Goal: Task Accomplishment & Management: Complete application form

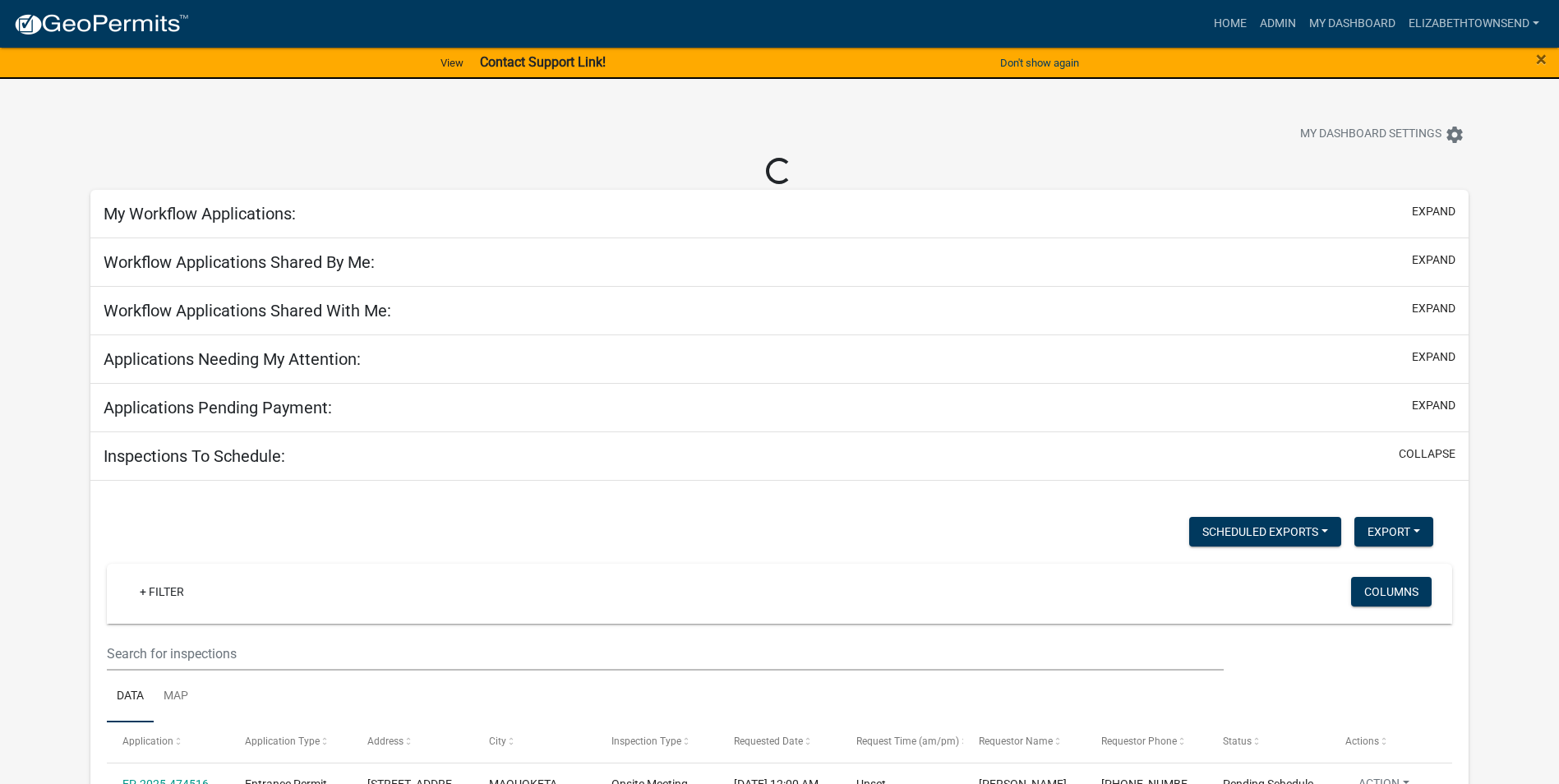
select select "3: 100"
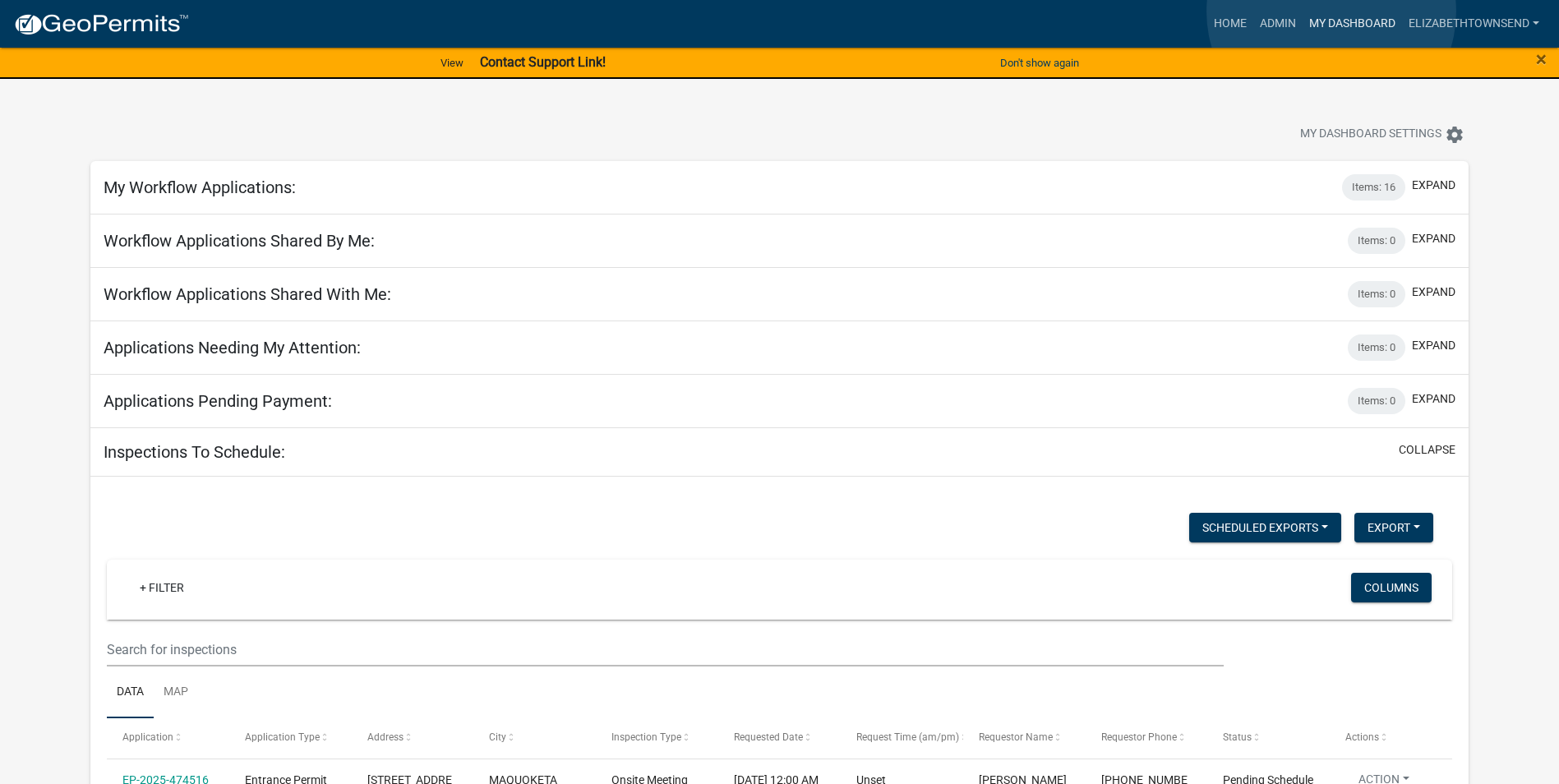
click at [1332, 12] on link "My Dashboard" at bounding box center [1352, 24] width 99 height 31
click at [1274, 21] on link "Admin" at bounding box center [1278, 24] width 50 height 31
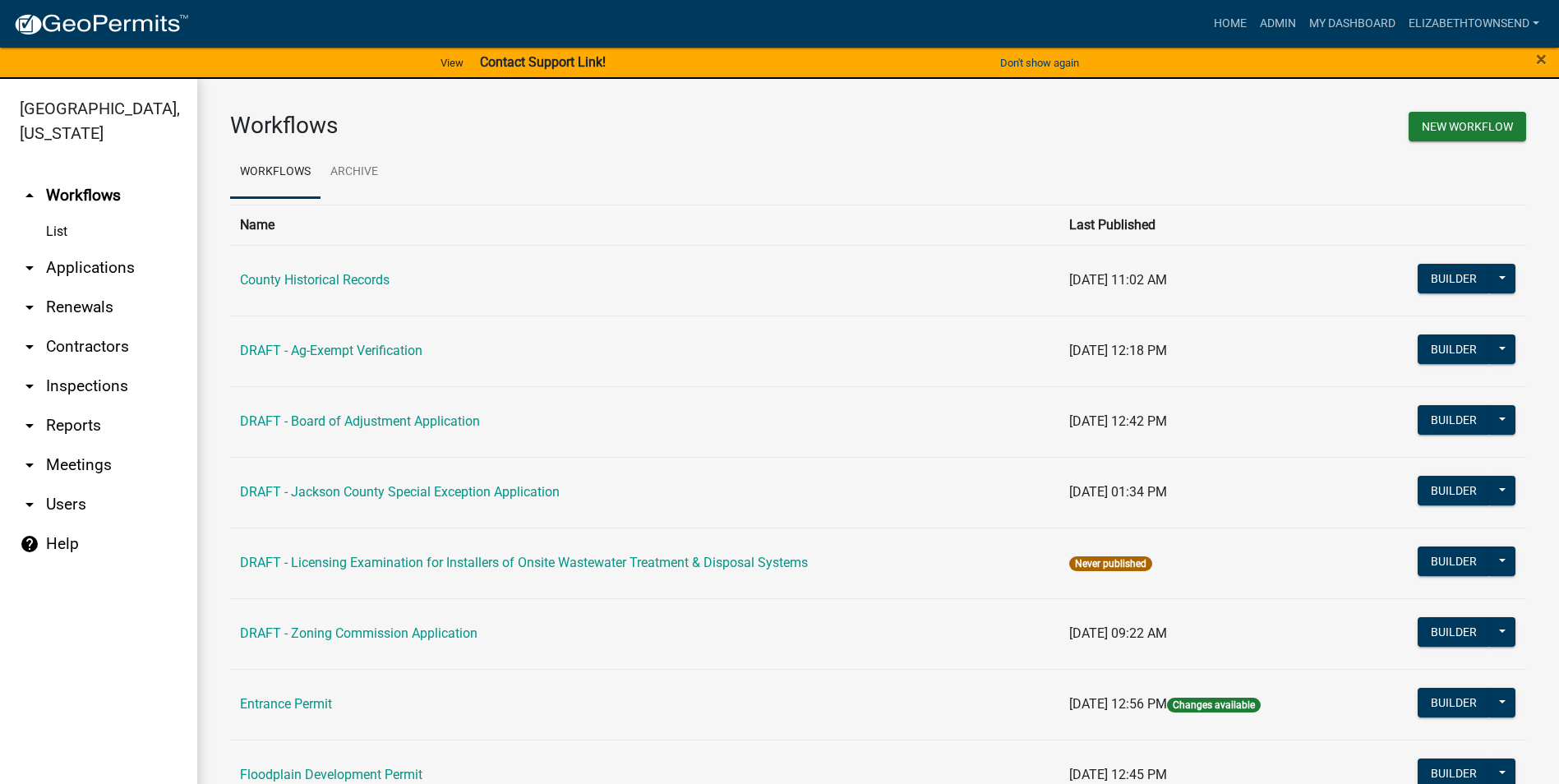
click at [60, 216] on link "List" at bounding box center [98, 232] width 197 height 33
click at [73, 248] on link "arrow_drop_down Applications" at bounding box center [98, 268] width 197 height 40
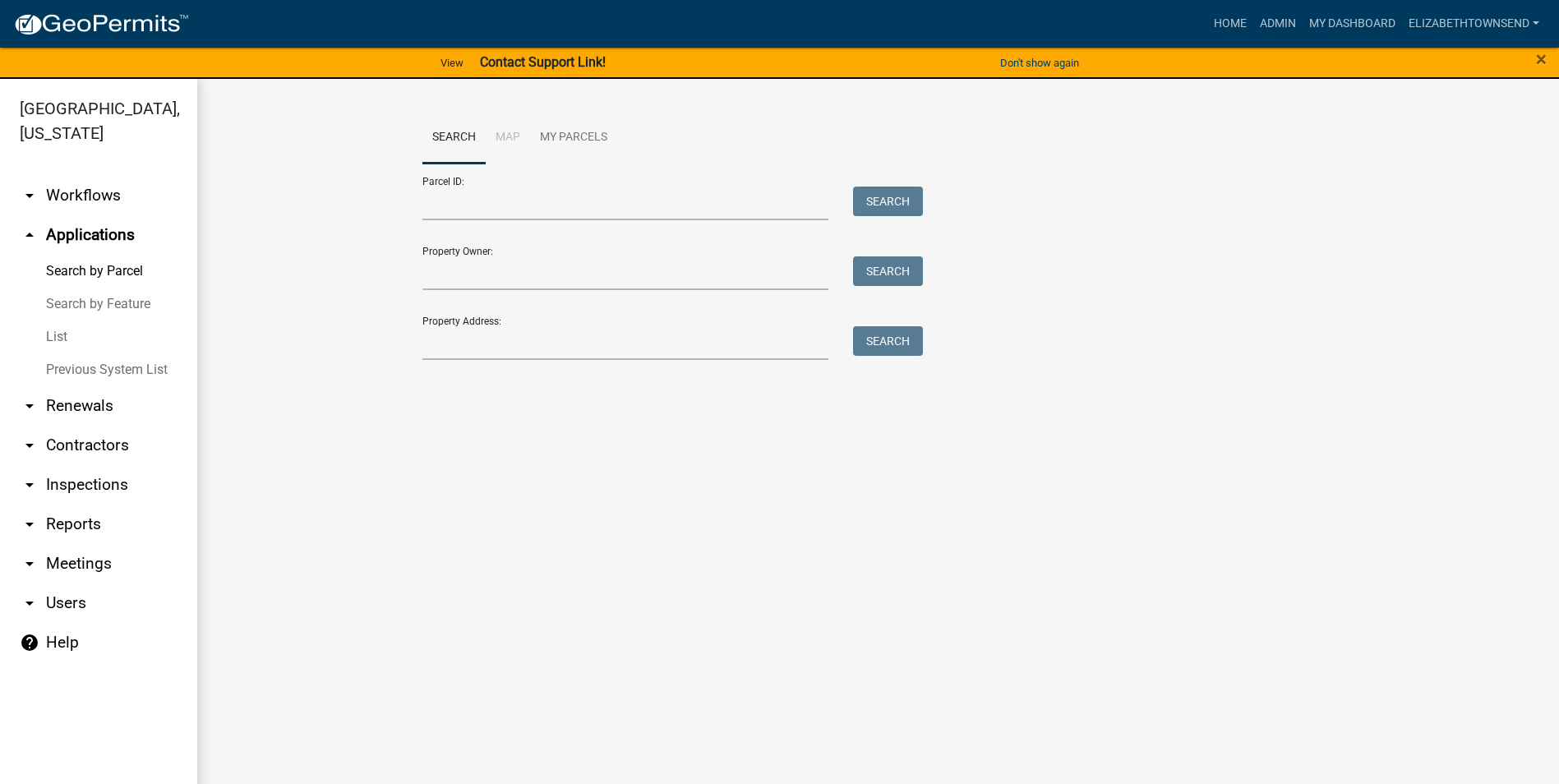
click at [55, 321] on link "List" at bounding box center [98, 337] width 197 height 33
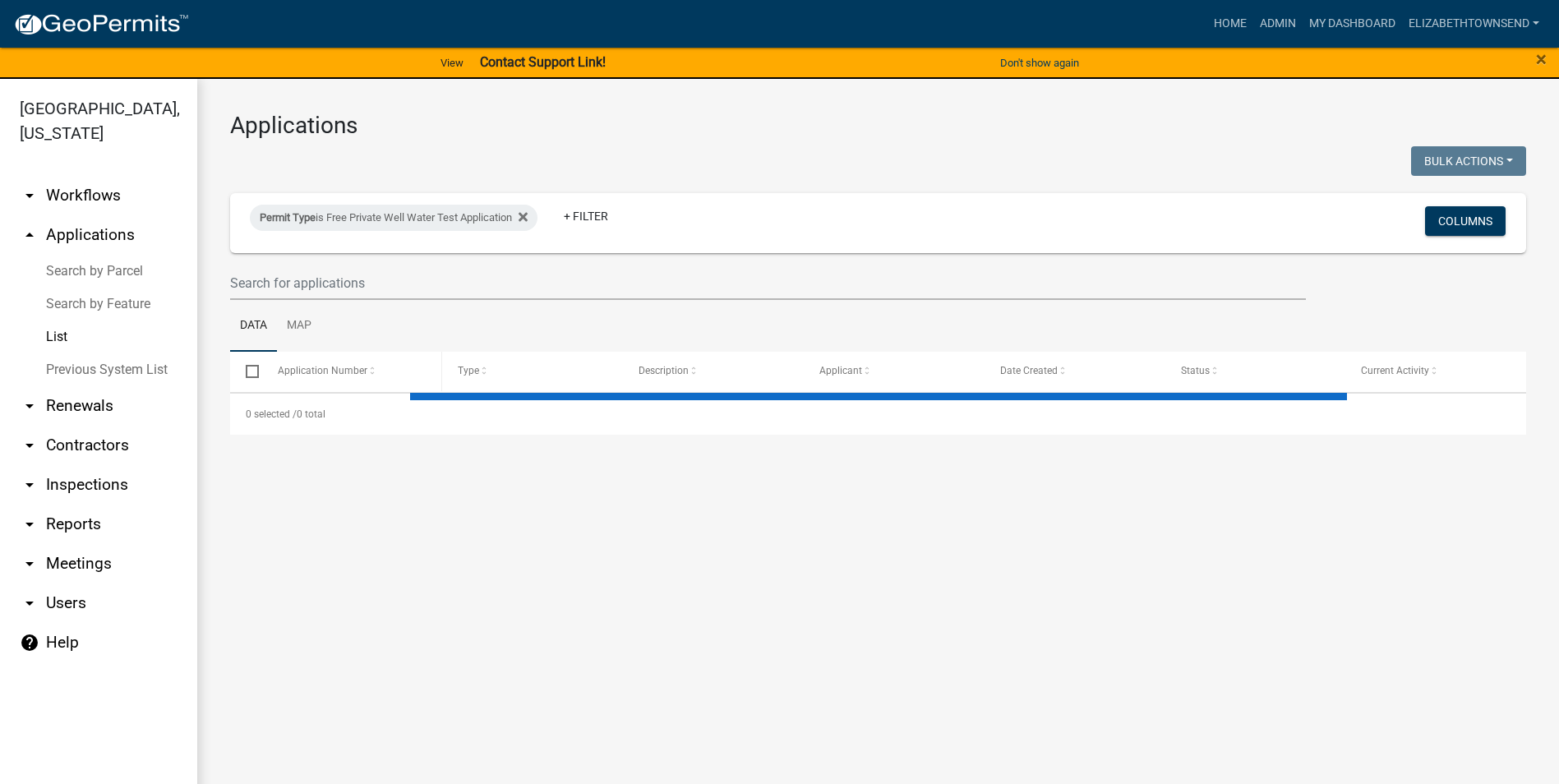
select select "3: 100"
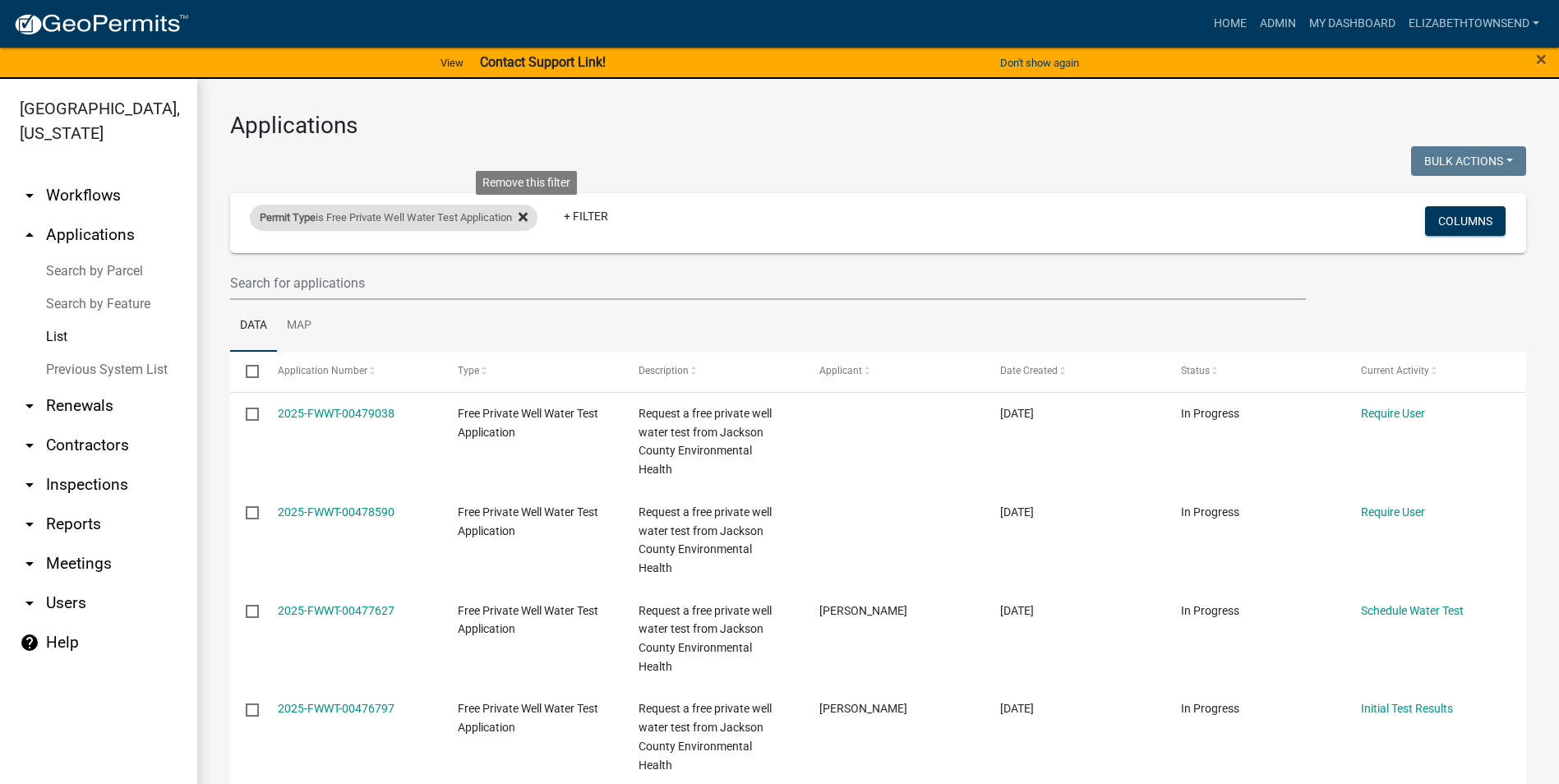
click at [528, 221] on icon at bounding box center [523, 217] width 9 height 9
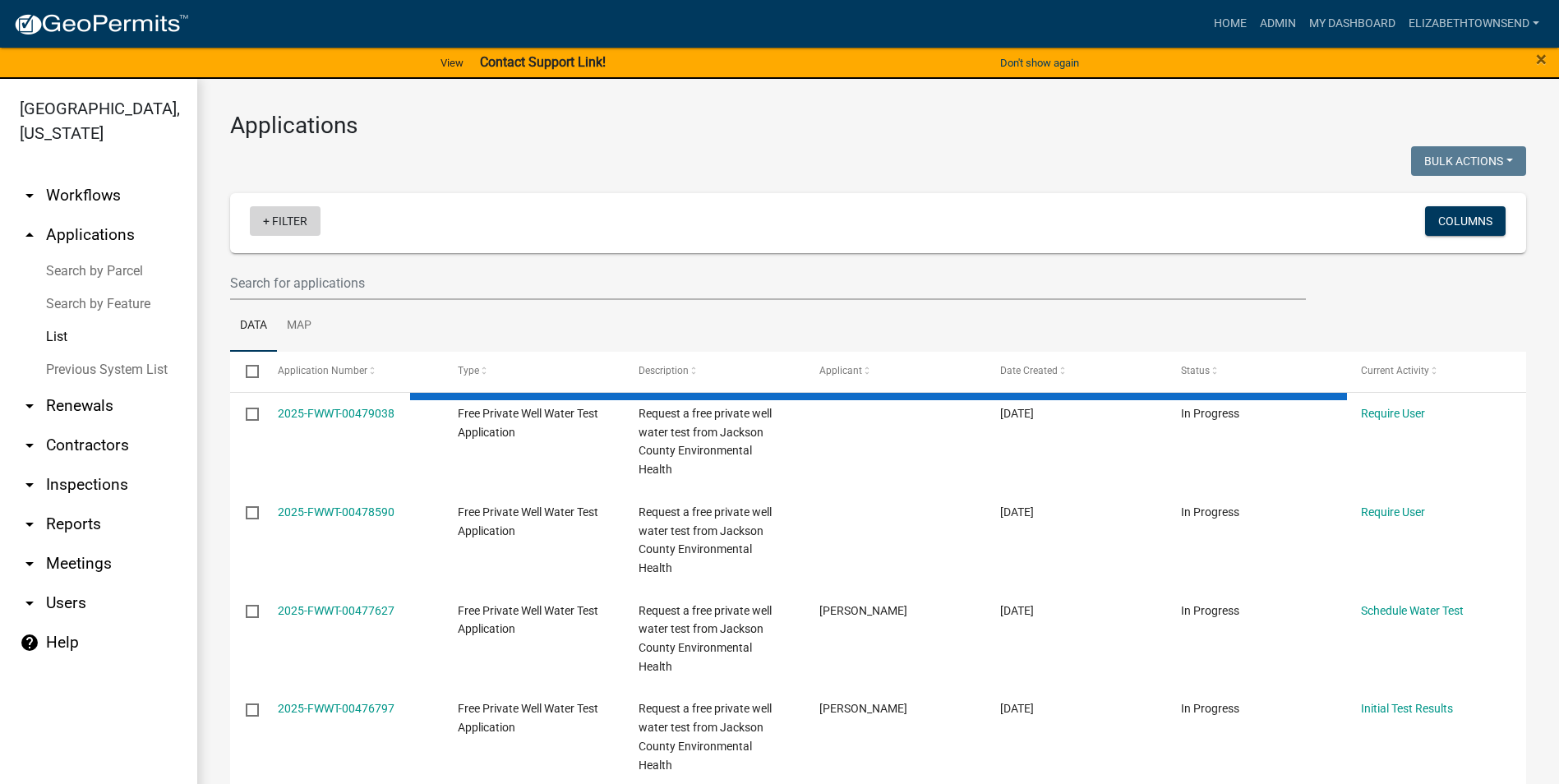
click at [280, 217] on link "+ Filter" at bounding box center [285, 221] width 71 height 30
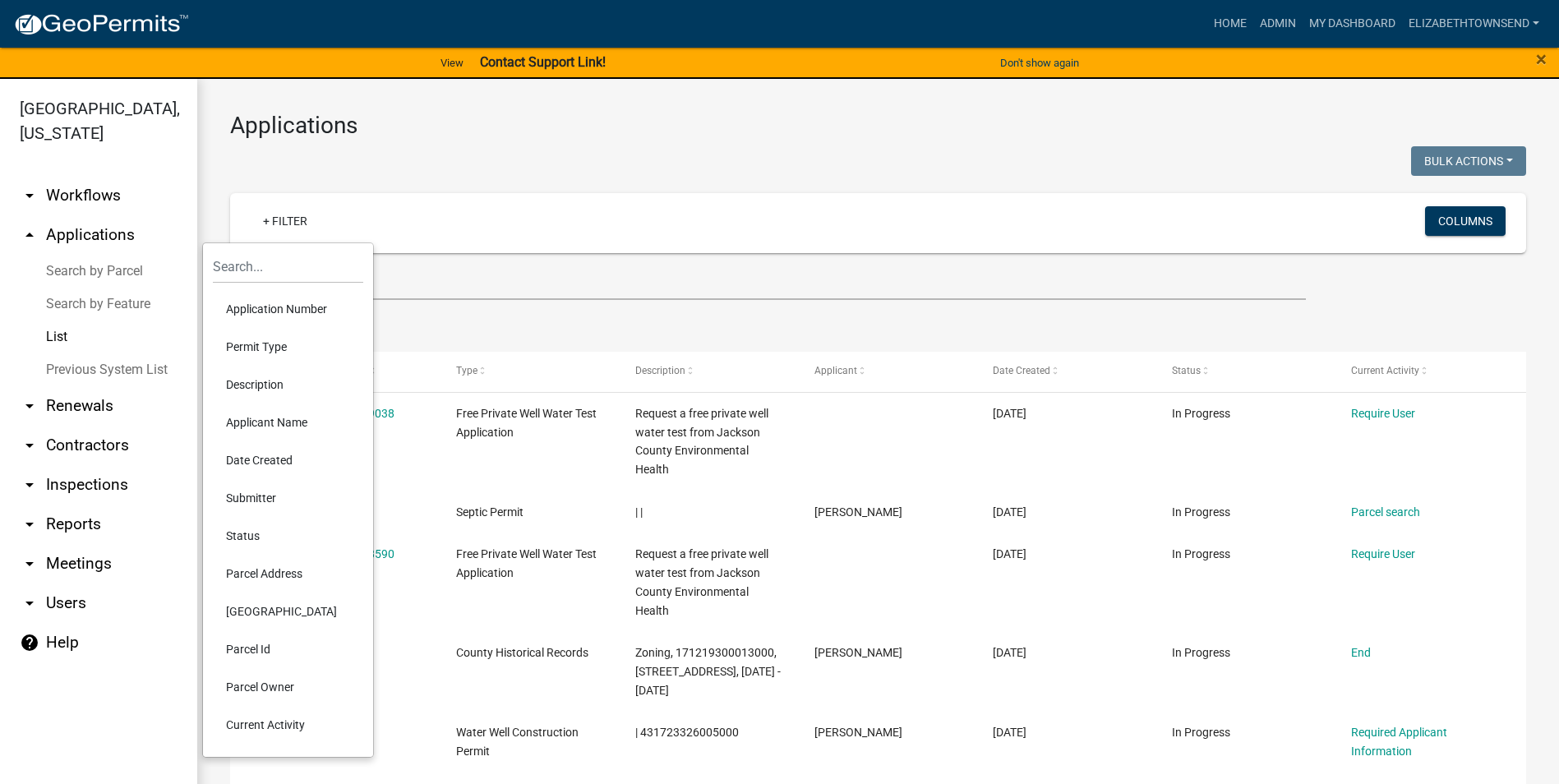
click at [267, 346] on li "Permit Type" at bounding box center [288, 347] width 150 height 38
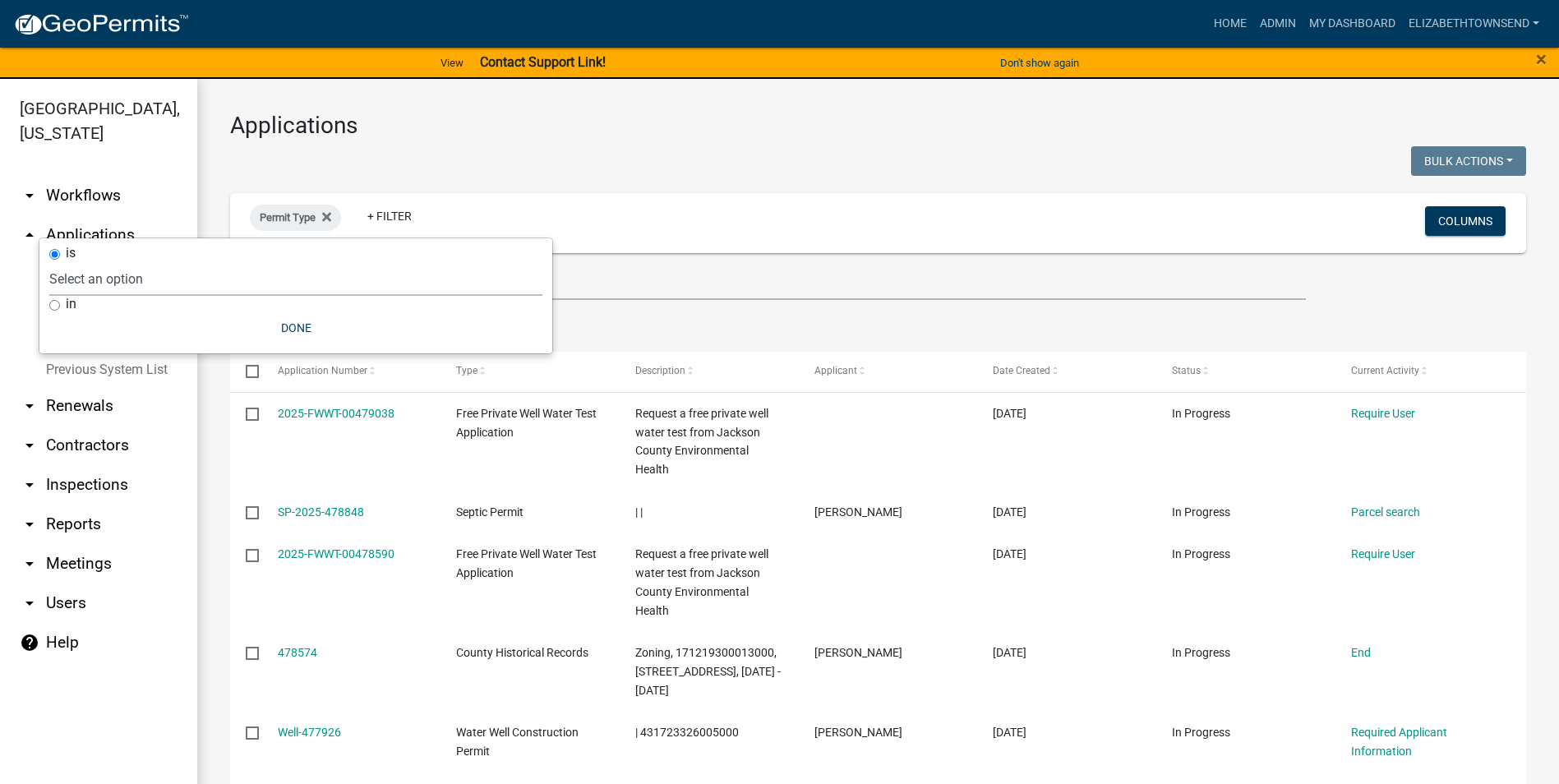
click at [145, 287] on select "Select an option County Historical Records DRAFT - Ag-Exempt Verification DRAFT…" at bounding box center [296, 278] width 493 height 34
select select "00c8d5c9-54c6-4a9d-979b-504790a05259"
click at [88, 262] on select "Select an option County Historical Records DRAFT - Ag-Exempt Verification DRAFT…" at bounding box center [296, 278] width 493 height 34
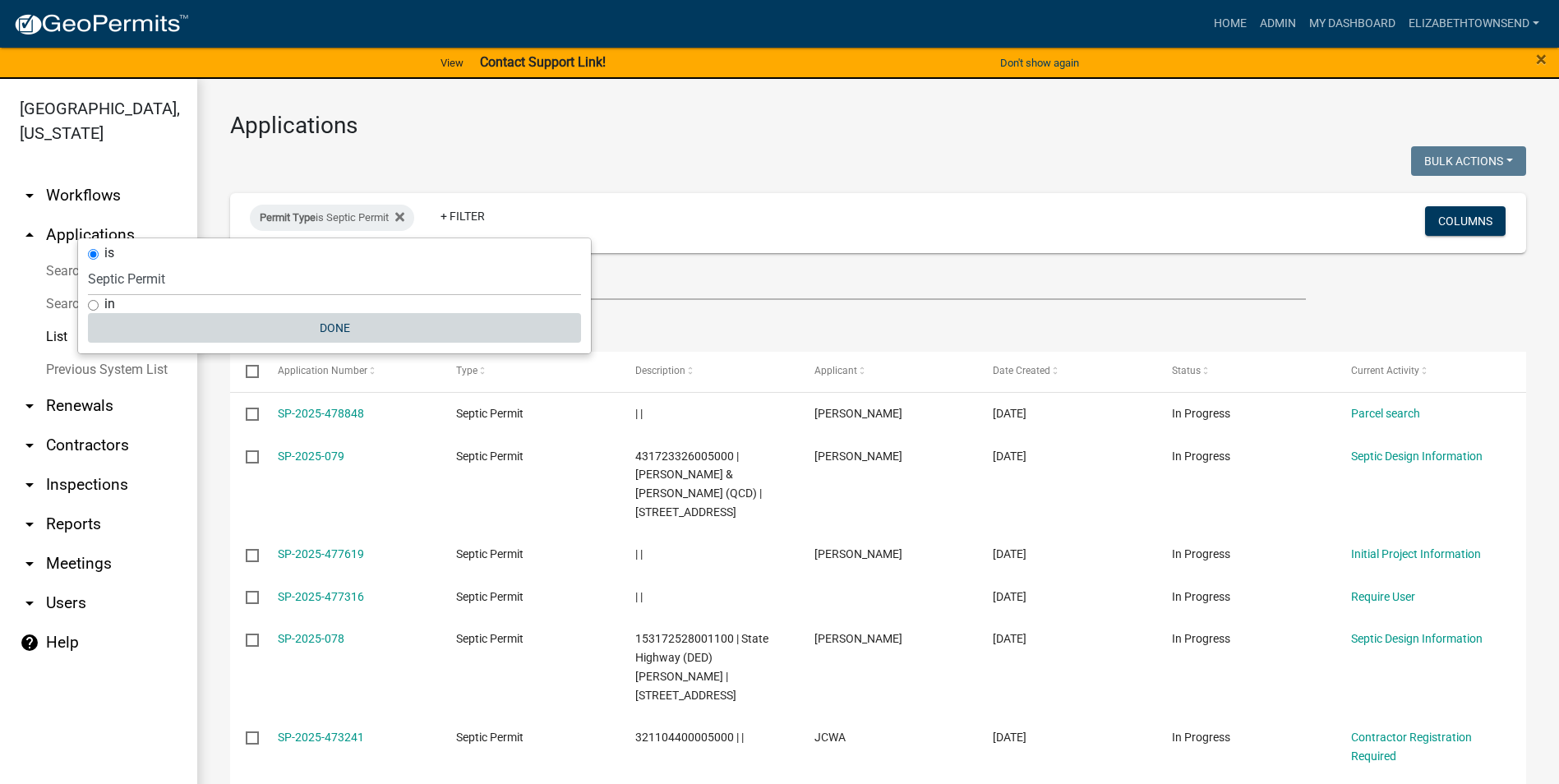
click at [323, 321] on button "Done" at bounding box center [334, 328] width 493 height 30
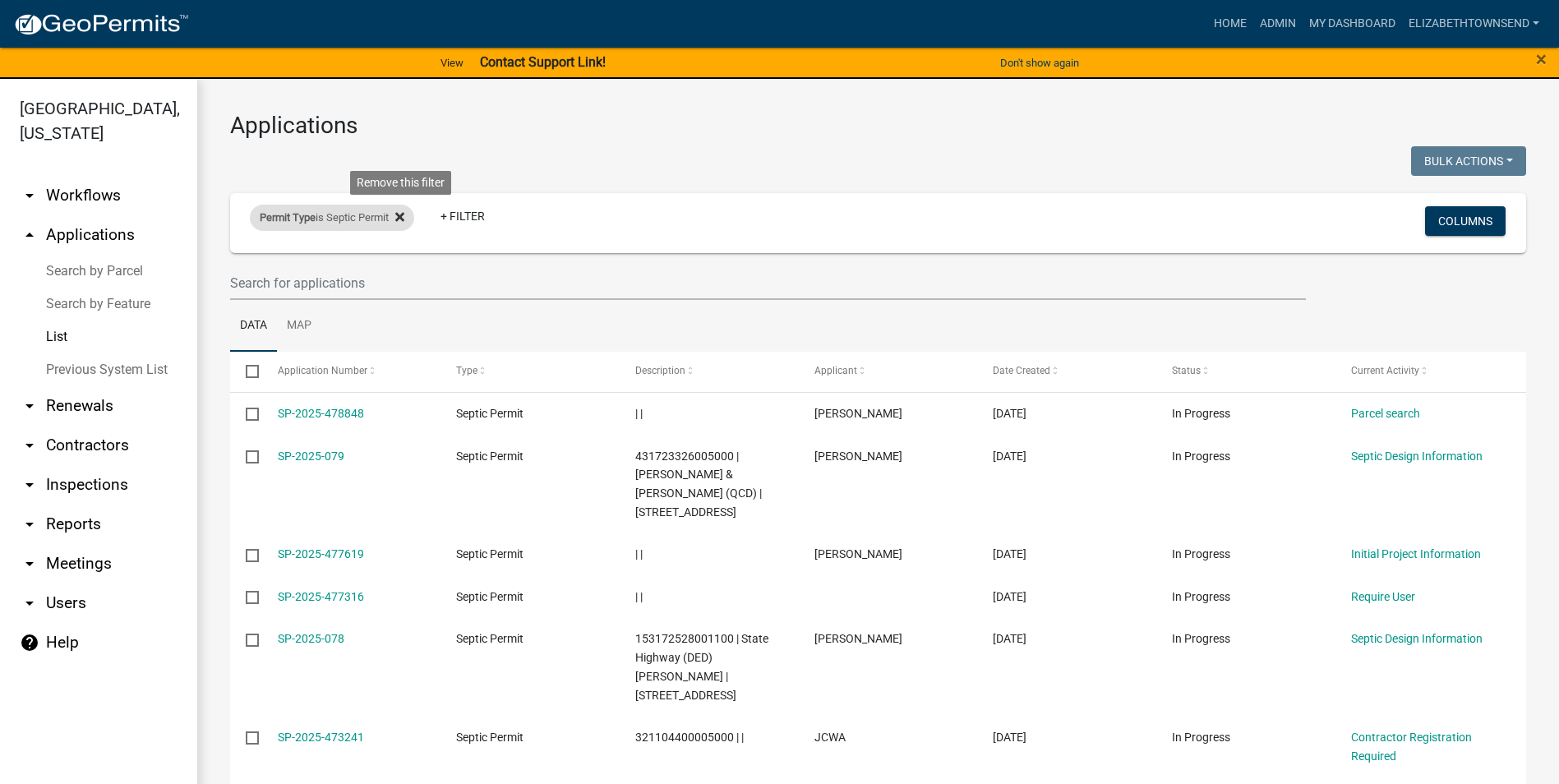
click at [401, 216] on icon at bounding box center [399, 217] width 9 height 13
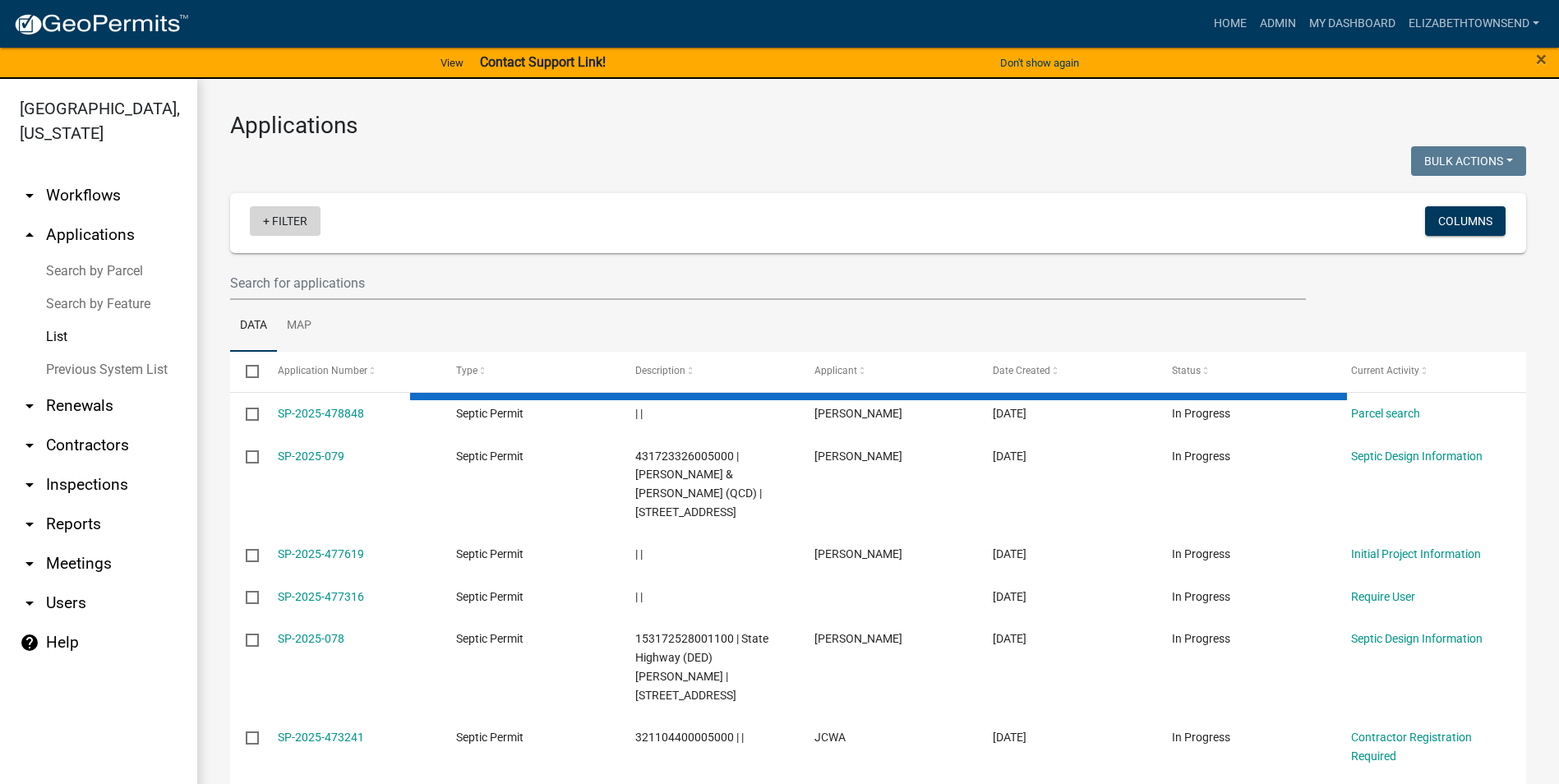
click at [264, 217] on link "+ Filter" at bounding box center [285, 221] width 71 height 30
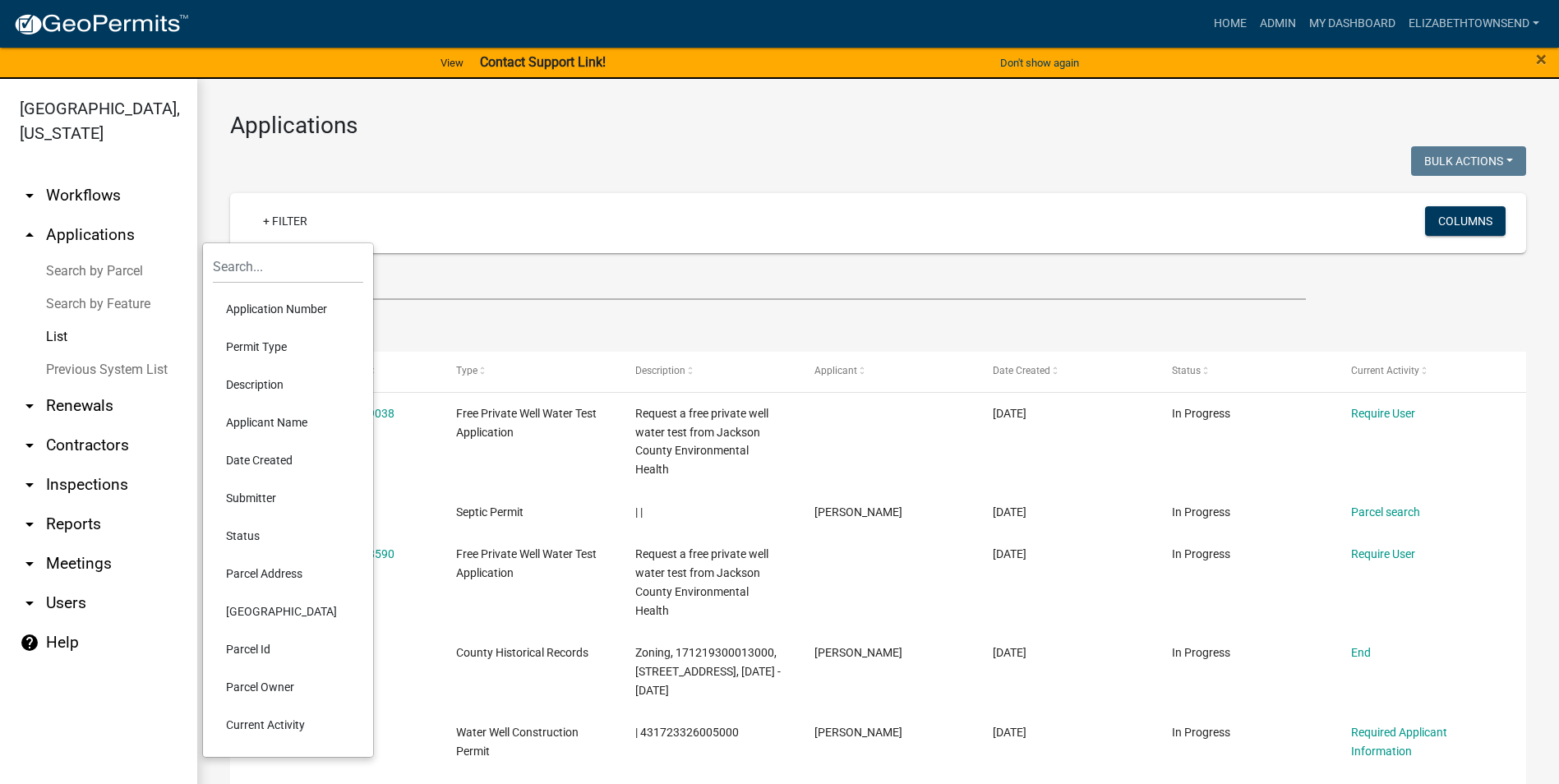
click at [279, 349] on li "Permit Type" at bounding box center [288, 347] width 150 height 38
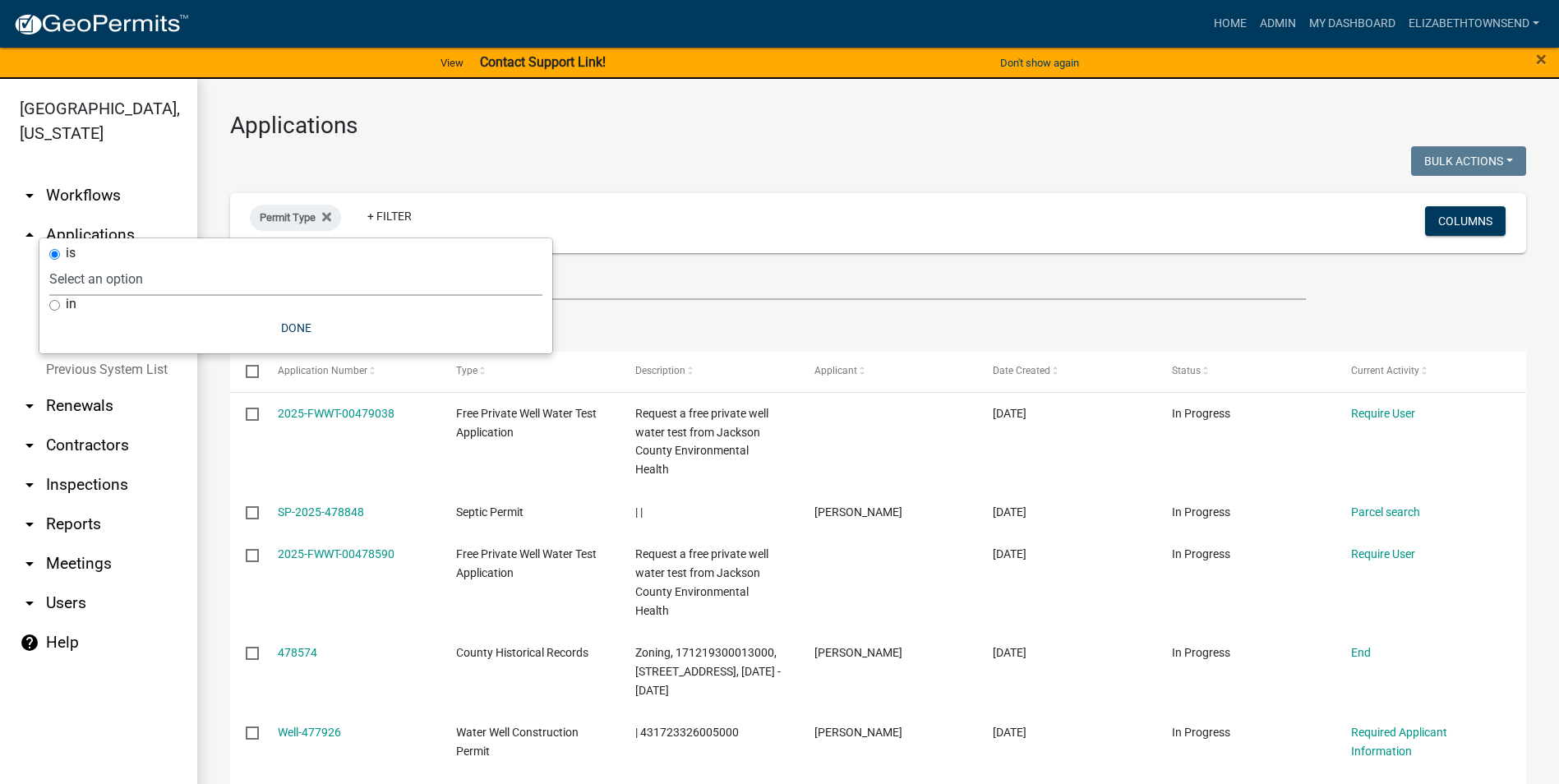
click at [234, 271] on select "Select an option County Historical Records DRAFT - Ag-Exempt Verification DRAFT…" at bounding box center [296, 278] width 493 height 34
select select "8b4afc6d-160d-421b-899b-e318c6853599"
click at [131, 262] on select "Select an option County Historical Records DRAFT - Ag-Exempt Verification DRAFT…" at bounding box center [296, 278] width 493 height 34
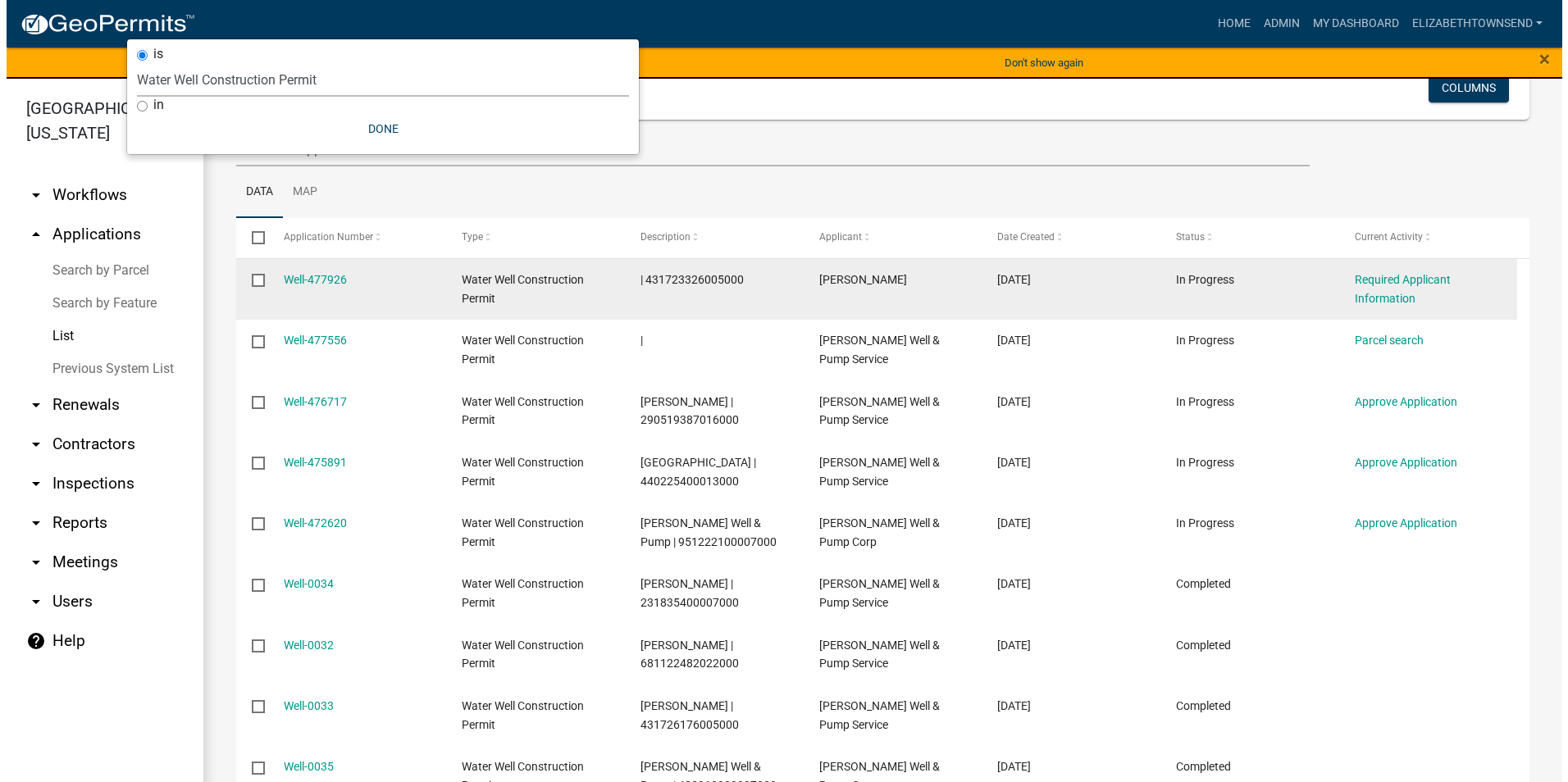
scroll to position [246, 0]
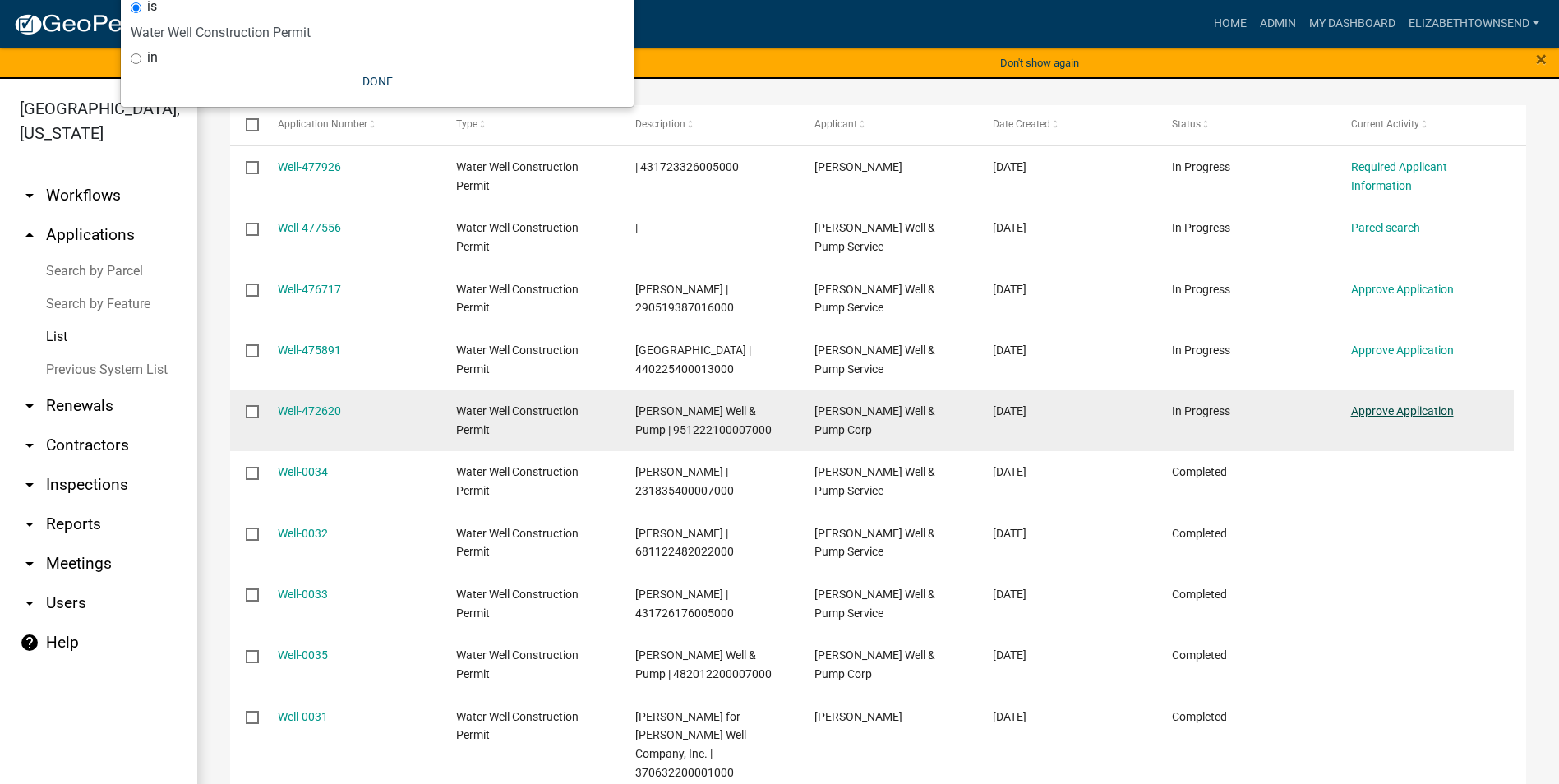
click at [1392, 417] on link "Approve Application" at bounding box center [1402, 411] width 102 height 13
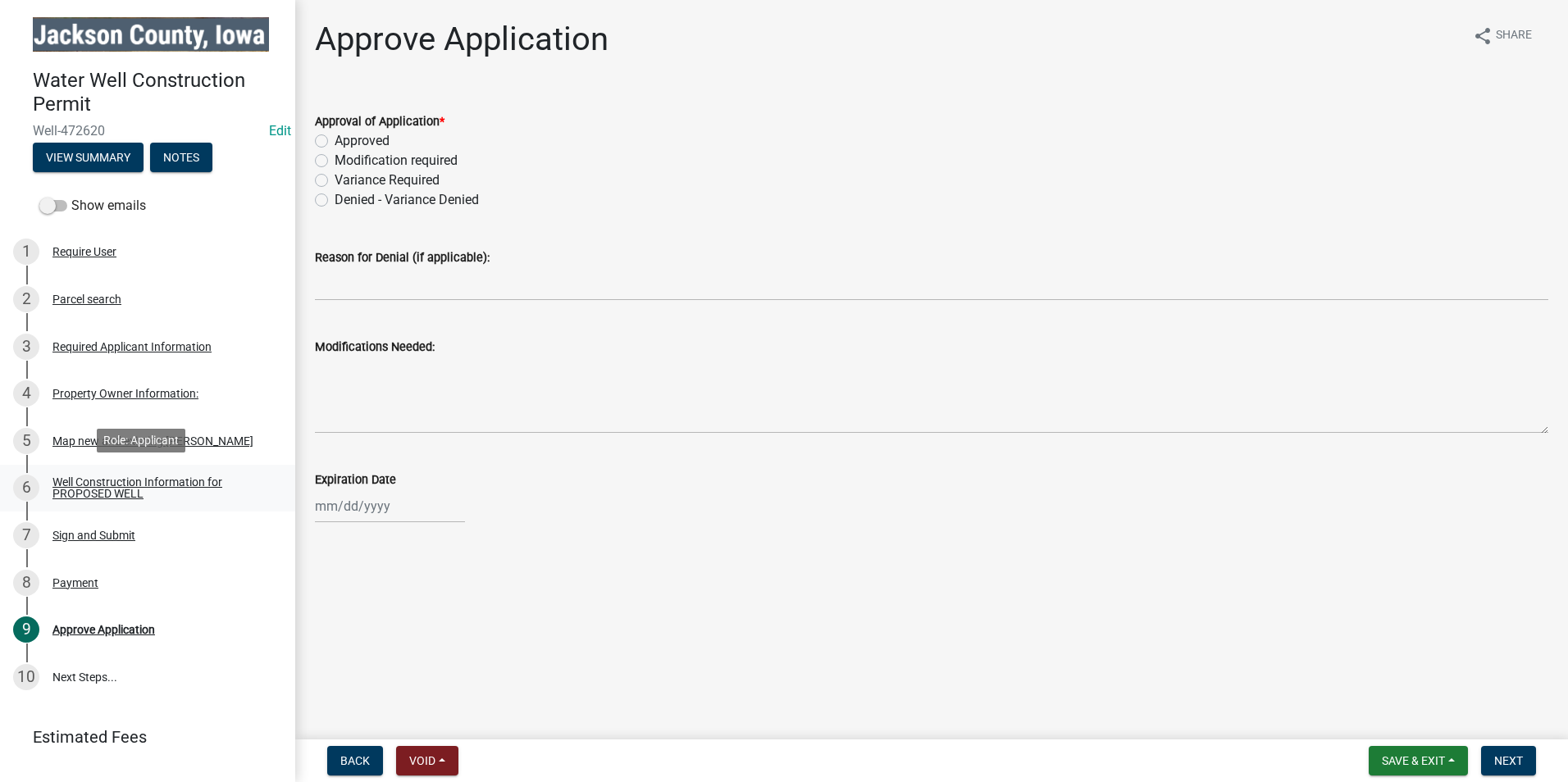
click at [140, 494] on div "Well Construction Information for PROPOSED WELL" at bounding box center [161, 488] width 217 height 23
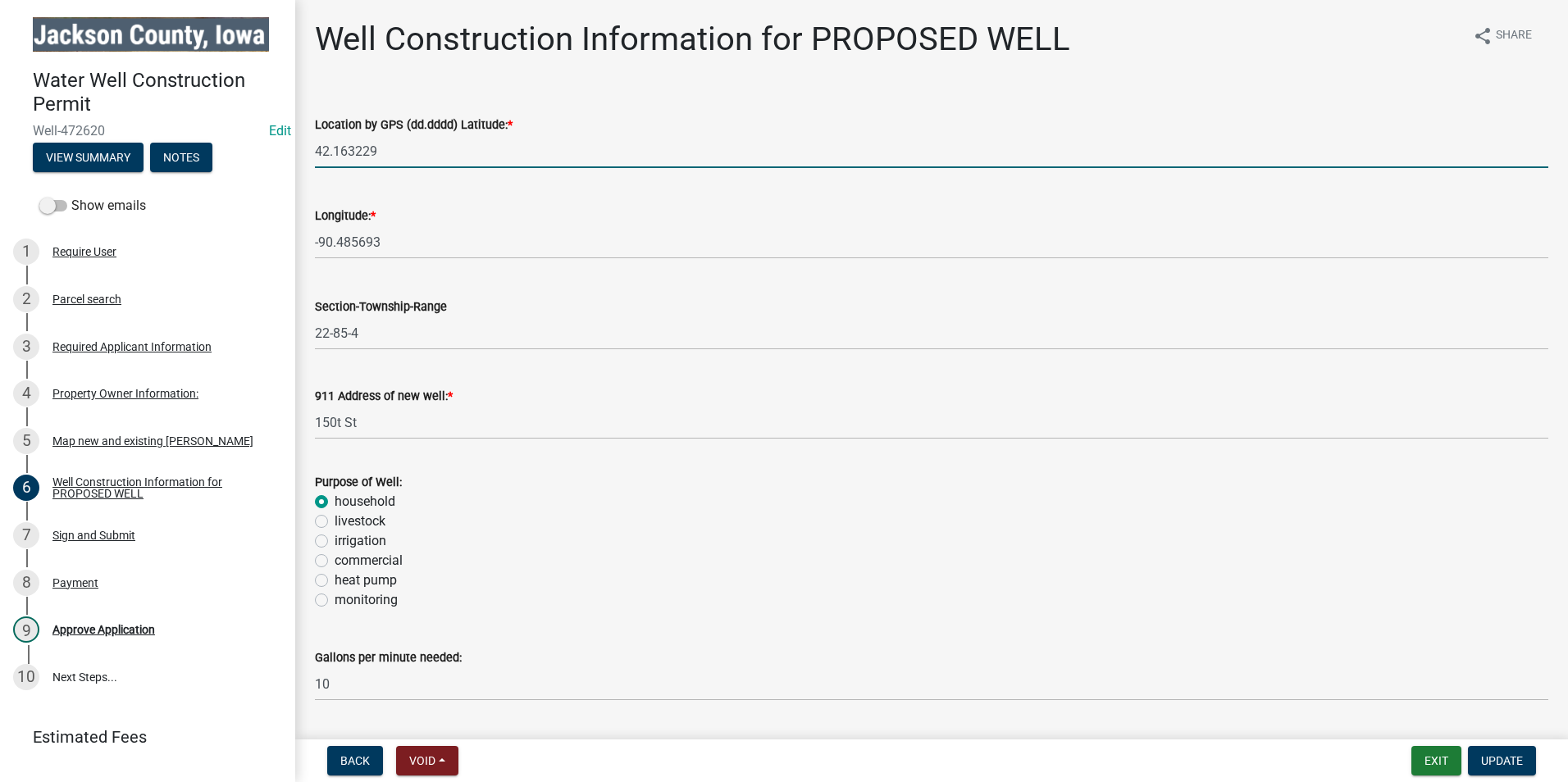
drag, startPoint x: 392, startPoint y: 153, endPoint x: 313, endPoint y: 151, distance: 79.0
click at [313, 151] on div "Location by GPS (dd.dddd) Latitude: * 42.163229" at bounding box center [932, 129] width 1258 height 77
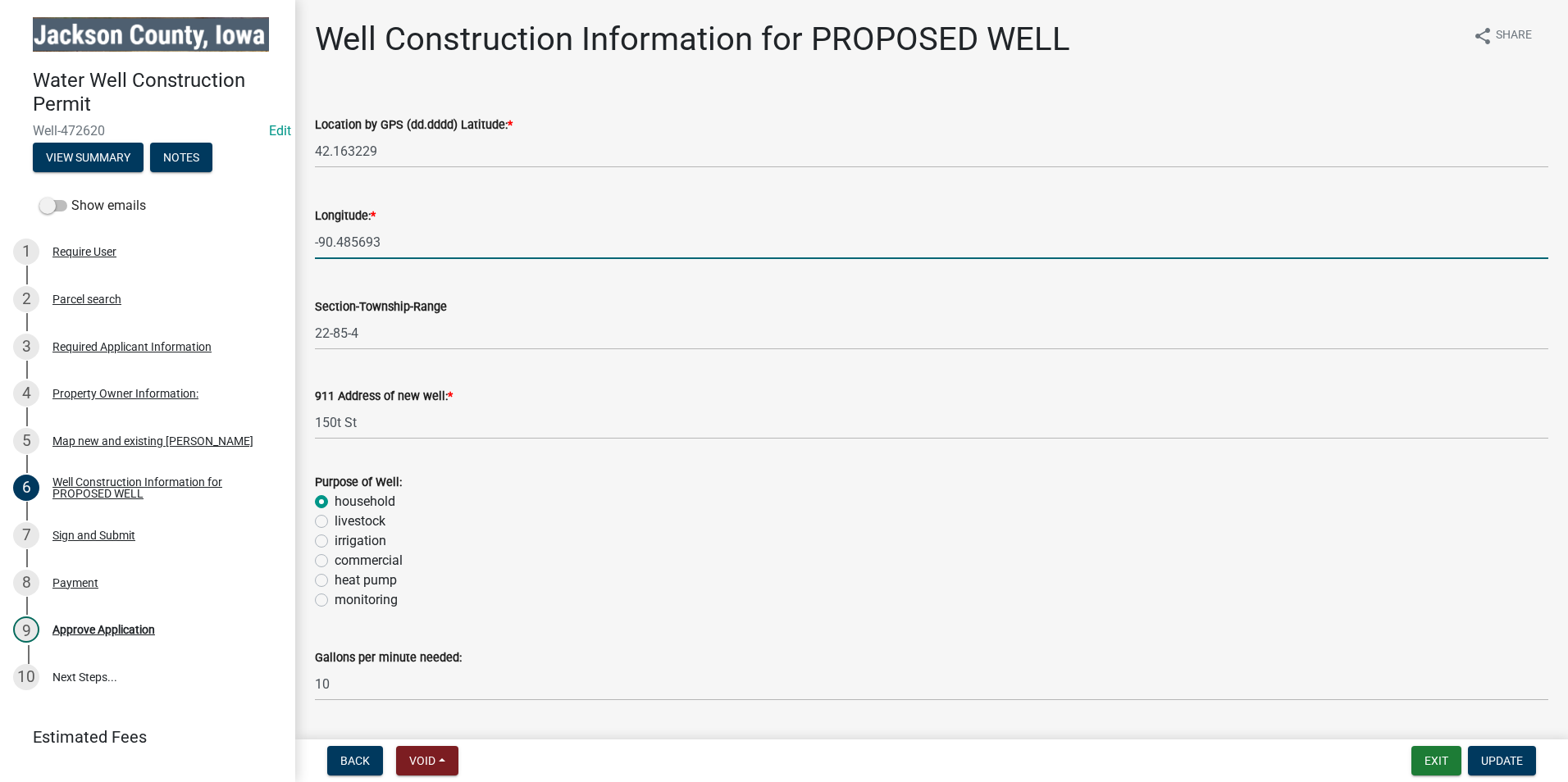
drag, startPoint x: 397, startPoint y: 244, endPoint x: 298, endPoint y: 239, distance: 99.1
click at [298, 239] on div "Well Construction Information for PROPOSED WELL share Share Location by GPS (dd…" at bounding box center [932, 513] width 1273 height 986
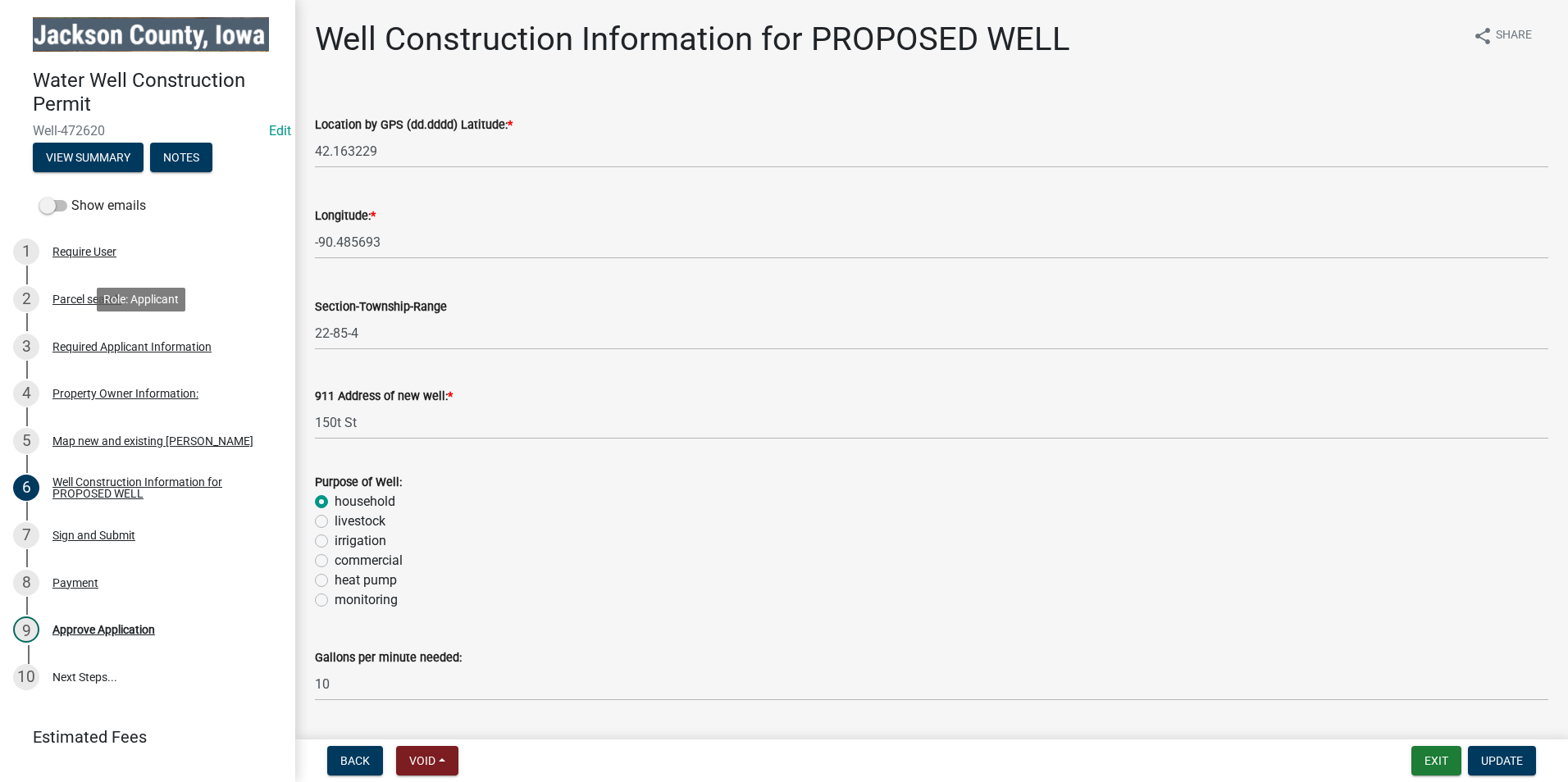
click at [173, 345] on div "Required Applicant Information" at bounding box center [132, 347] width 159 height 12
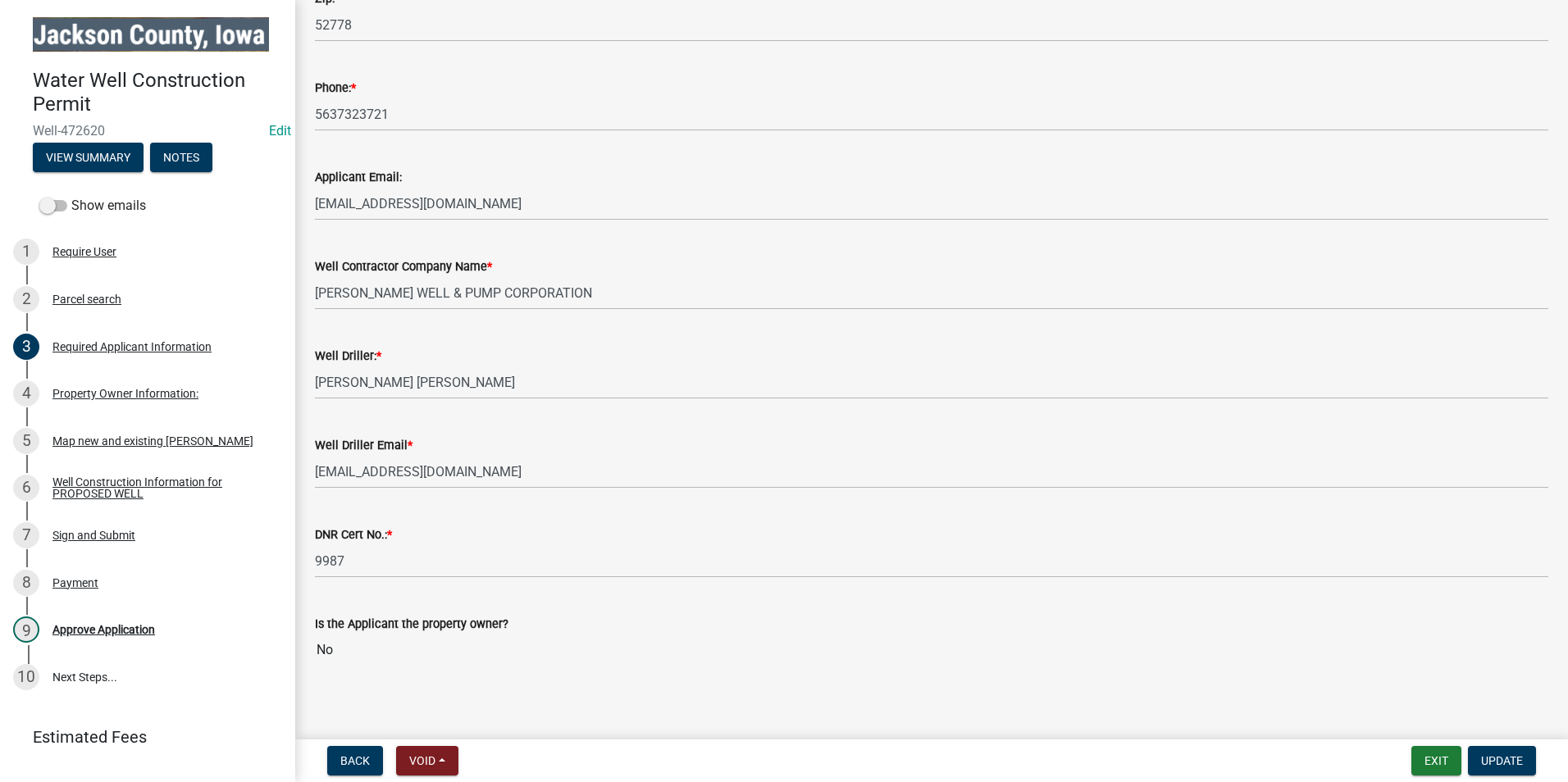
scroll to position [494, 0]
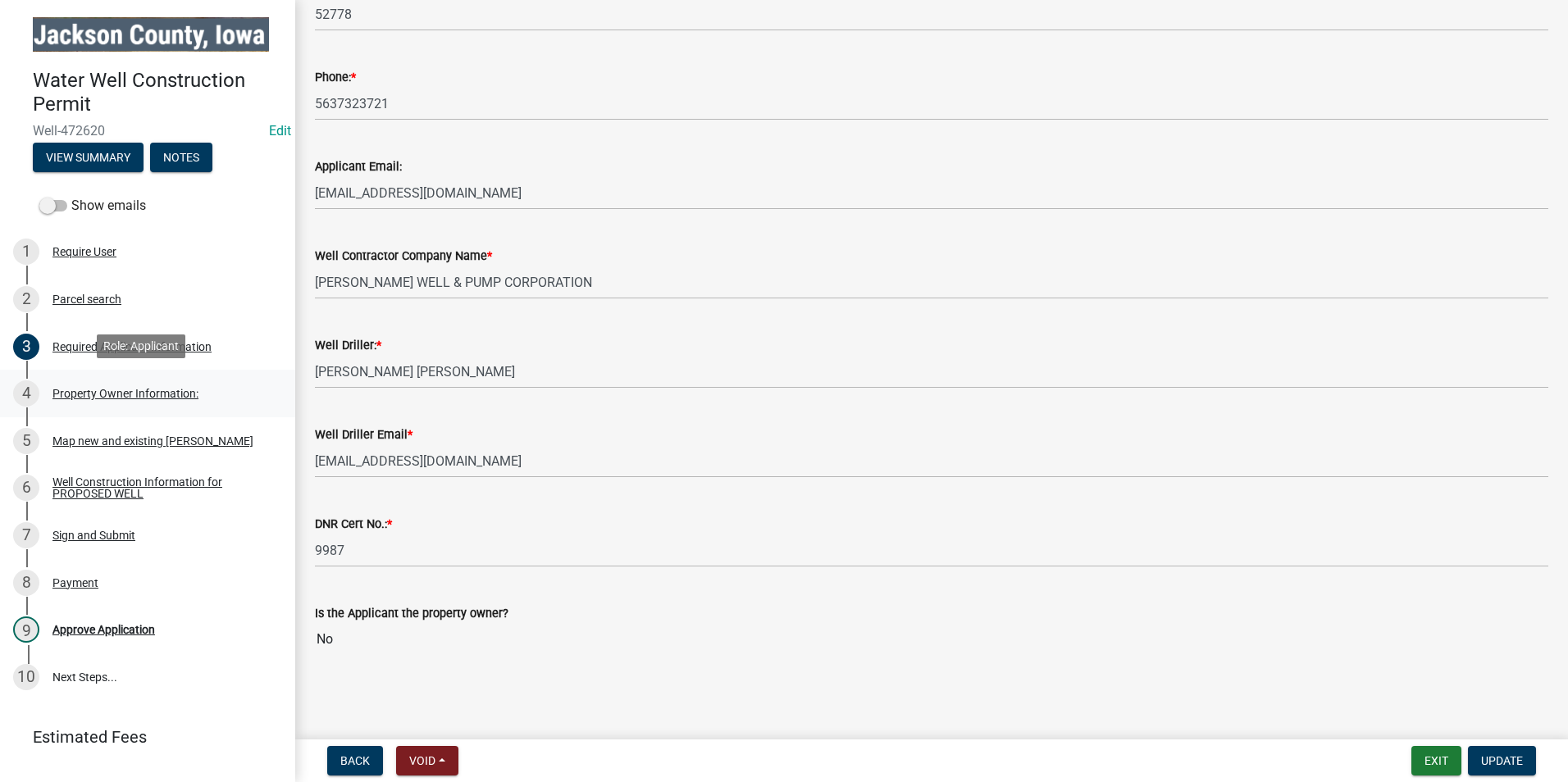
click at [148, 390] on div "Property Owner Information:" at bounding box center [125, 394] width 146 height 12
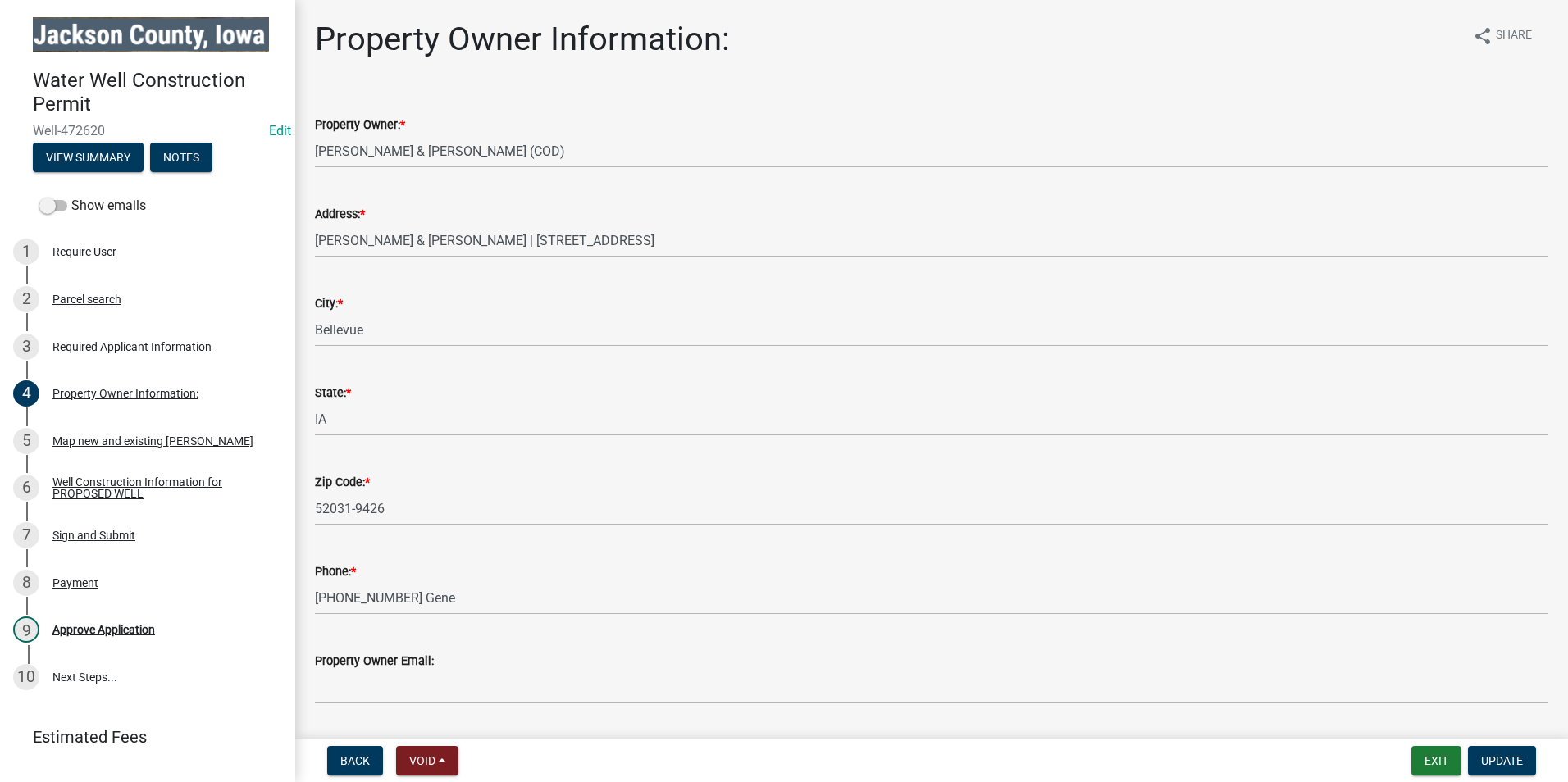
scroll to position [49, 0]
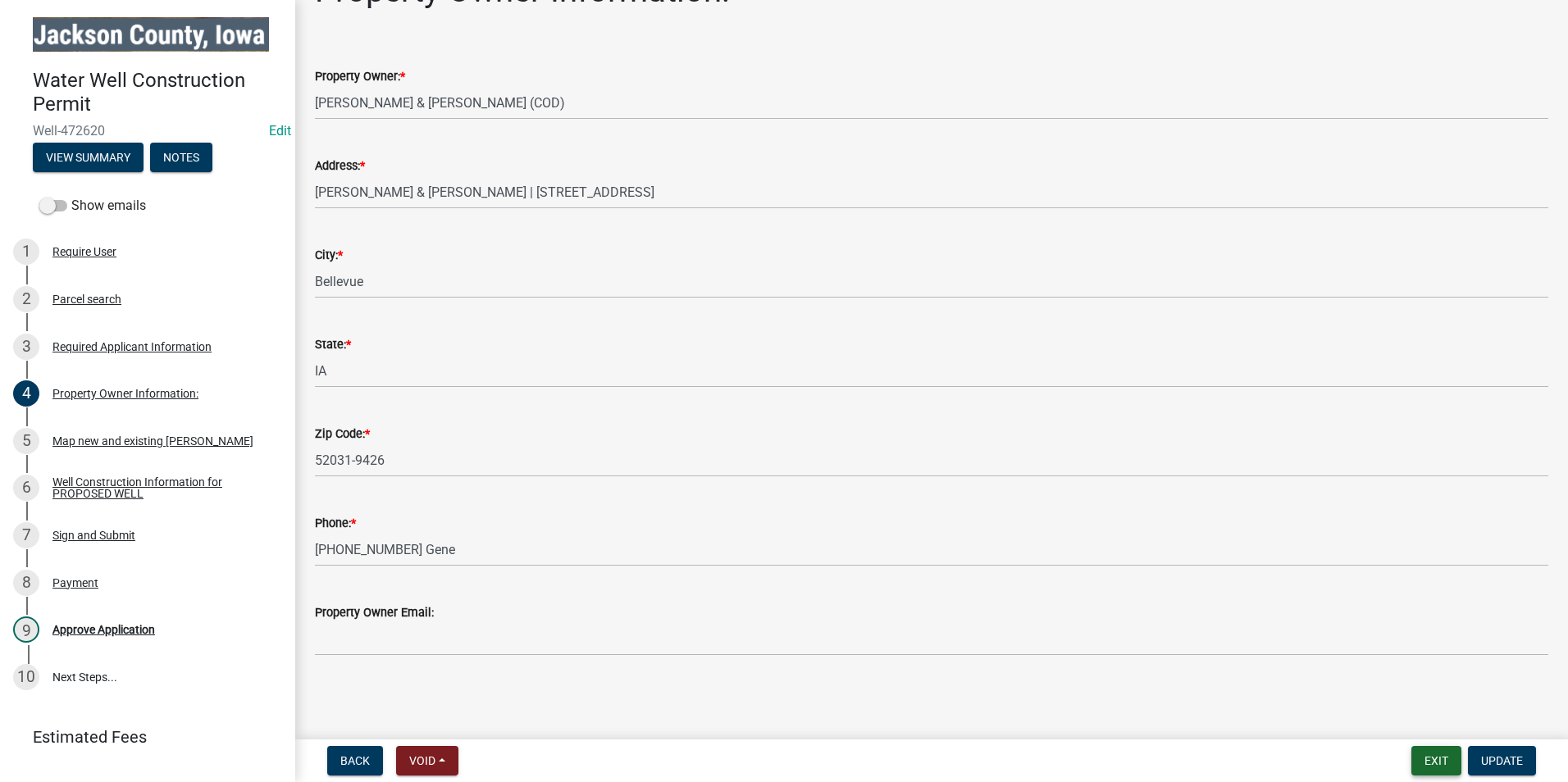
click at [1433, 765] on button "Exit" at bounding box center [1436, 761] width 50 height 30
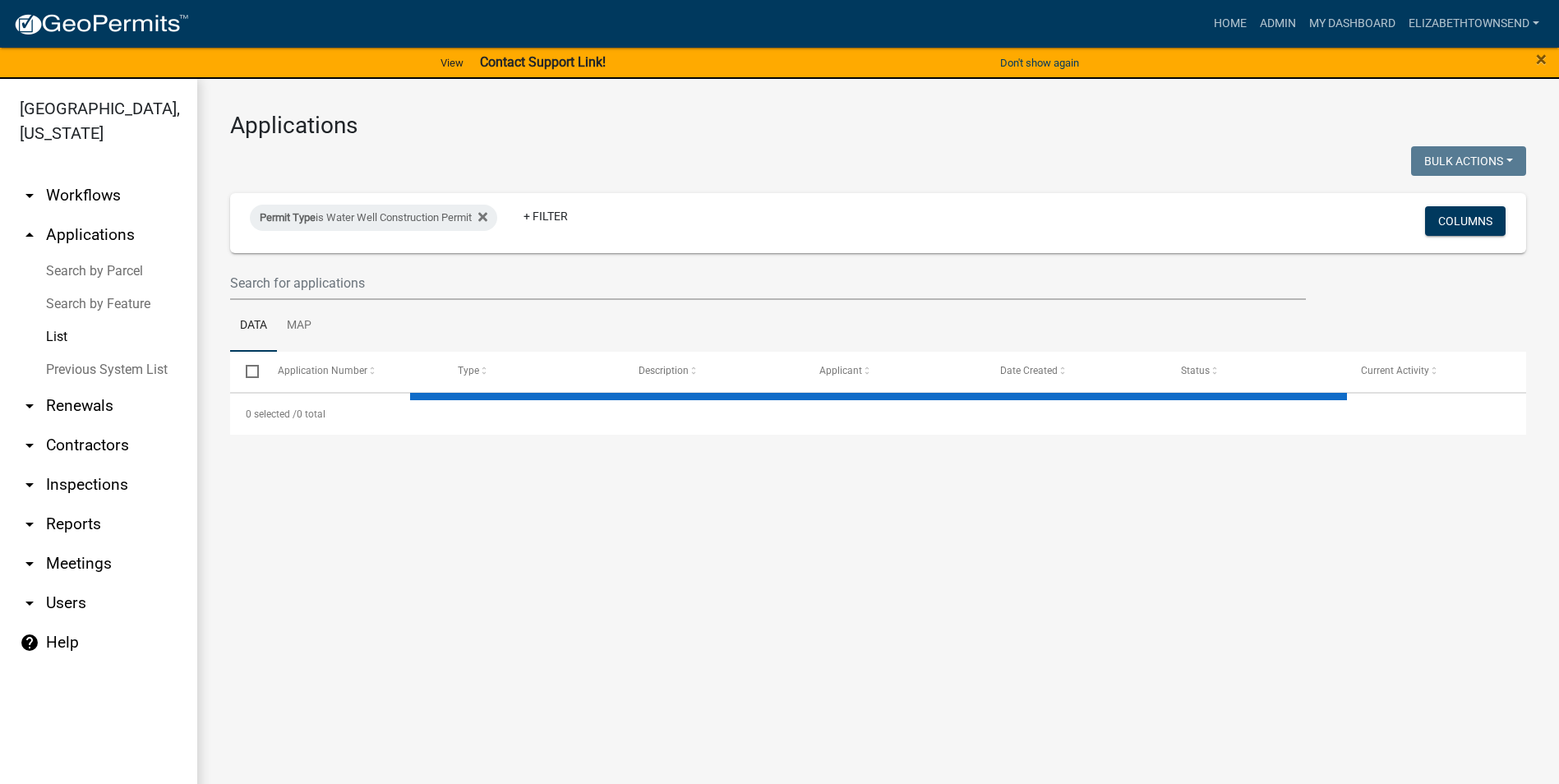
select select "3: 100"
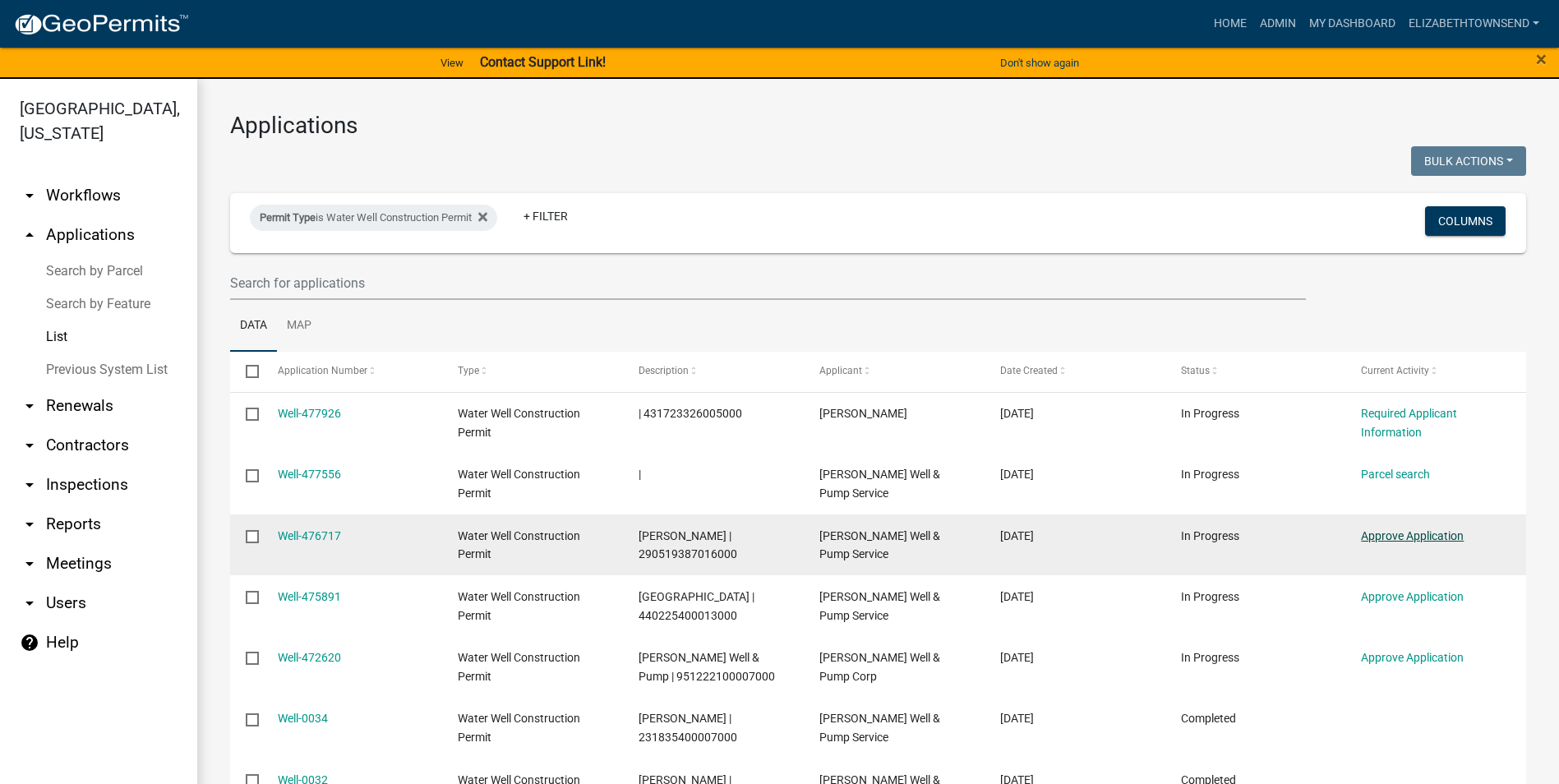
click at [1409, 538] on link "Approve Application" at bounding box center [1412, 536] width 102 height 13
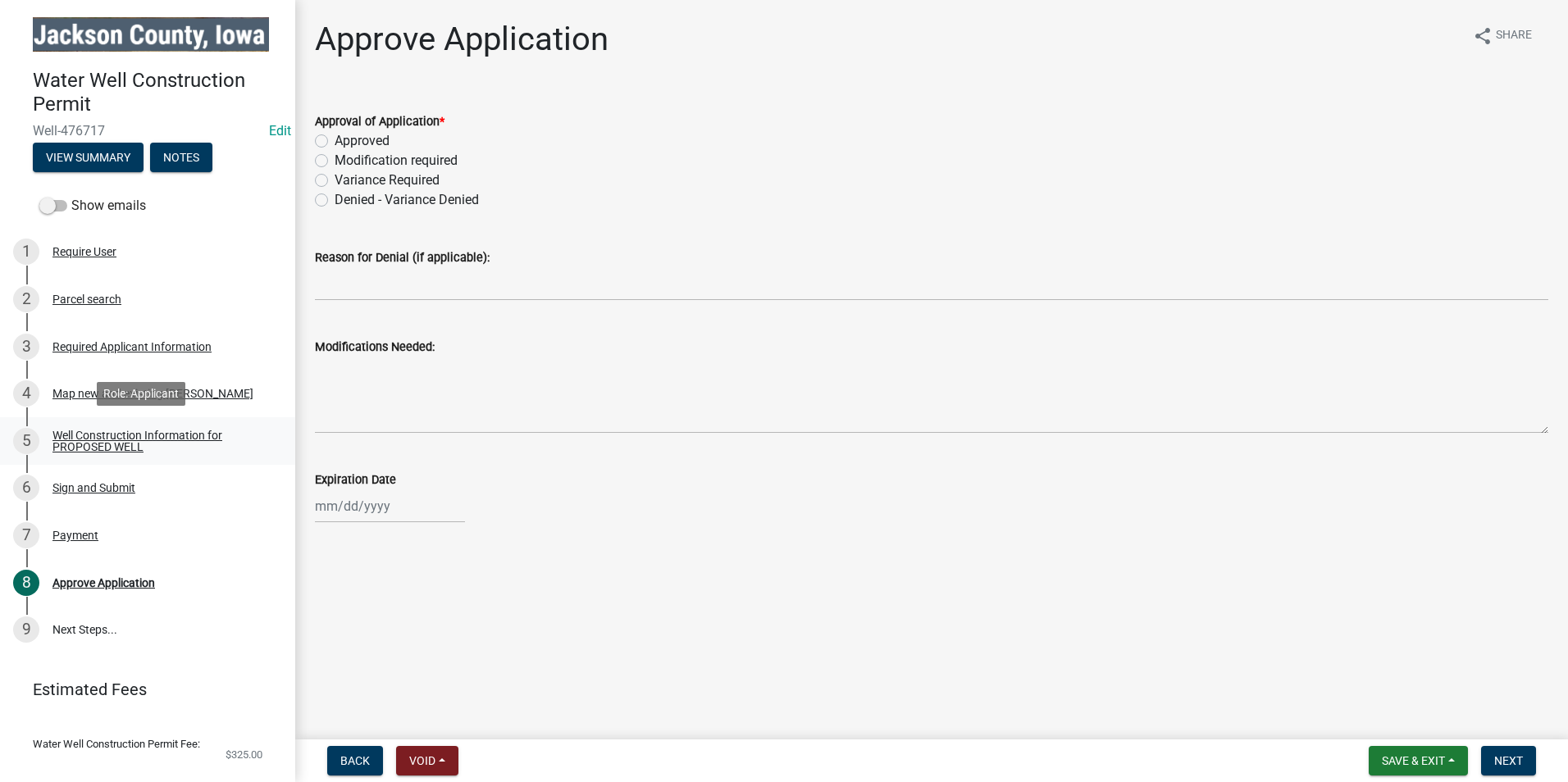
click at [116, 444] on div "Well Construction Information for PROPOSED WELL" at bounding box center [161, 441] width 217 height 23
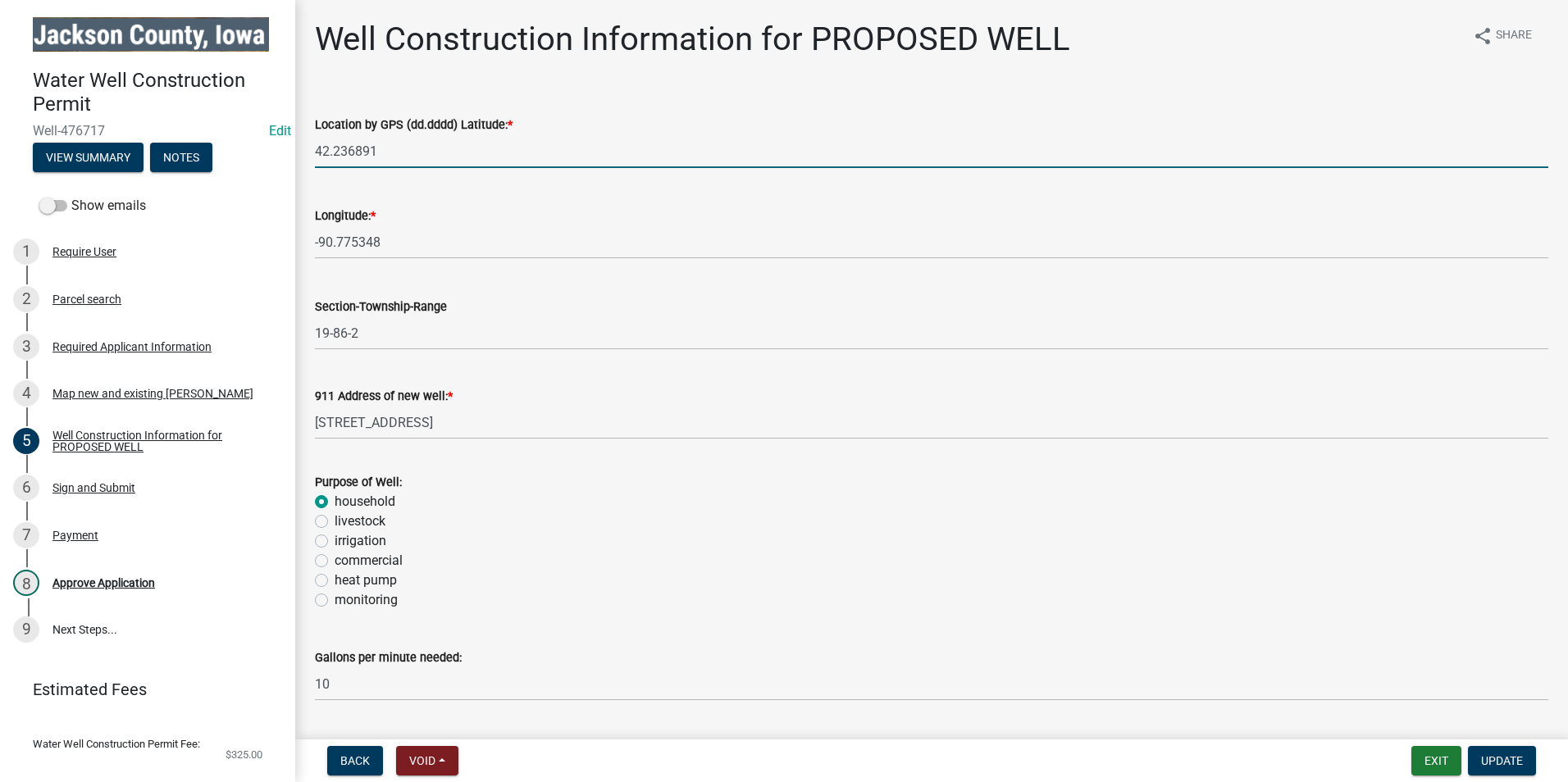
drag, startPoint x: 372, startPoint y: 156, endPoint x: 352, endPoint y: 149, distance: 21.2
click at [294, 143] on div "Water Well Construction Permit Well-476717 Edit View Summary Notes Show emails …" at bounding box center [784, 391] width 1568 height 782
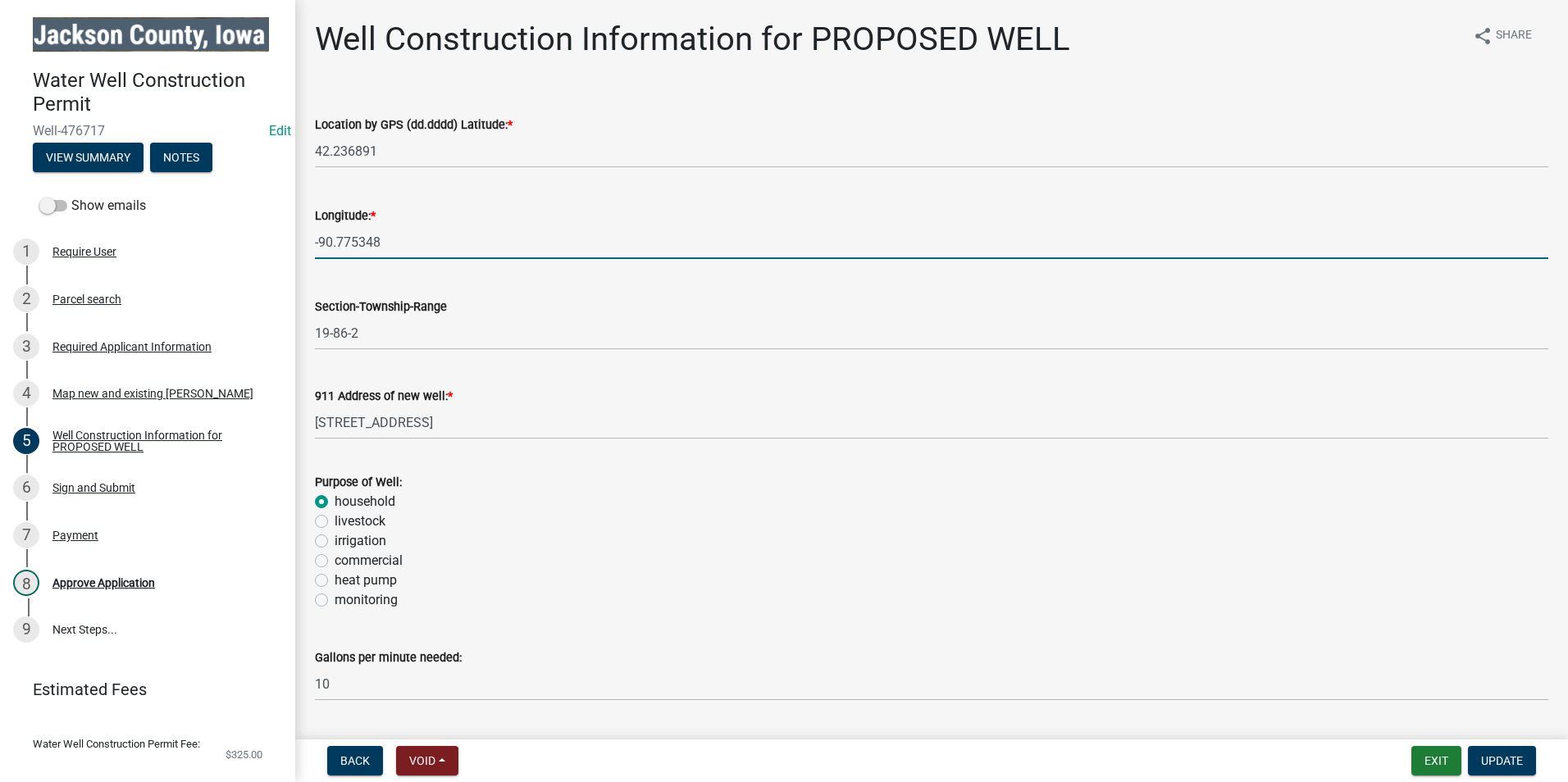
drag, startPoint x: 407, startPoint y: 249, endPoint x: 315, endPoint y: 241, distance: 92.3
click at [306, 242] on div "Longitude: * -90.775348" at bounding box center [932, 221] width 1258 height 77
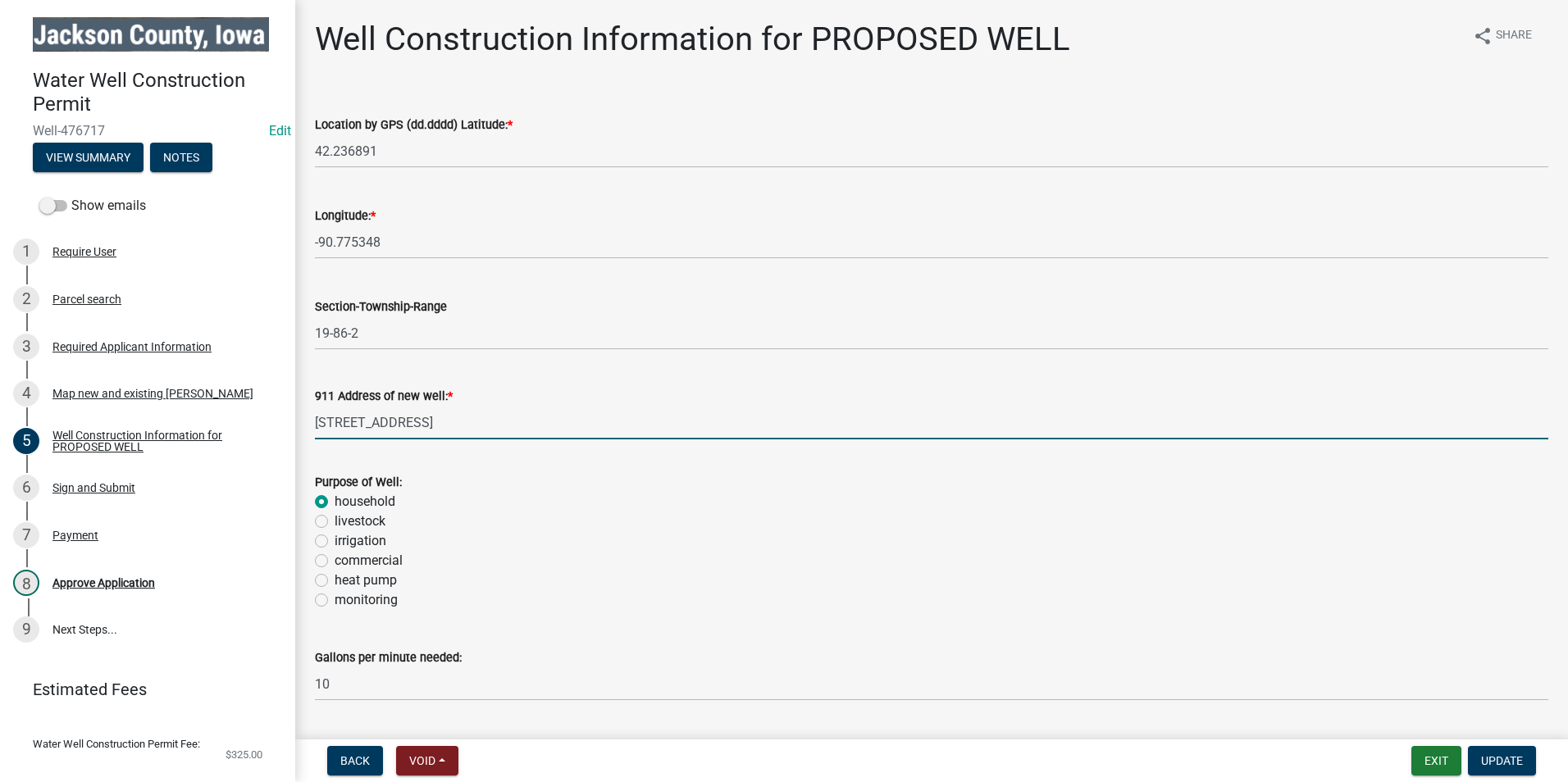
drag, startPoint x: 403, startPoint y: 426, endPoint x: 306, endPoint y: 425, distance: 97.0
click at [306, 425] on div "911 Address of new well: * [STREET_ADDRESS]" at bounding box center [932, 401] width 1258 height 77
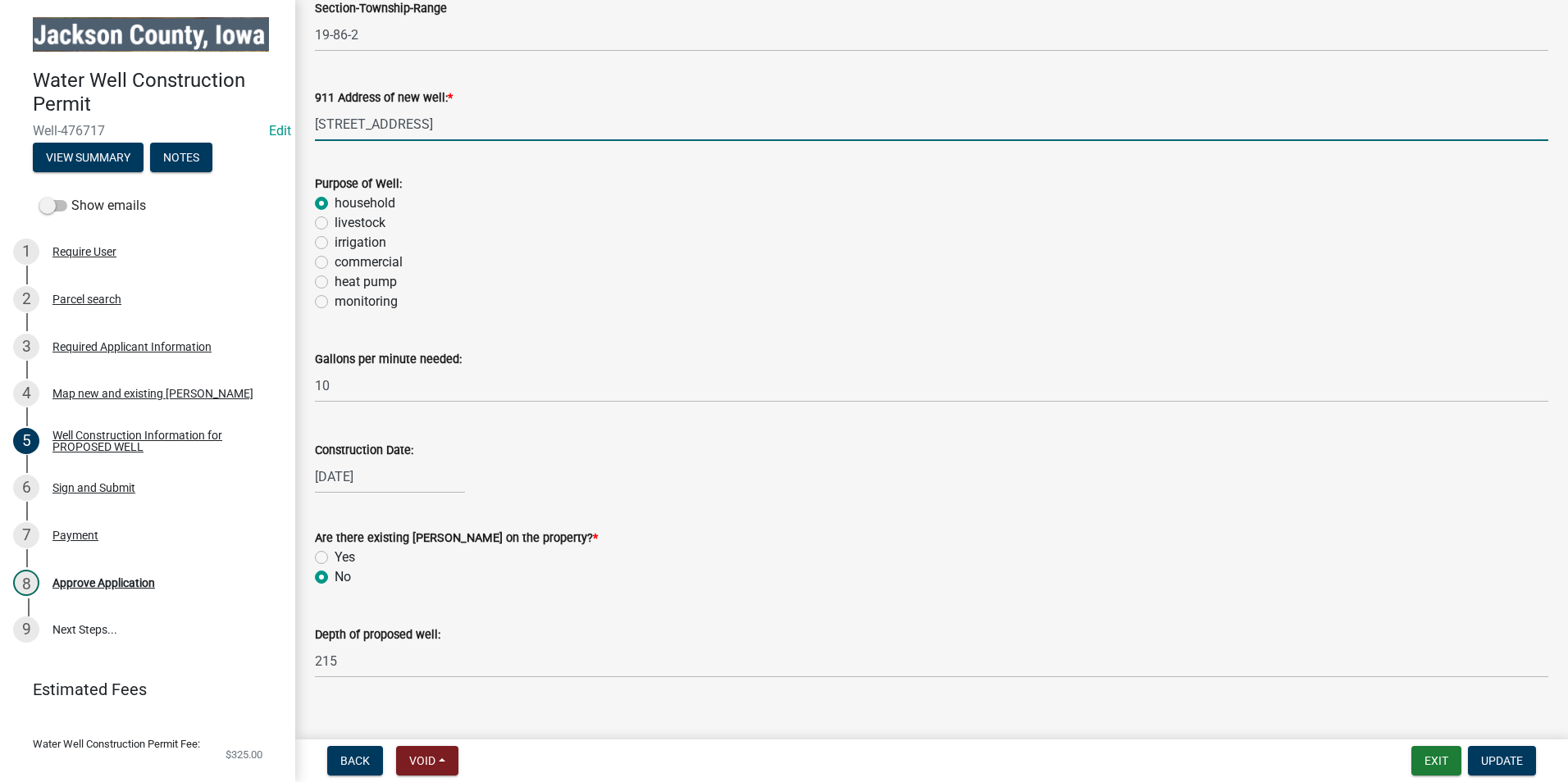
scroll to position [322, 0]
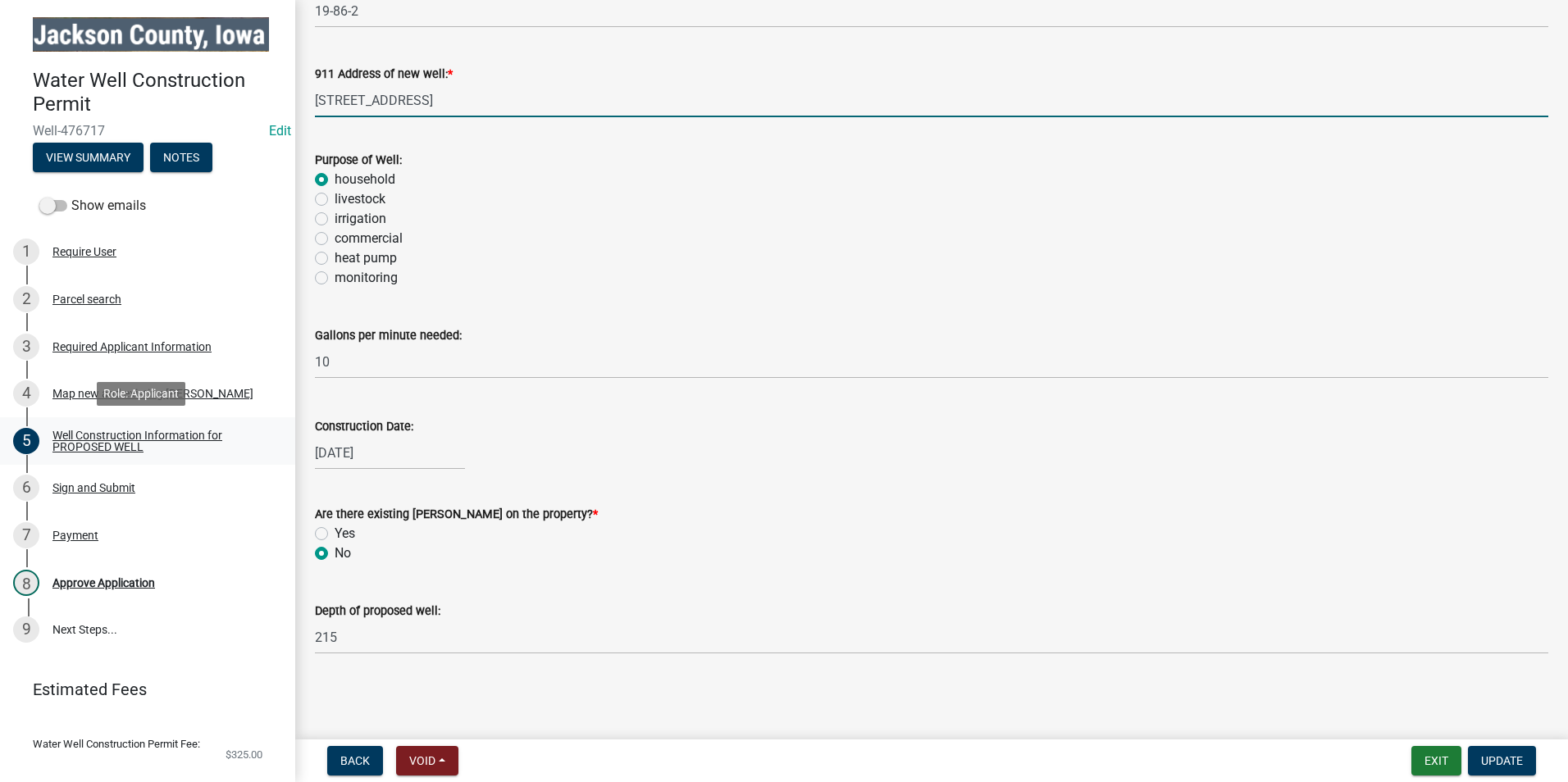
click at [157, 434] on div "Well Construction Information for PROPOSED WELL" at bounding box center [161, 441] width 217 height 23
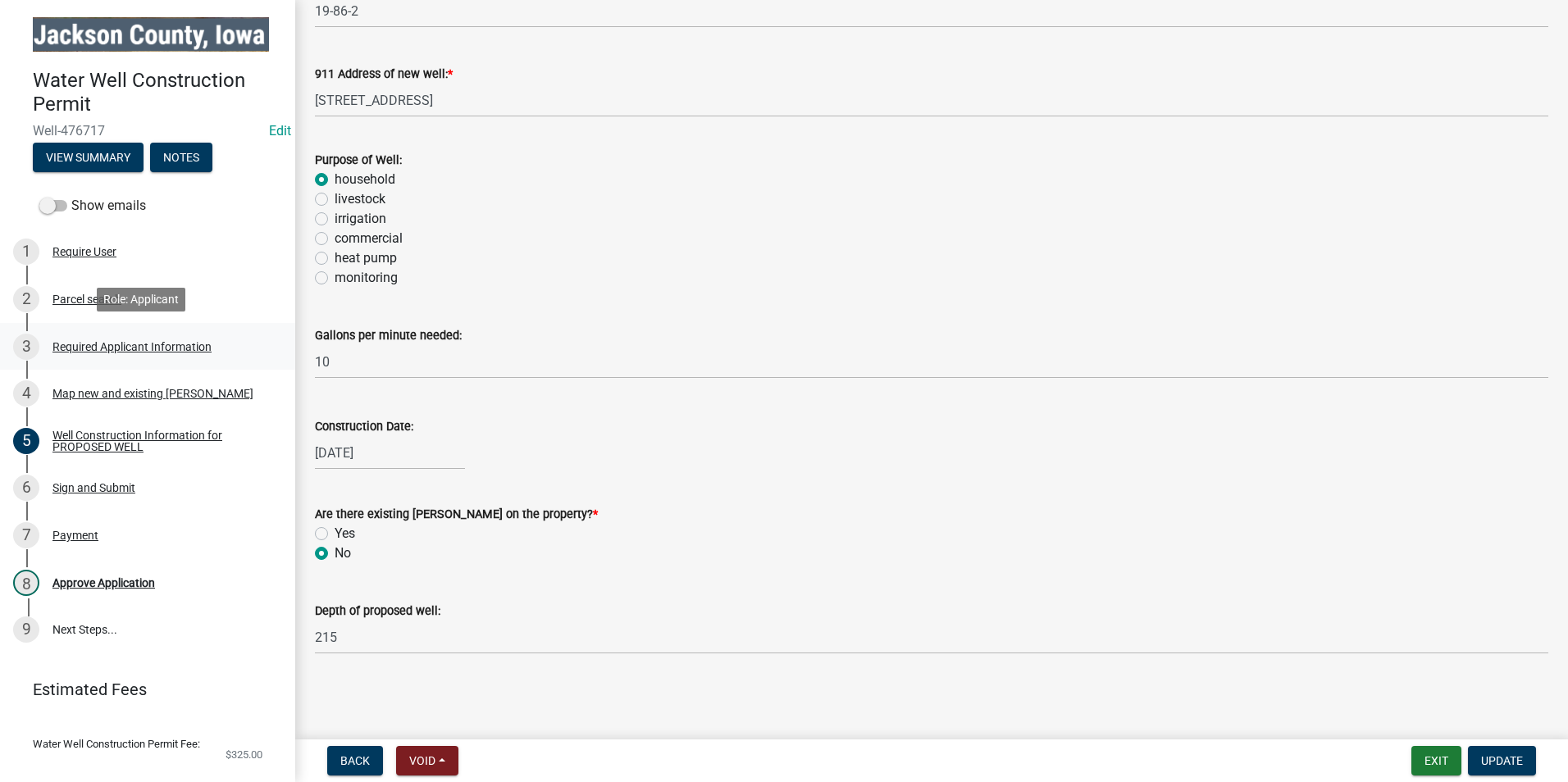
click at [142, 354] on div "3 Required Applicant Information" at bounding box center [141, 347] width 256 height 26
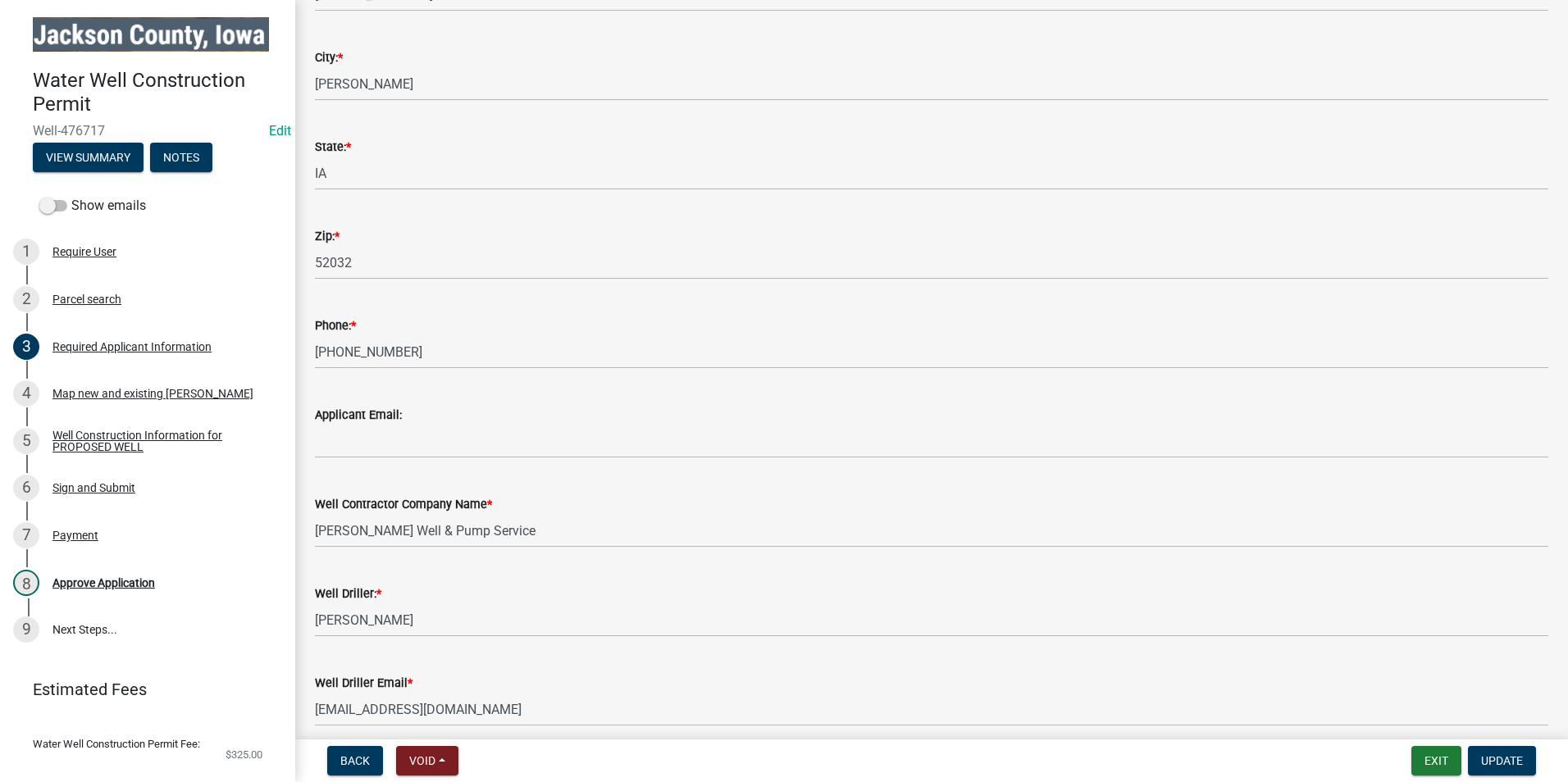
scroll to position [328, 0]
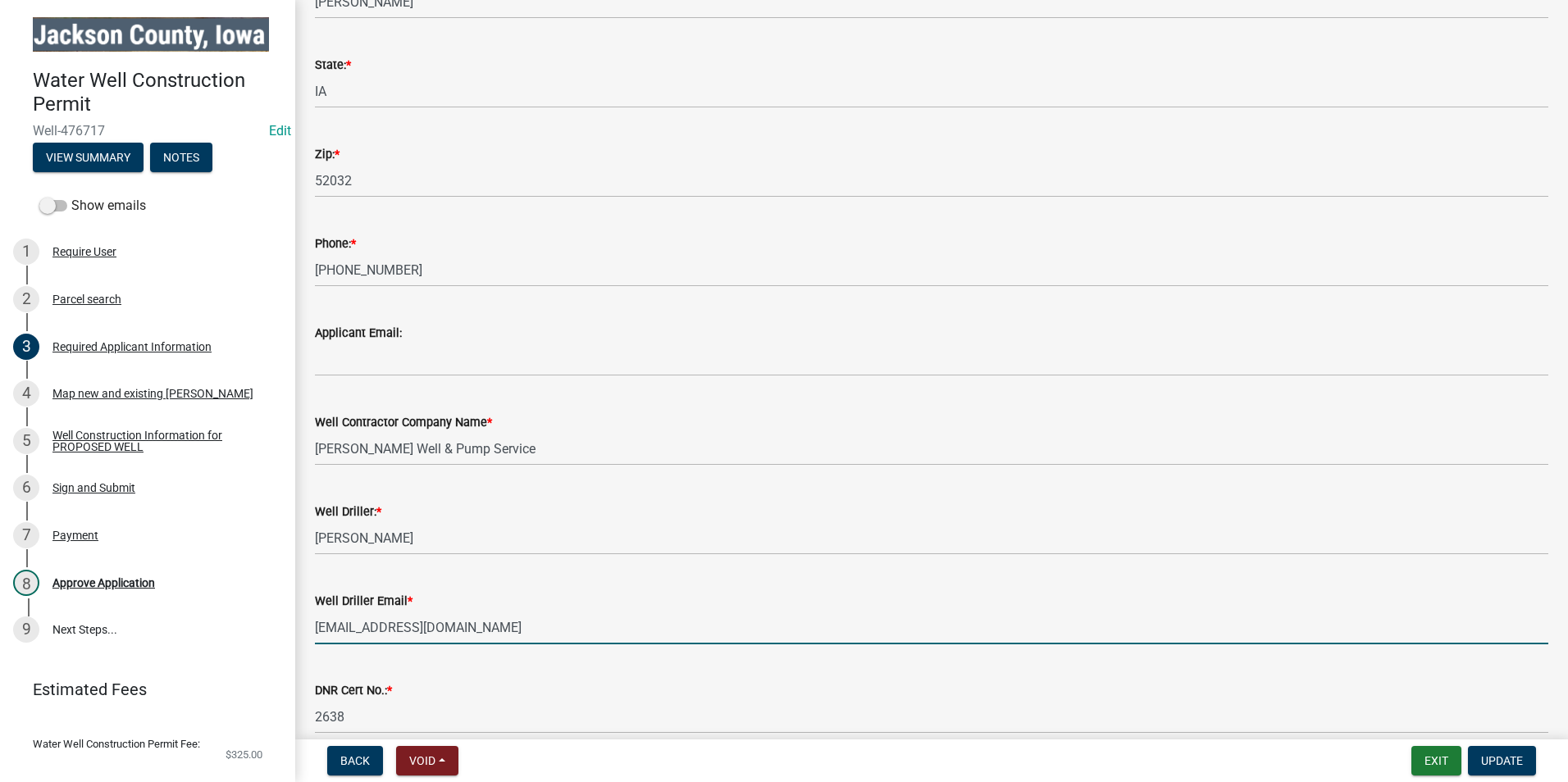
drag, startPoint x: 503, startPoint y: 634, endPoint x: 308, endPoint y: 624, distance: 195.3
click at [308, 624] on div "Well Driller Email * [EMAIL_ADDRESS][DOMAIN_NAME]" at bounding box center [932, 606] width 1258 height 77
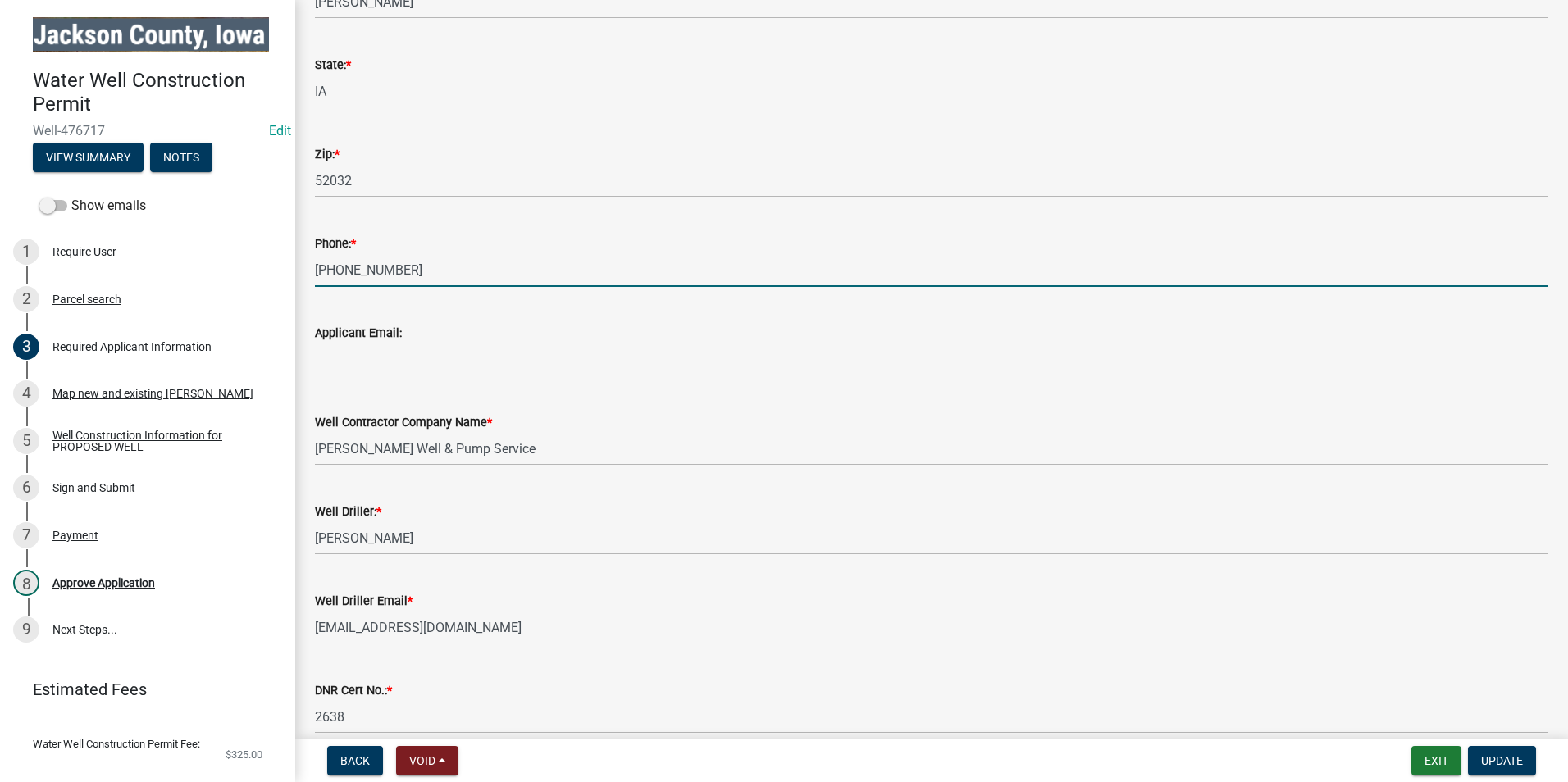
drag, startPoint x: 429, startPoint y: 265, endPoint x: 331, endPoint y: 253, distance: 98.7
click at [331, 253] on input "[PHONE_NUMBER]" at bounding box center [932, 269] width 1233 height 34
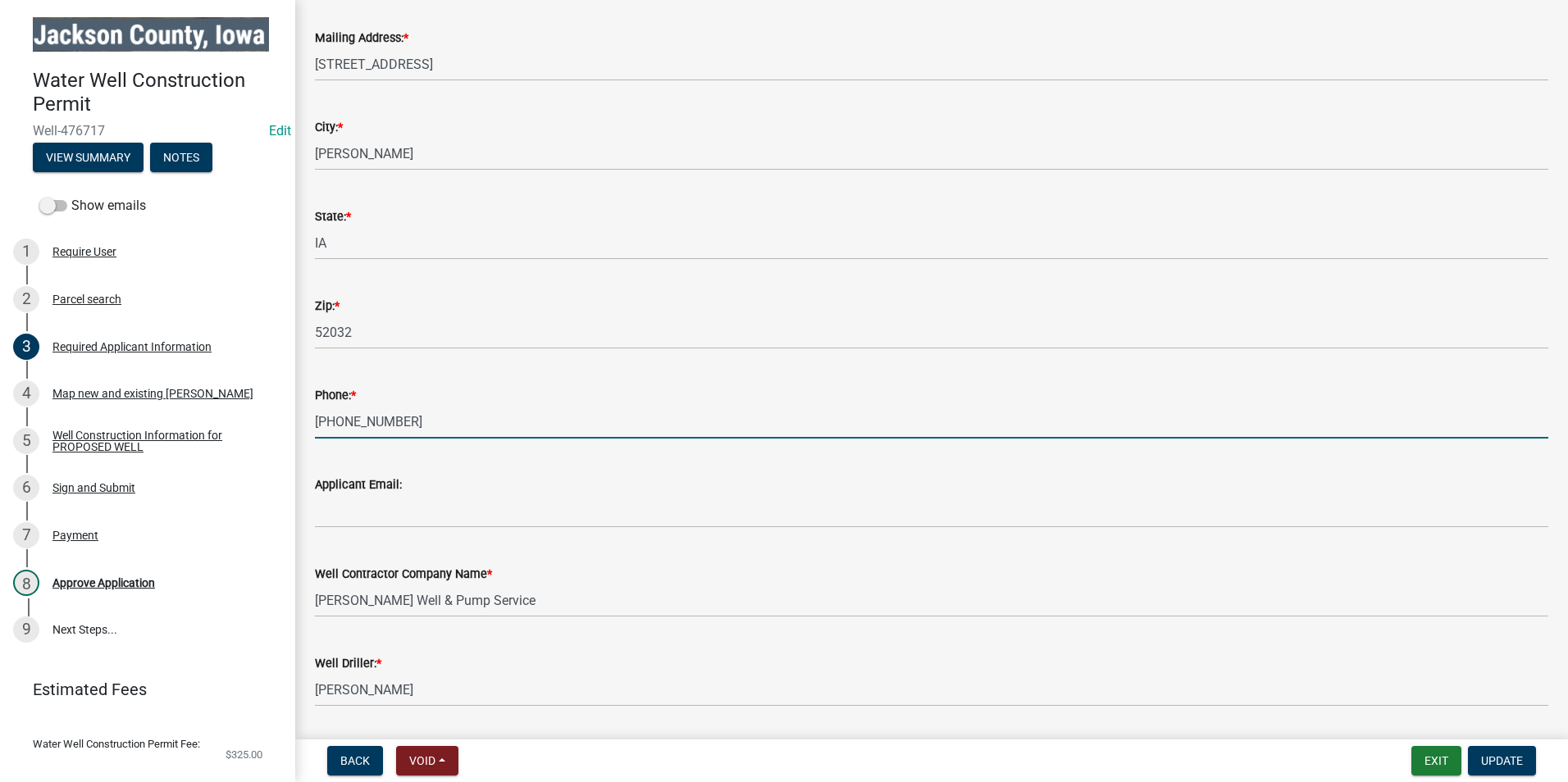
scroll to position [166, 0]
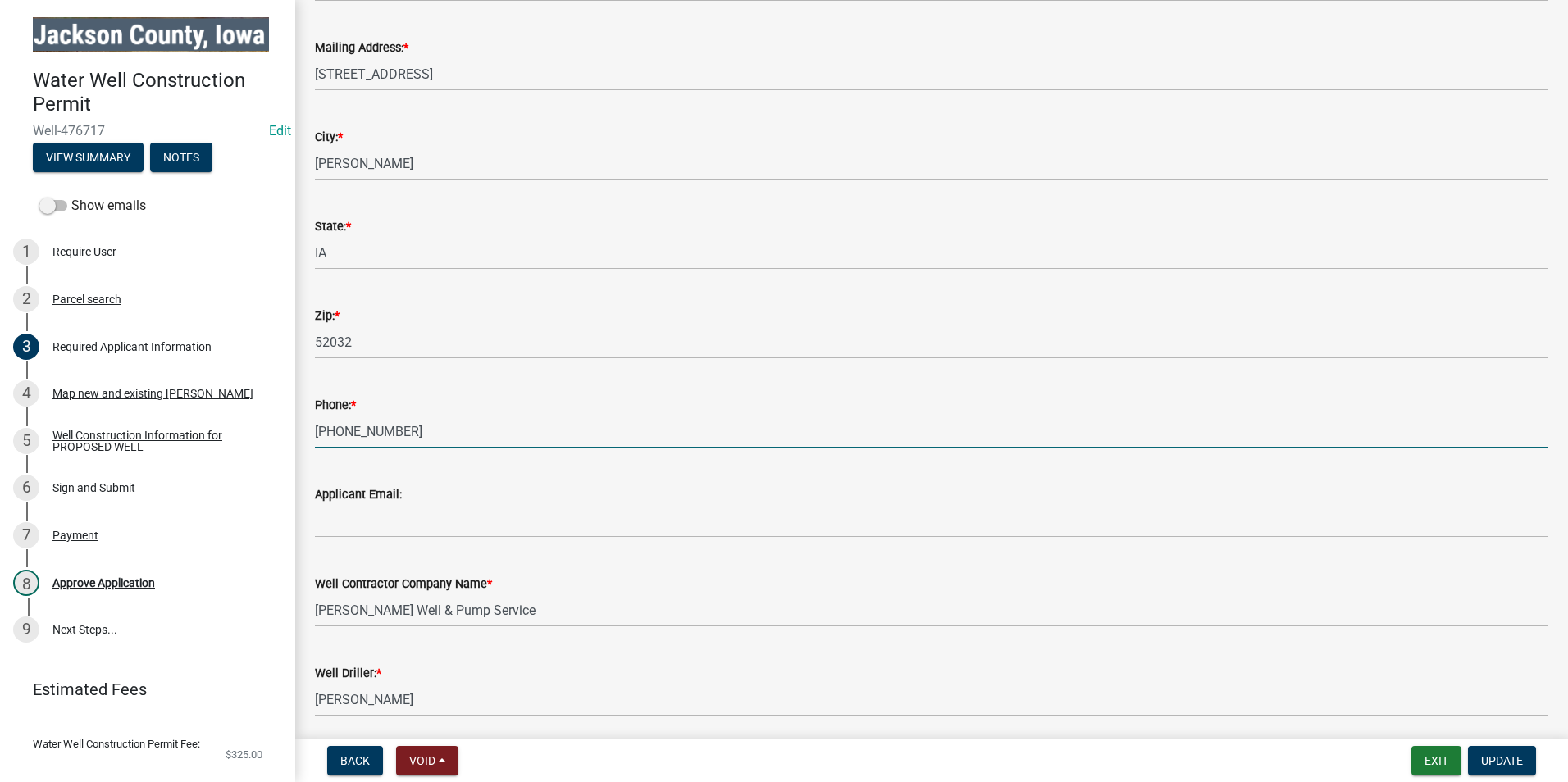
click at [423, 435] on input "[PHONE_NUMBER]" at bounding box center [932, 431] width 1233 height 34
drag, startPoint x: 423, startPoint y: 435, endPoint x: 312, endPoint y: 426, distance: 111.4
click at [312, 426] on div "Phone: * [PHONE_NUMBER]" at bounding box center [932, 410] width 1258 height 77
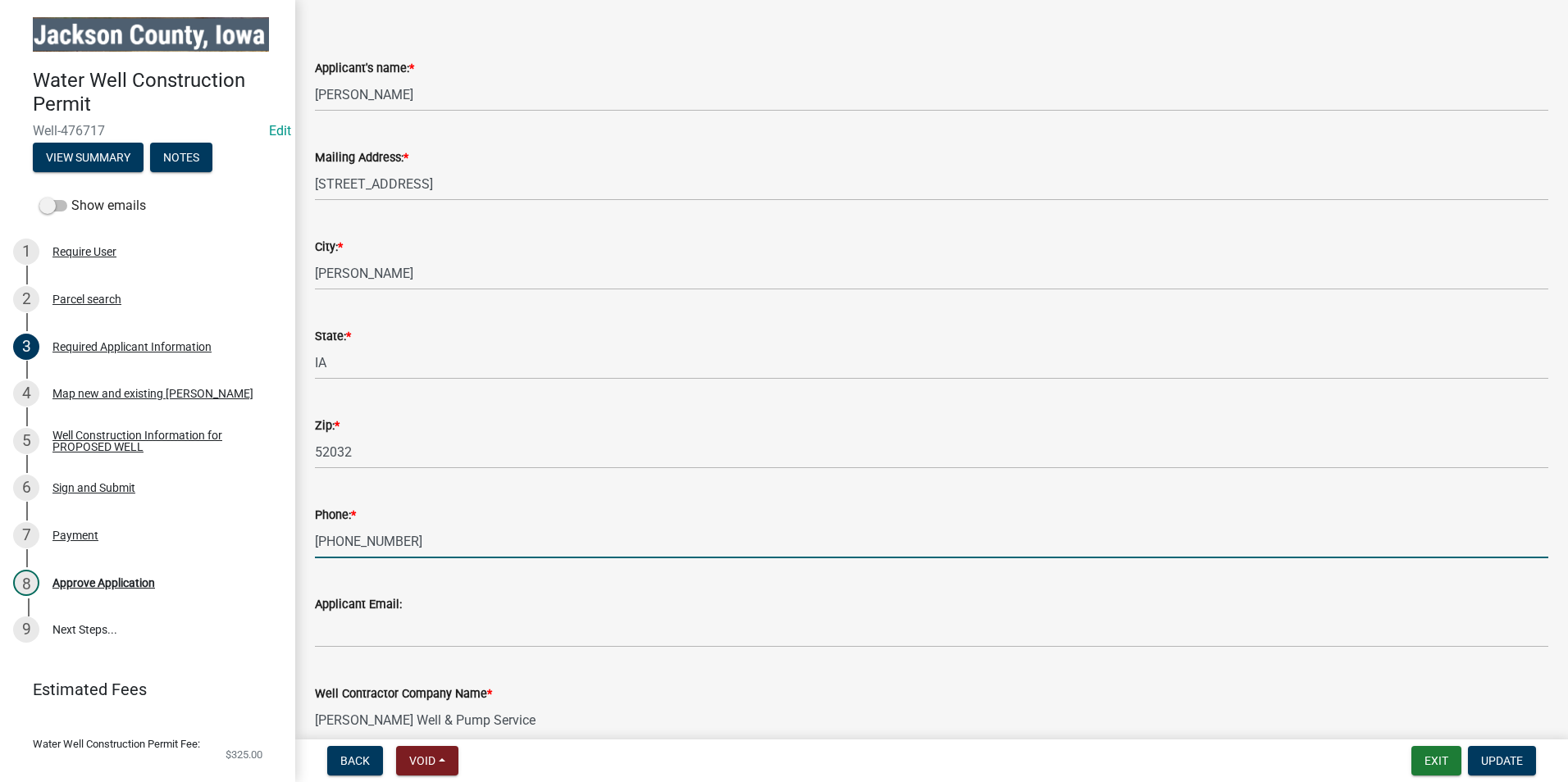
scroll to position [82, 0]
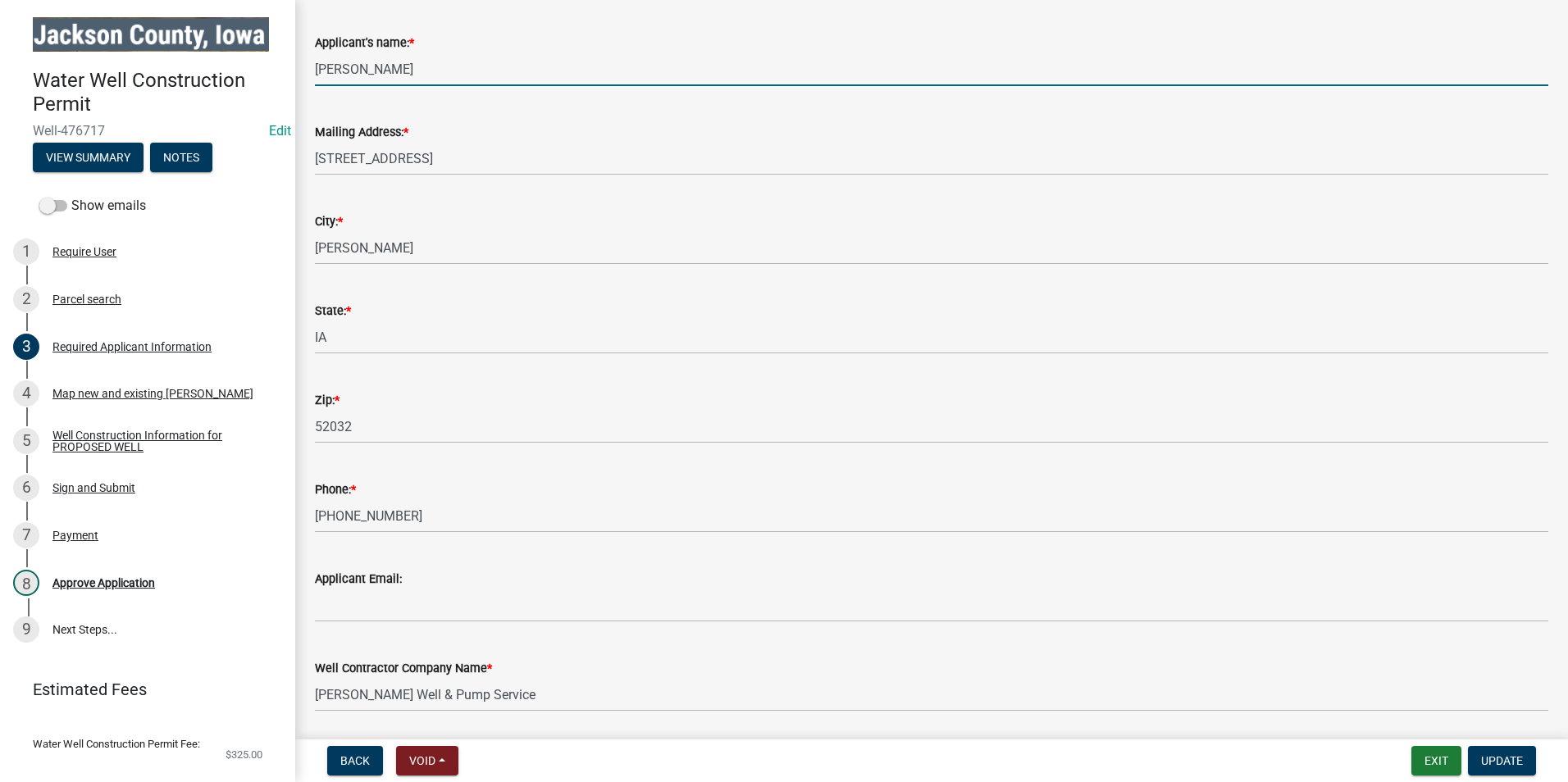
drag, startPoint x: 419, startPoint y: 68, endPoint x: 312, endPoint y: 63, distance: 107.1
click at [312, 63] on div "Applicant's name: * [PERSON_NAME]" at bounding box center [932, 48] width 1258 height 77
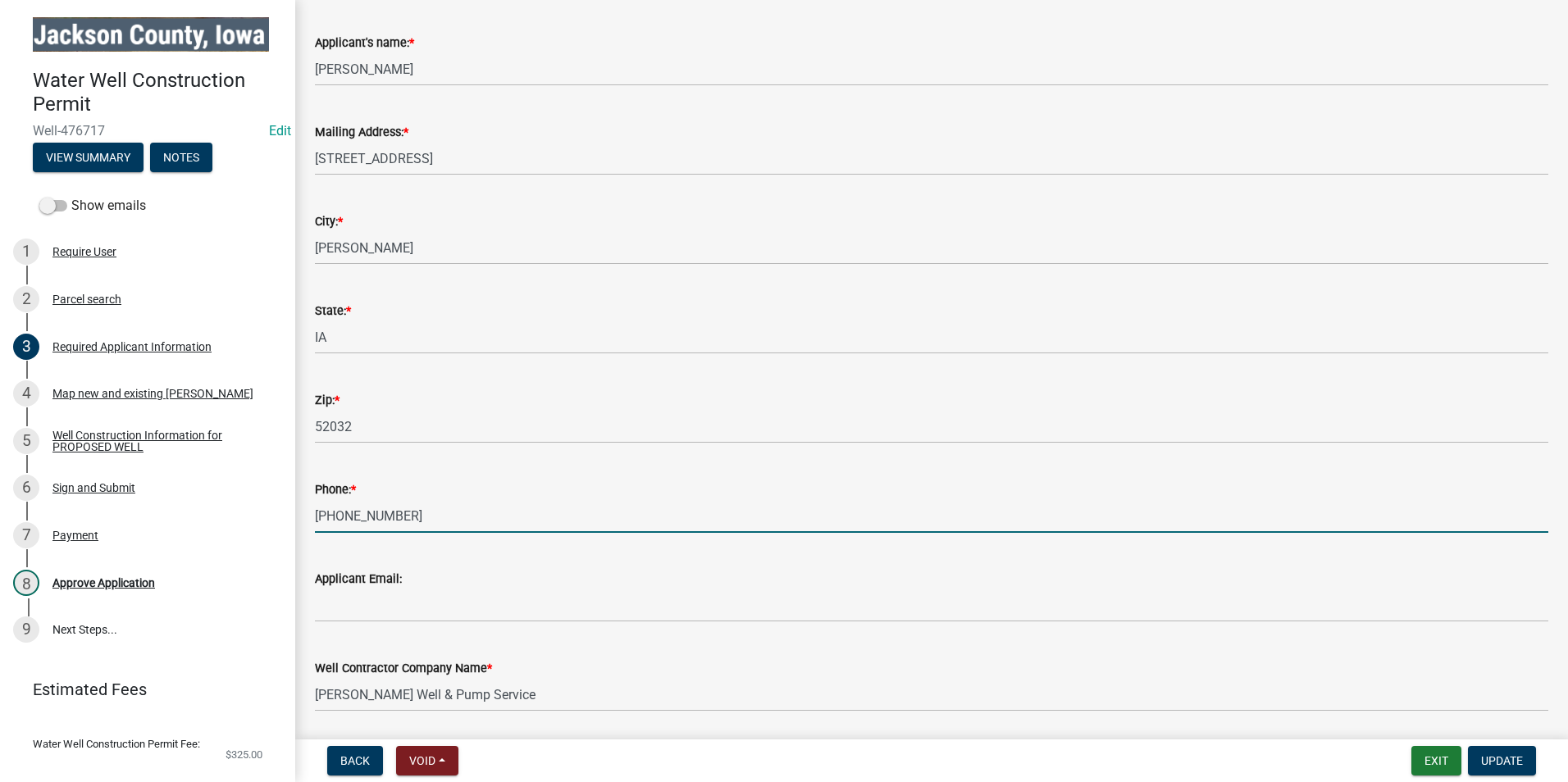
drag, startPoint x: 427, startPoint y: 522, endPoint x: 305, endPoint y: 515, distance: 122.2
click at [305, 515] on div "Phone: * [PHONE_NUMBER]" at bounding box center [932, 494] width 1258 height 77
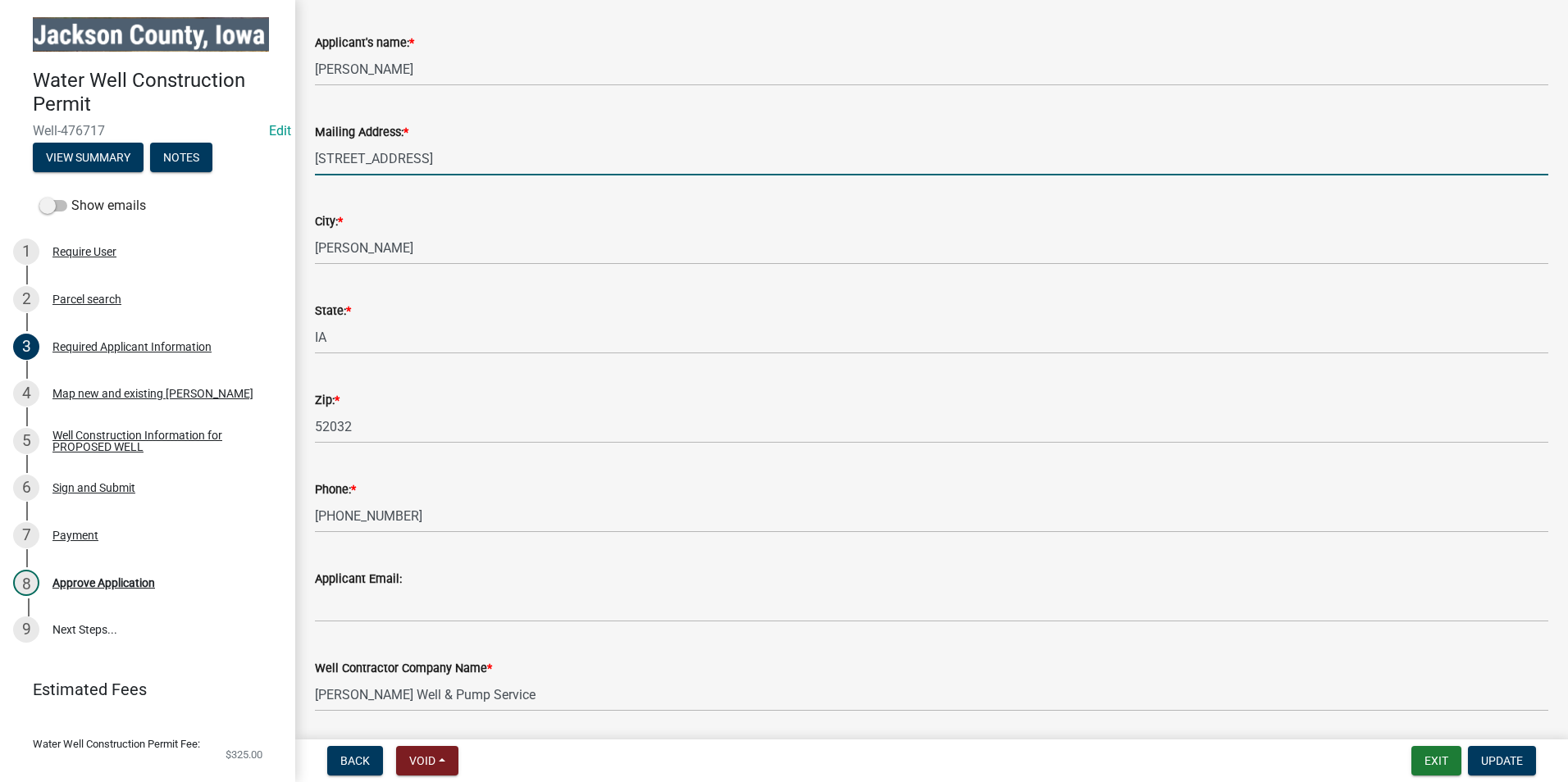
drag, startPoint x: 417, startPoint y: 161, endPoint x: 307, endPoint y: 152, distance: 110.4
click at [307, 152] on div "Mailing Address: * [STREET_ADDRESS]" at bounding box center [932, 137] width 1258 height 77
click at [93, 583] on div "Approve Application" at bounding box center [104, 583] width 102 height 12
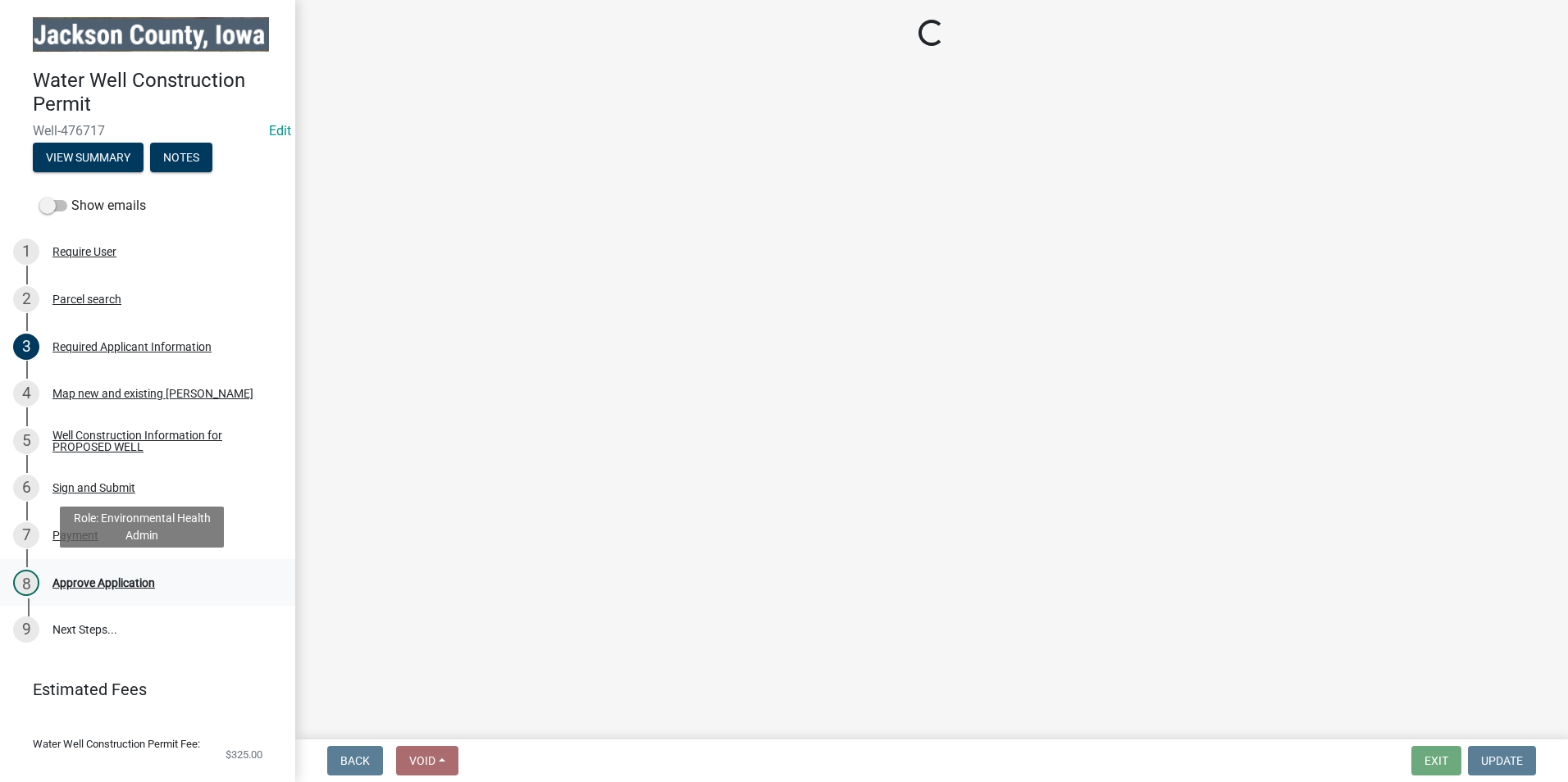
scroll to position [0, 0]
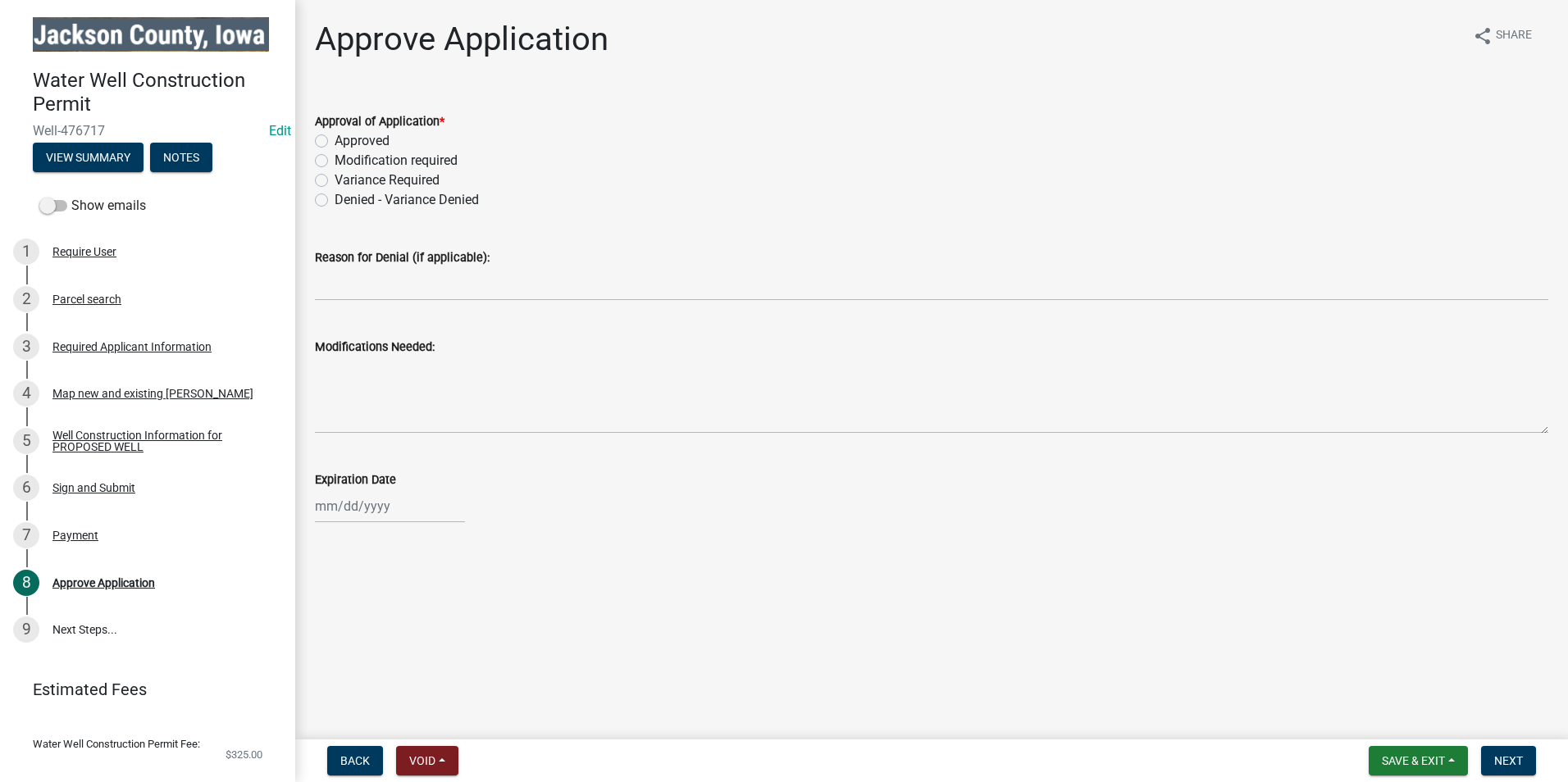
click at [335, 140] on label "Approved" at bounding box center [362, 141] width 55 height 20
click at [335, 140] on input "Approved" at bounding box center [340, 136] width 11 height 11
radio input "true"
click at [366, 506] on div at bounding box center [390, 506] width 150 height 34
select select "9"
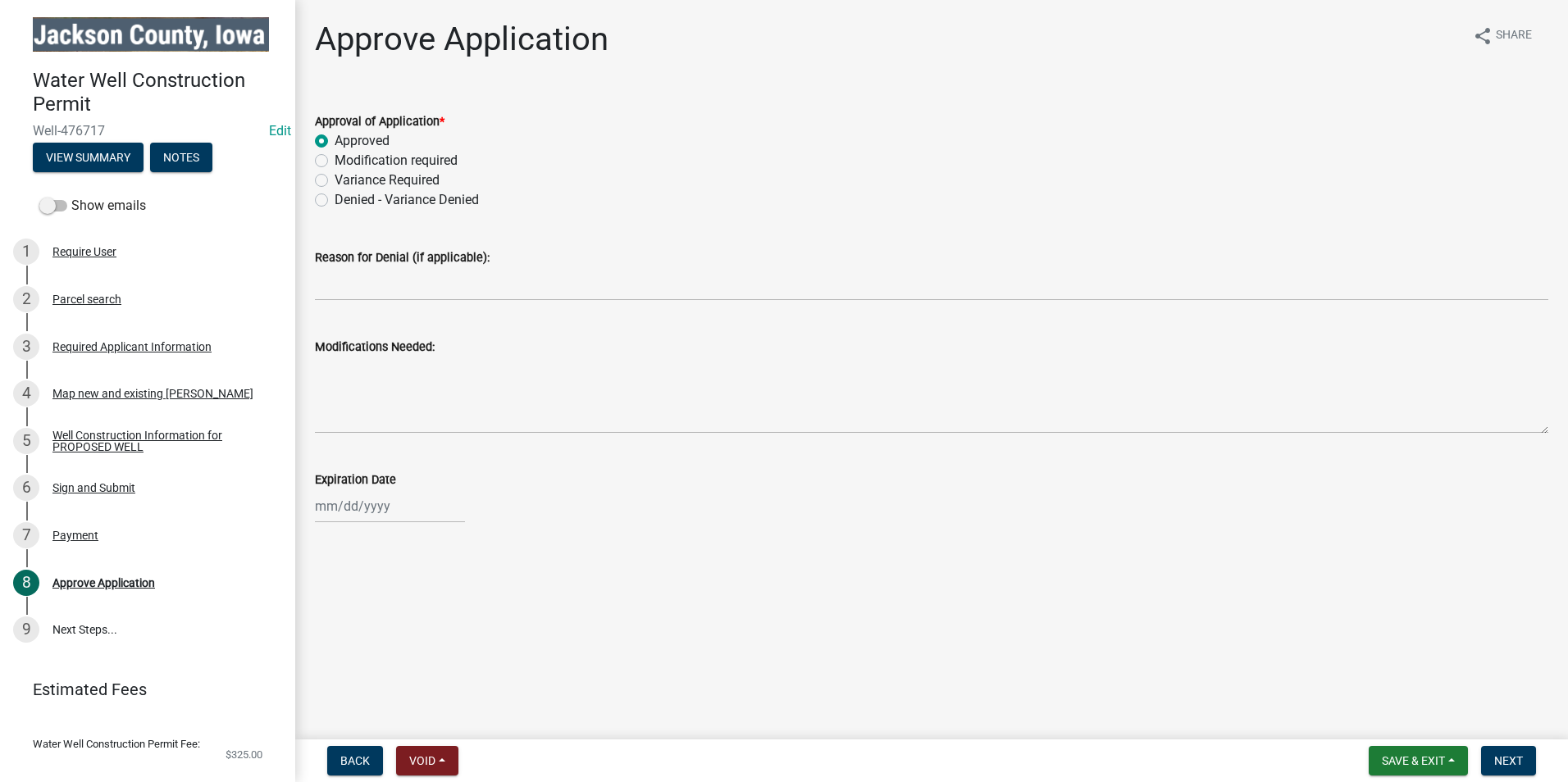
select select "2025"
click at [488, 282] on span "Next month" at bounding box center [488, 287] width 12 height 12
click at [488, 281] on span "Next month" at bounding box center [488, 287] width 12 height 12
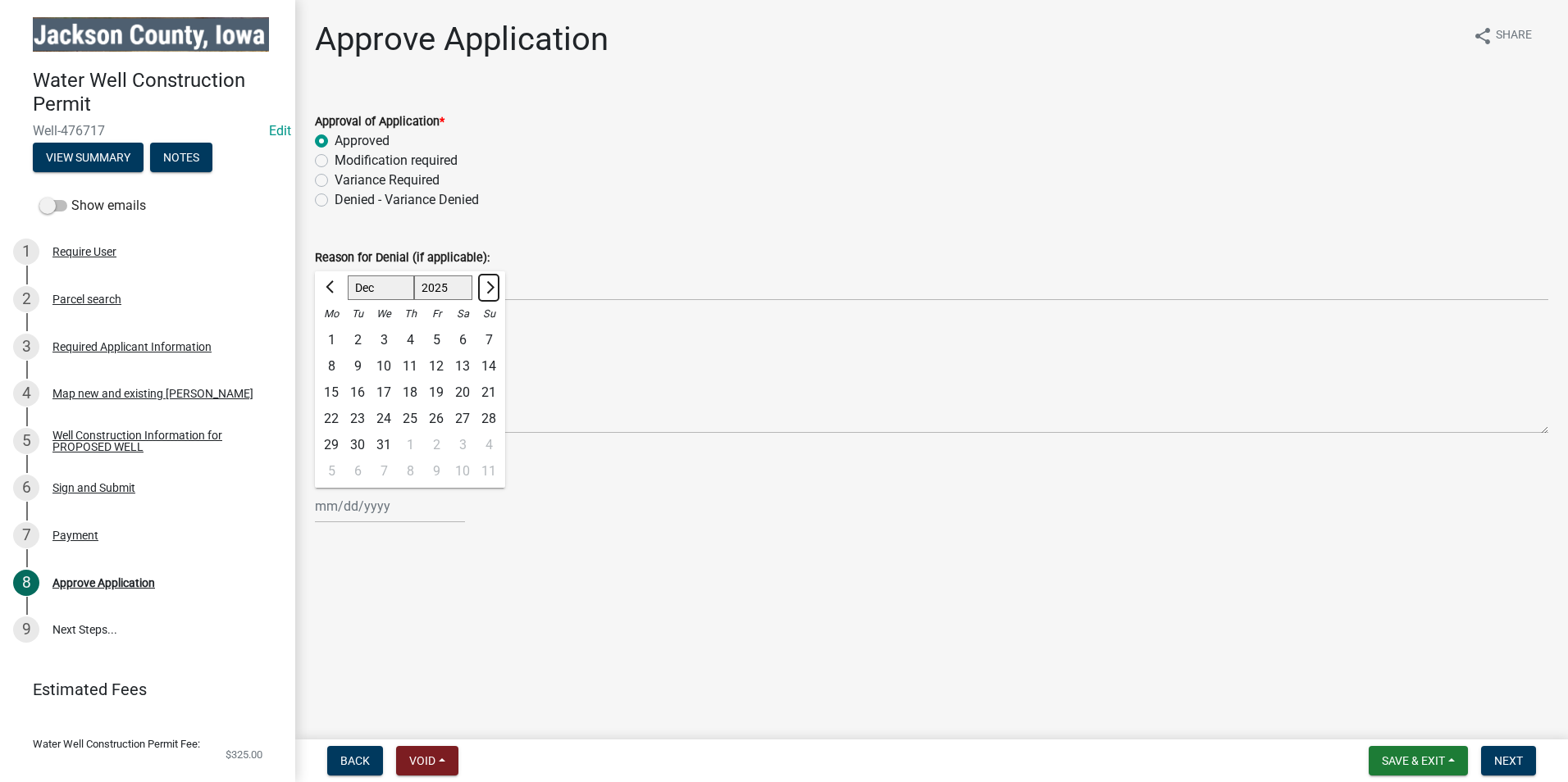
select select "1"
select select "2026"
click at [488, 281] on span "Next month" at bounding box center [488, 287] width 12 height 12
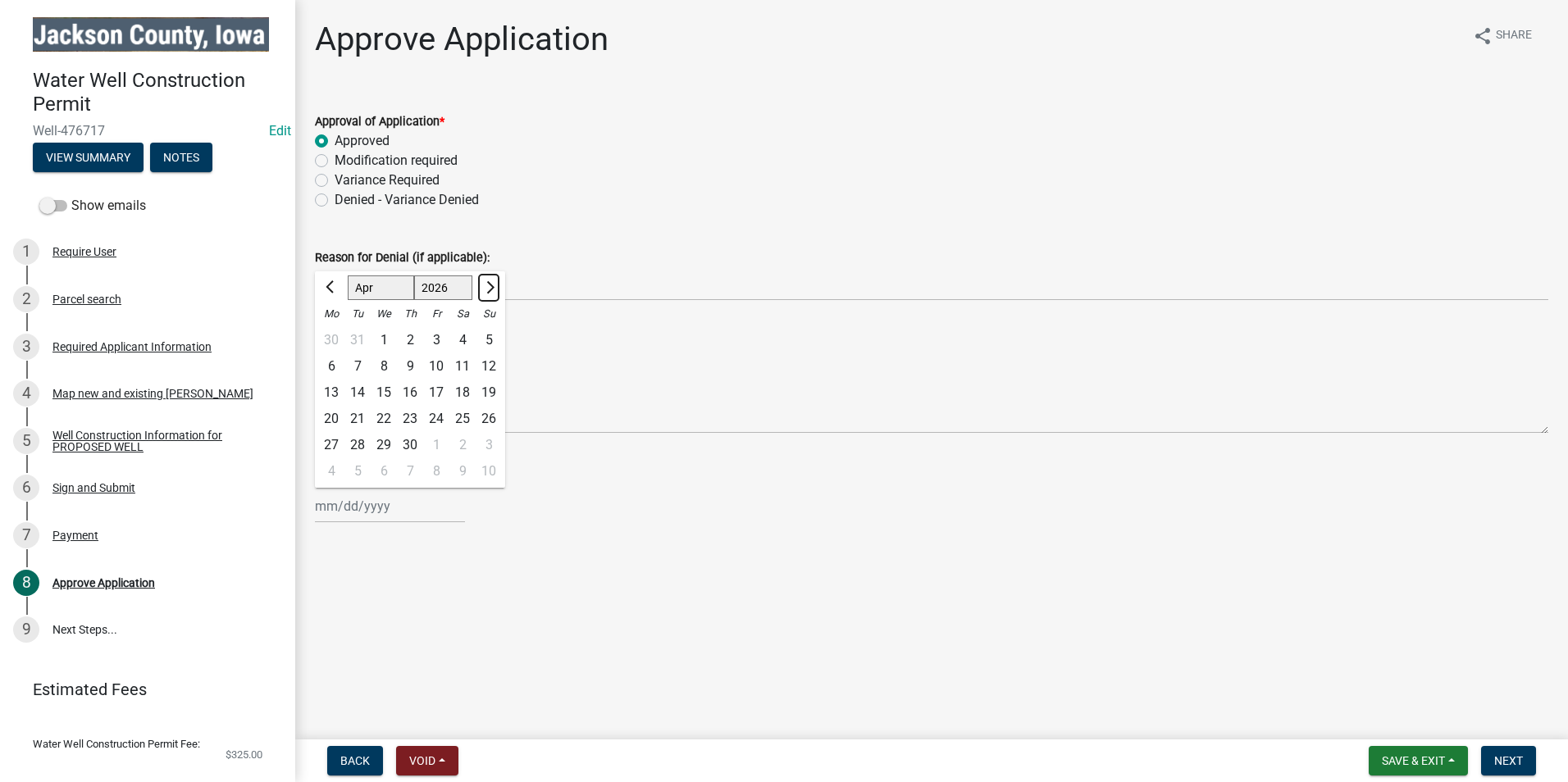
click at [488, 279] on button "Next month" at bounding box center [489, 288] width 20 height 26
click at [488, 279] on button "Next month" at bounding box center [489, 288] width 20 height 26
click at [487, 278] on button "Next month" at bounding box center [489, 288] width 20 height 26
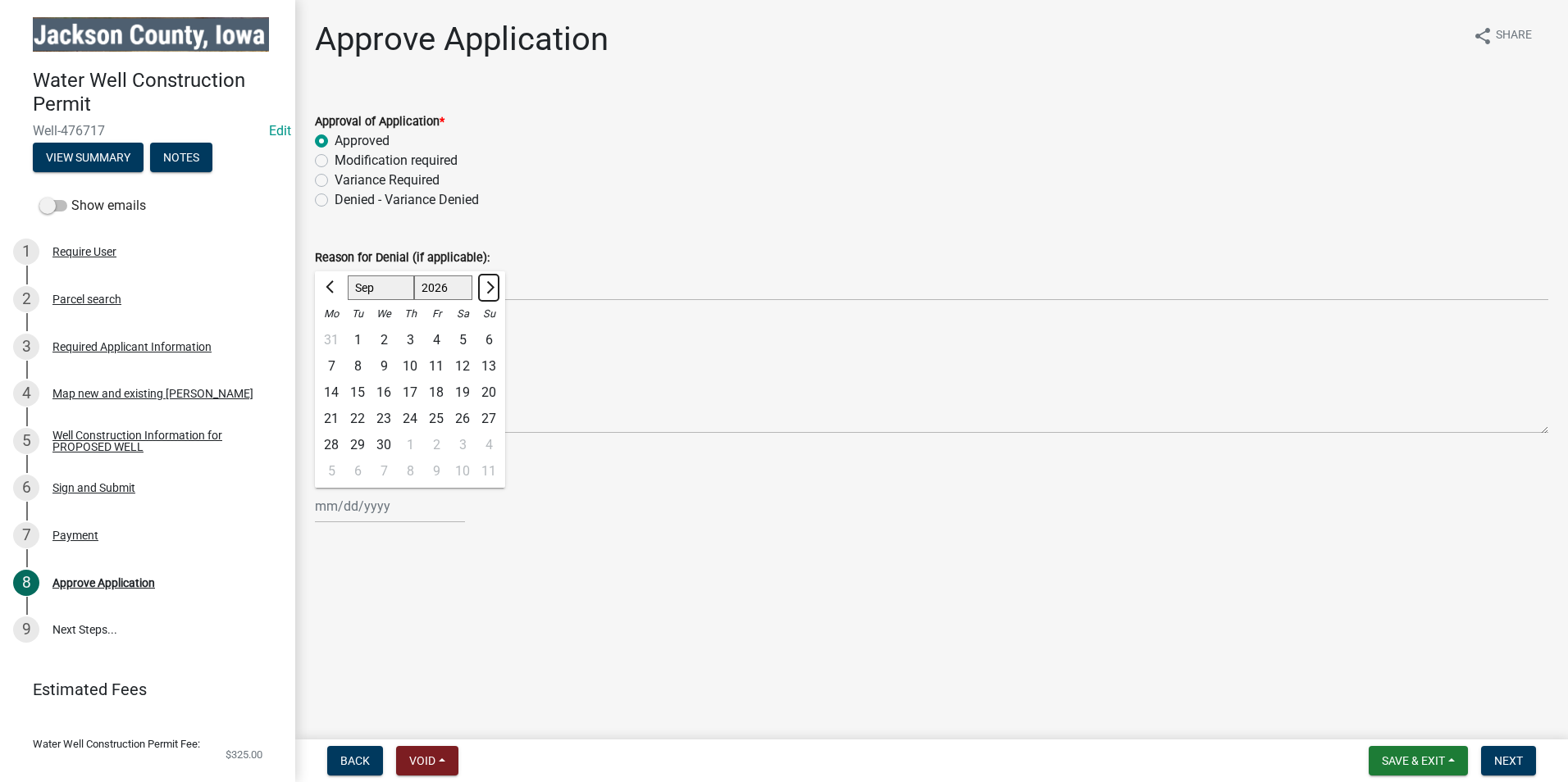
click at [487, 278] on button "Next month" at bounding box center [489, 288] width 20 height 26
click at [326, 284] on button "Previous month" at bounding box center [331, 288] width 20 height 26
select select "9"
click at [384, 386] on div "16" at bounding box center [384, 393] width 26 height 26
type input "[DATE]"
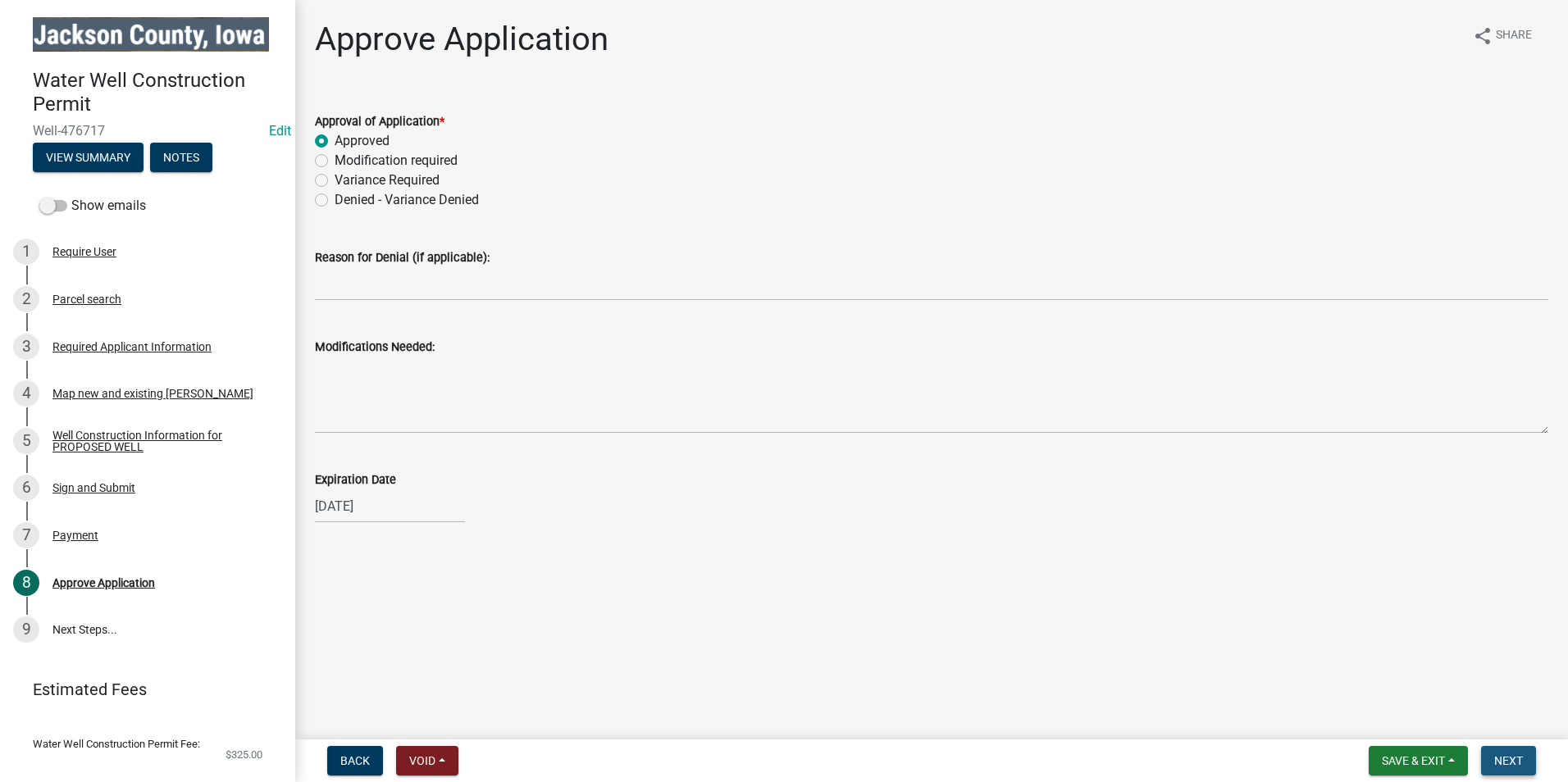
click at [1529, 770] on button "Next" at bounding box center [1509, 761] width 55 height 30
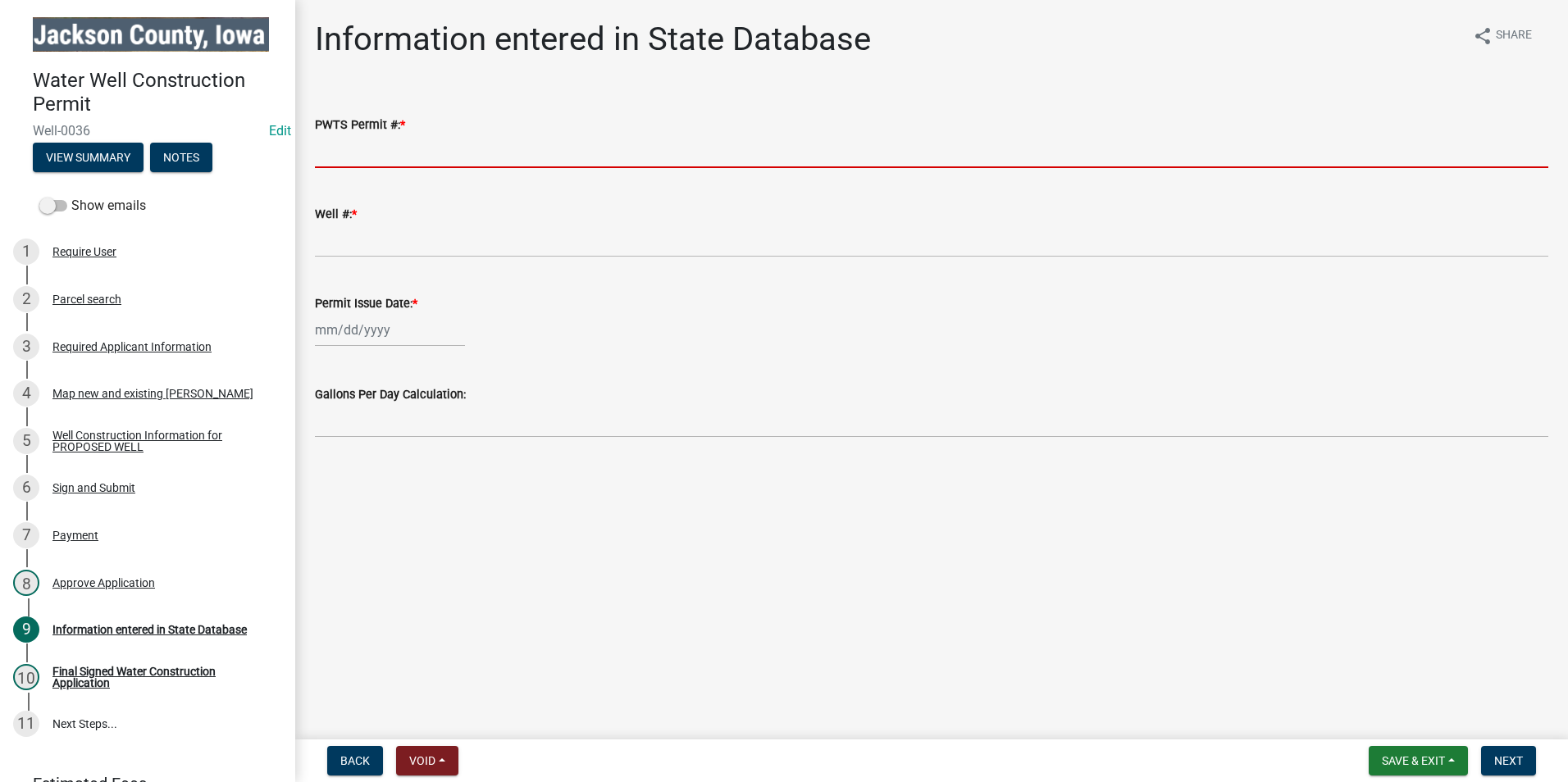
click at [389, 154] on input "PWTS Permit #: *" at bounding box center [932, 151] width 1233 height 34
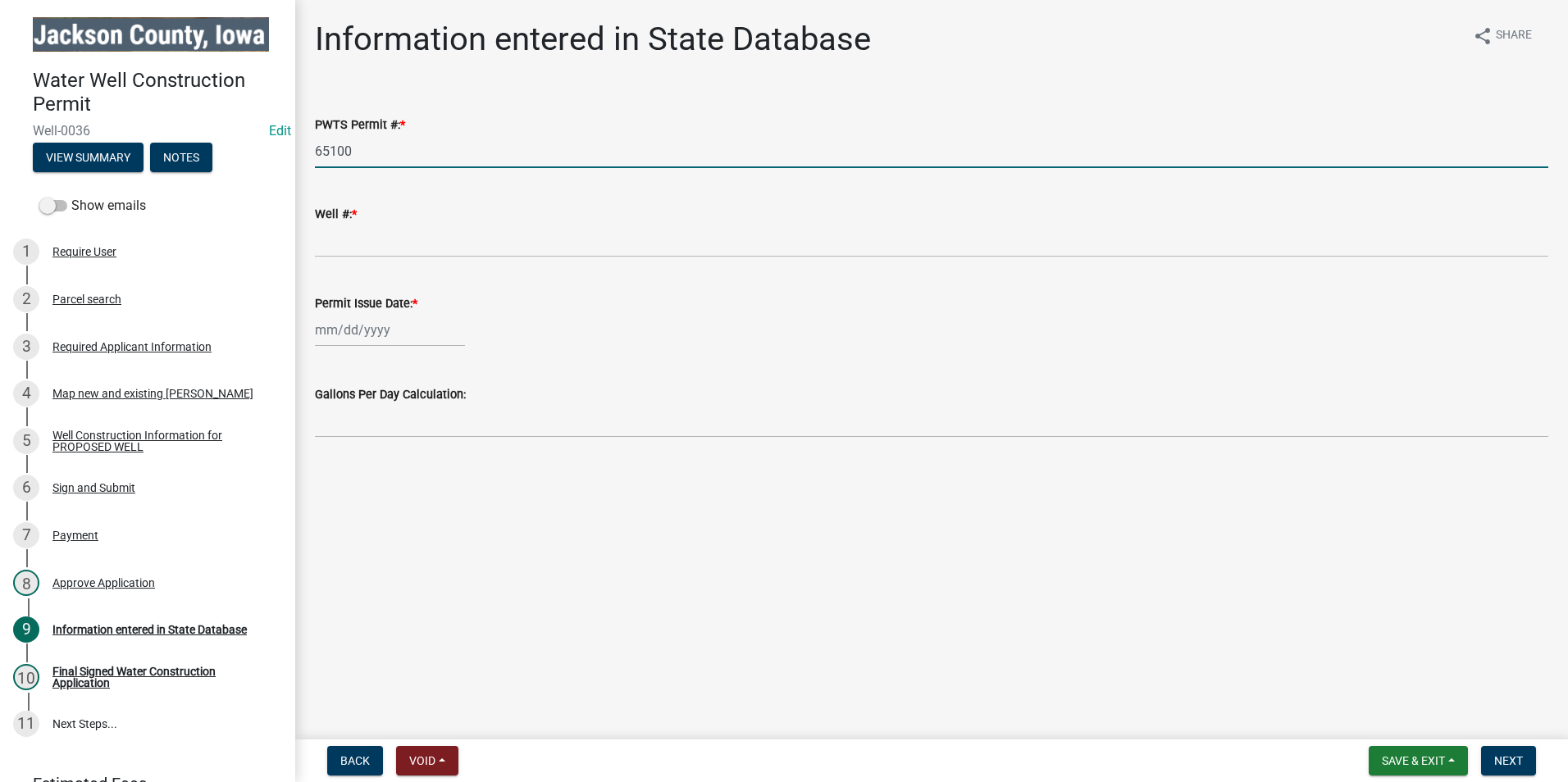
type input "65100"
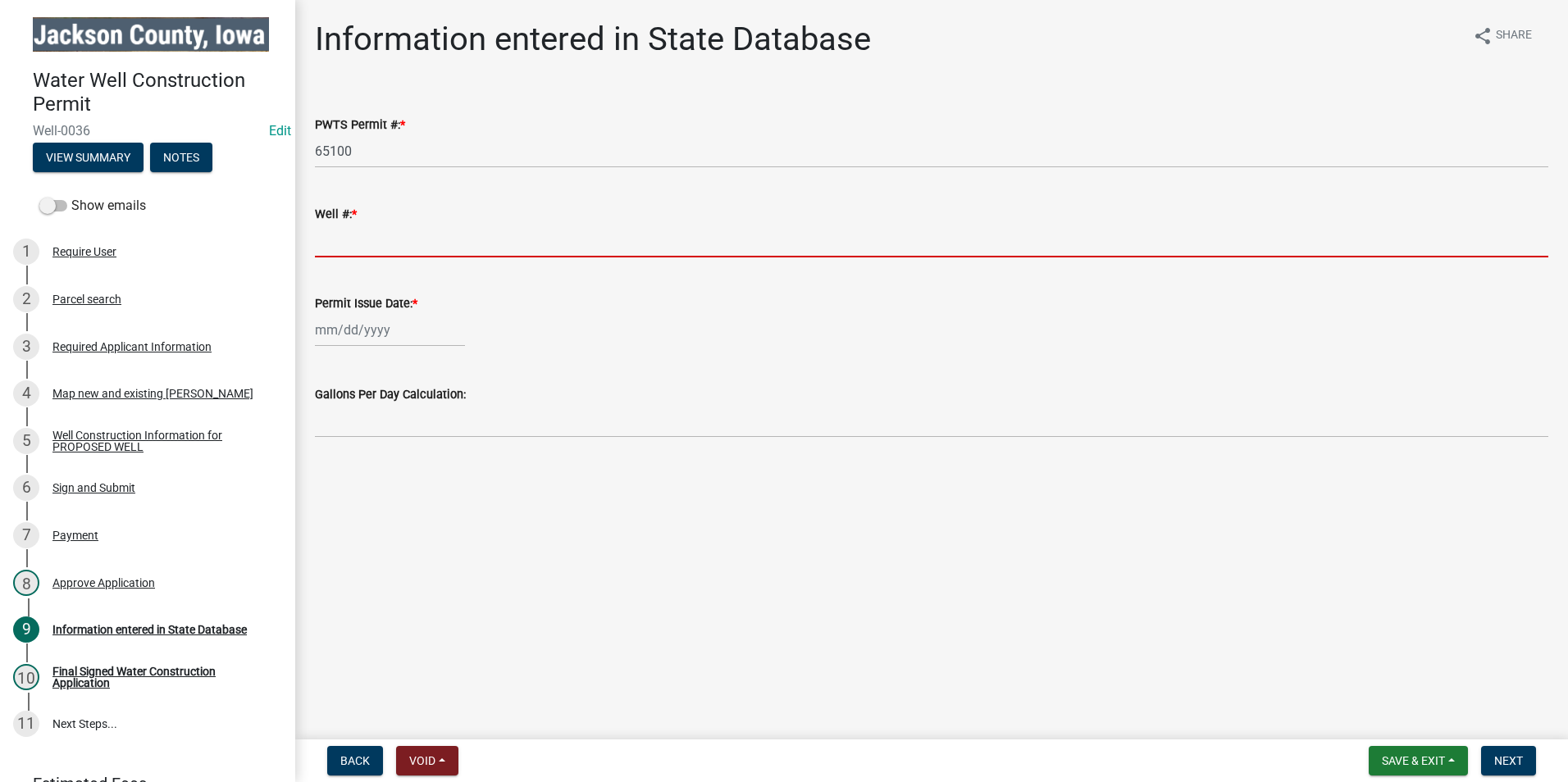
paste input "2241562"
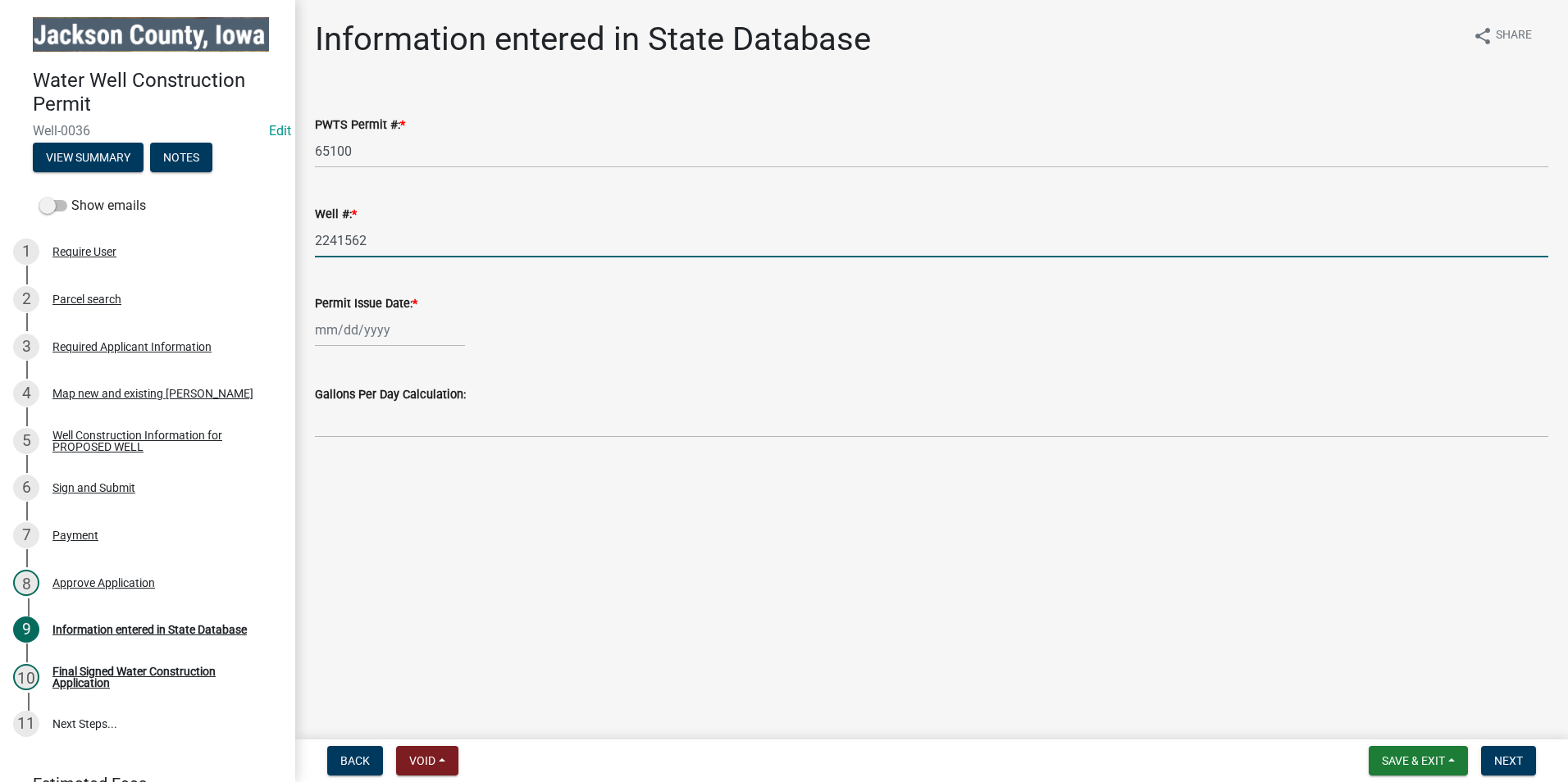
type input "2241562"
click at [389, 338] on div at bounding box center [390, 330] width 150 height 34
select select "9"
select select "2025"
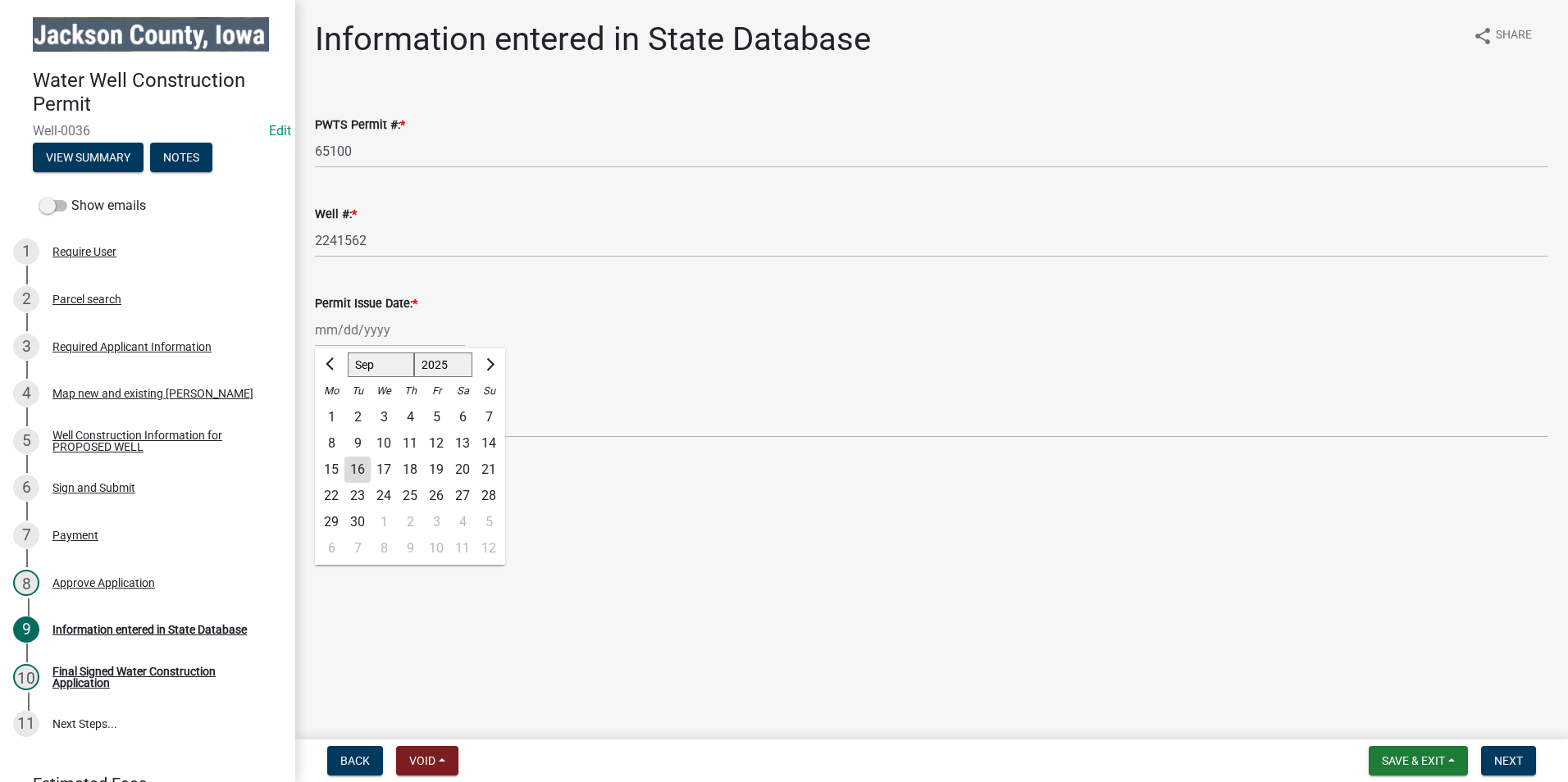
click at [352, 471] on div "16" at bounding box center [358, 470] width 26 height 26
type input "[DATE]"
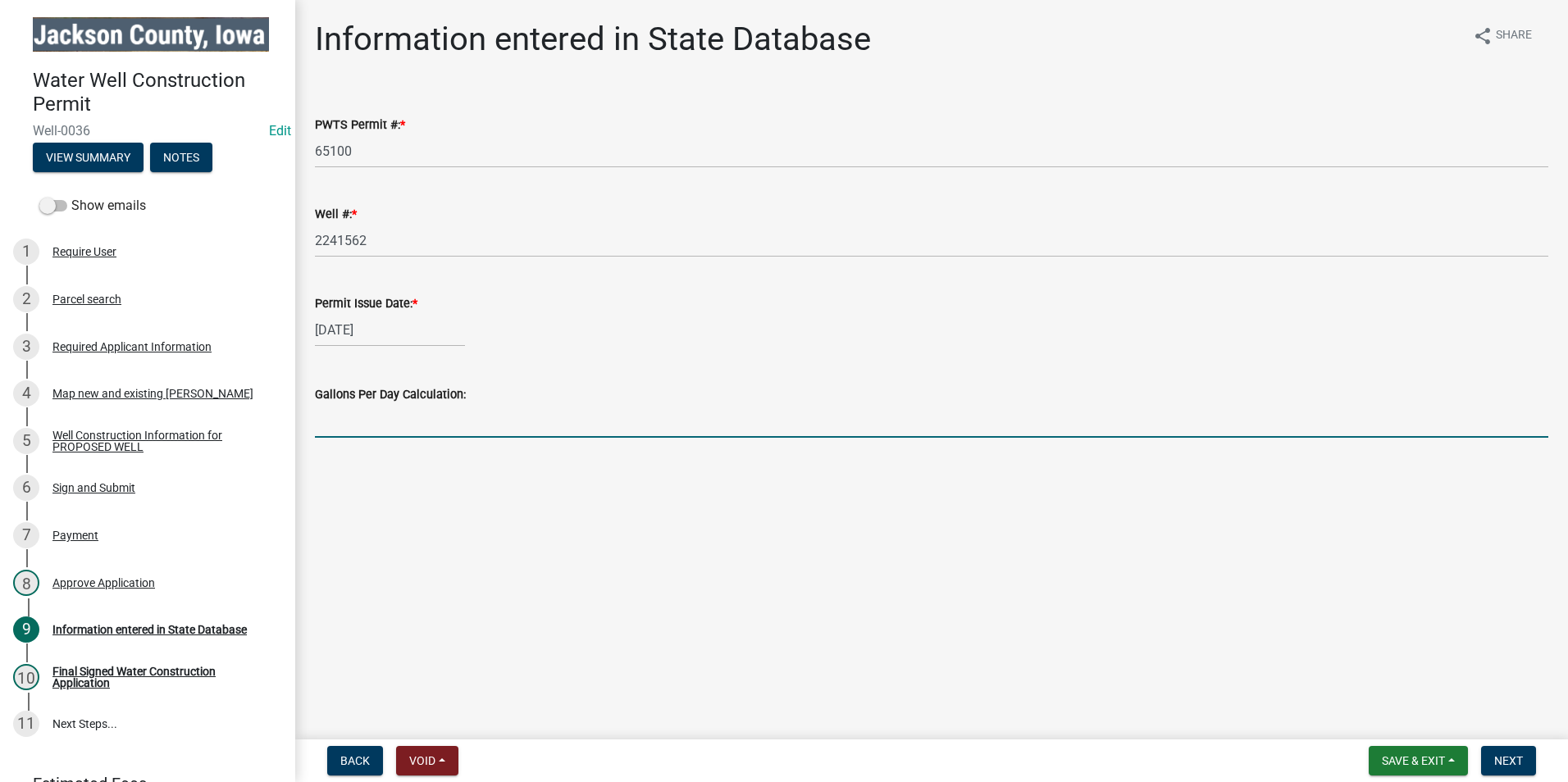
click at [397, 422] on input "text" at bounding box center [932, 420] width 1233 height 34
type input "14400"
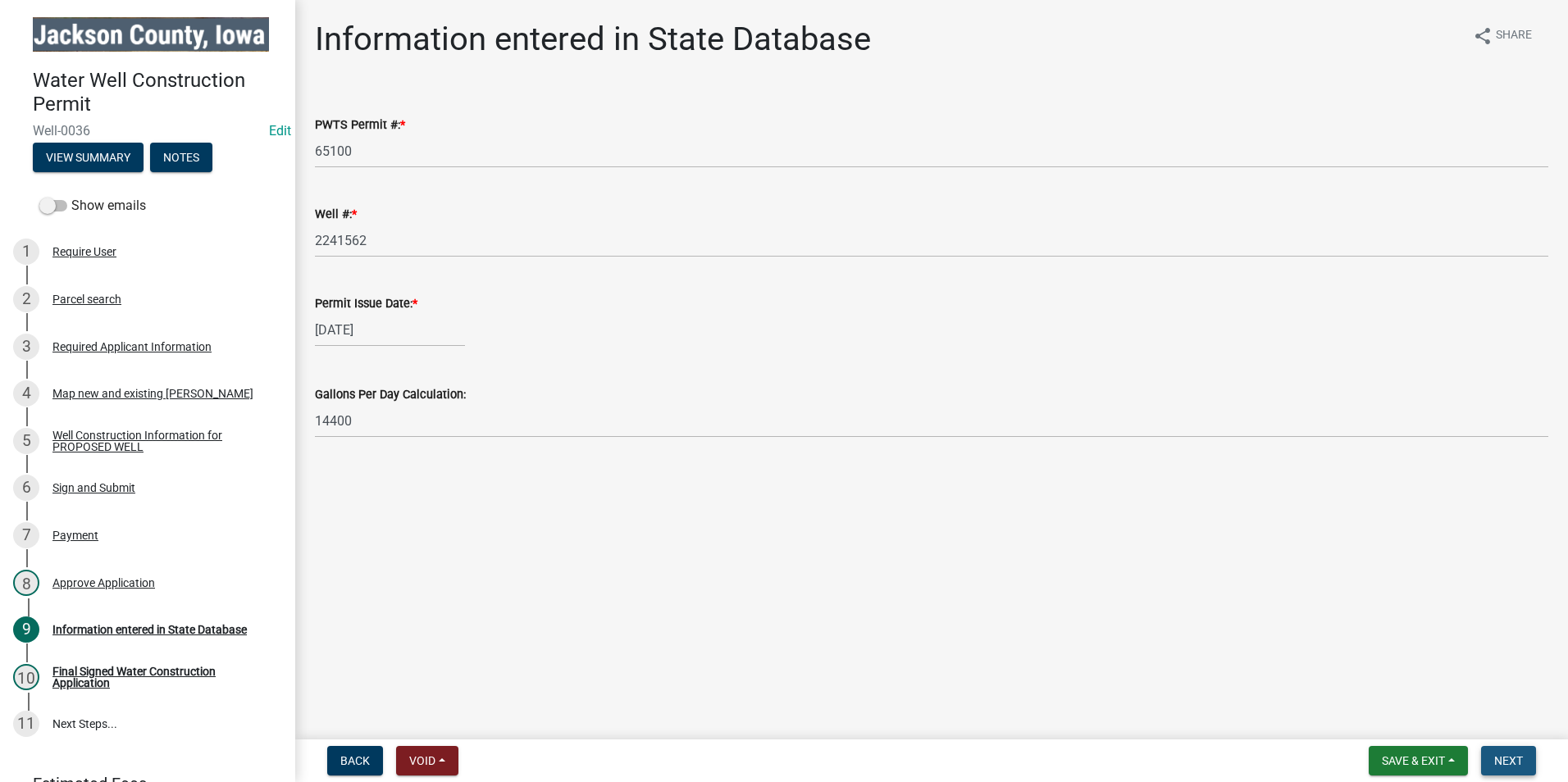
click at [1500, 757] on span "Next" at bounding box center [1508, 761] width 29 height 13
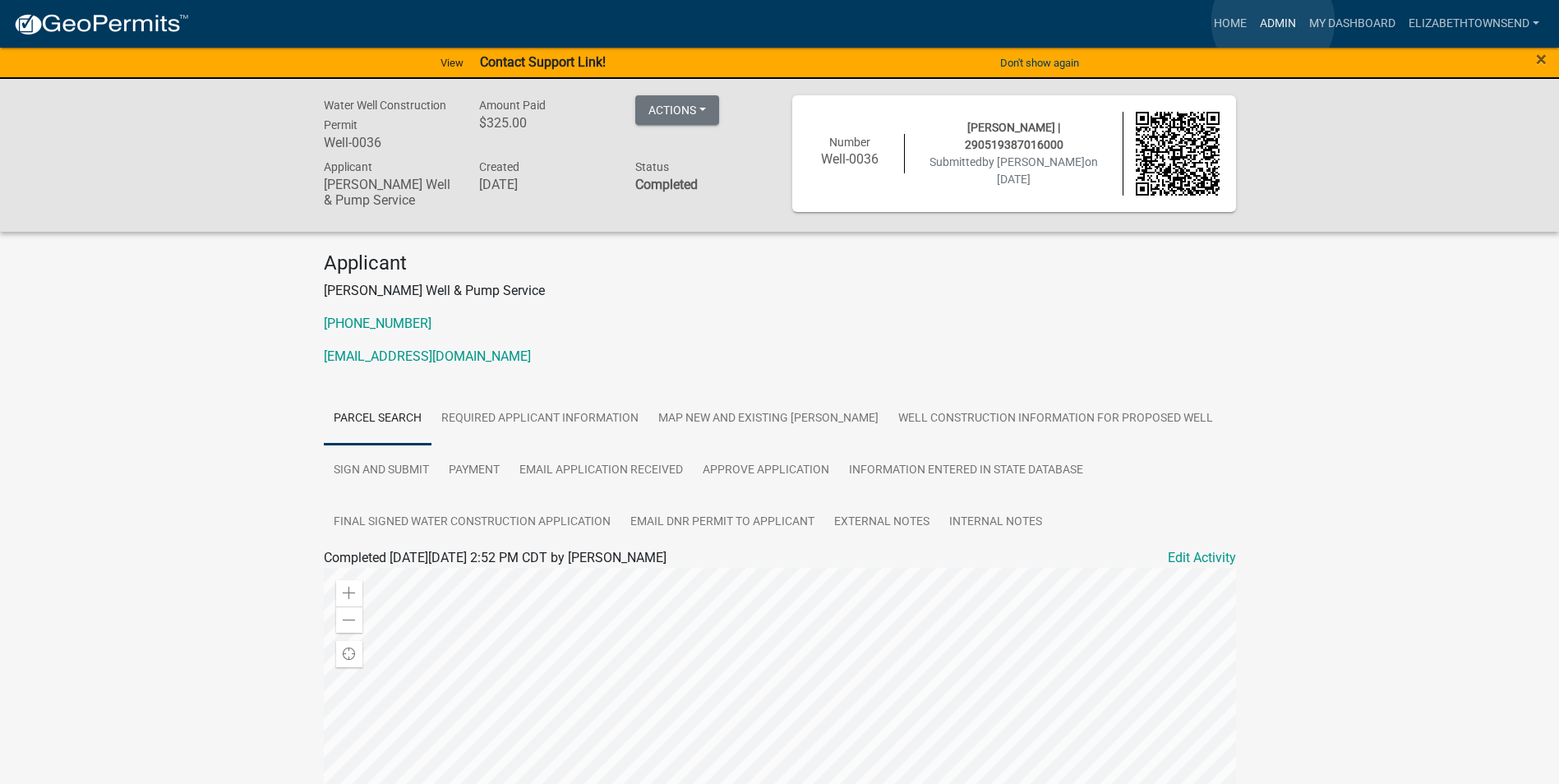
click at [1273, 21] on link "Admin" at bounding box center [1278, 24] width 50 height 31
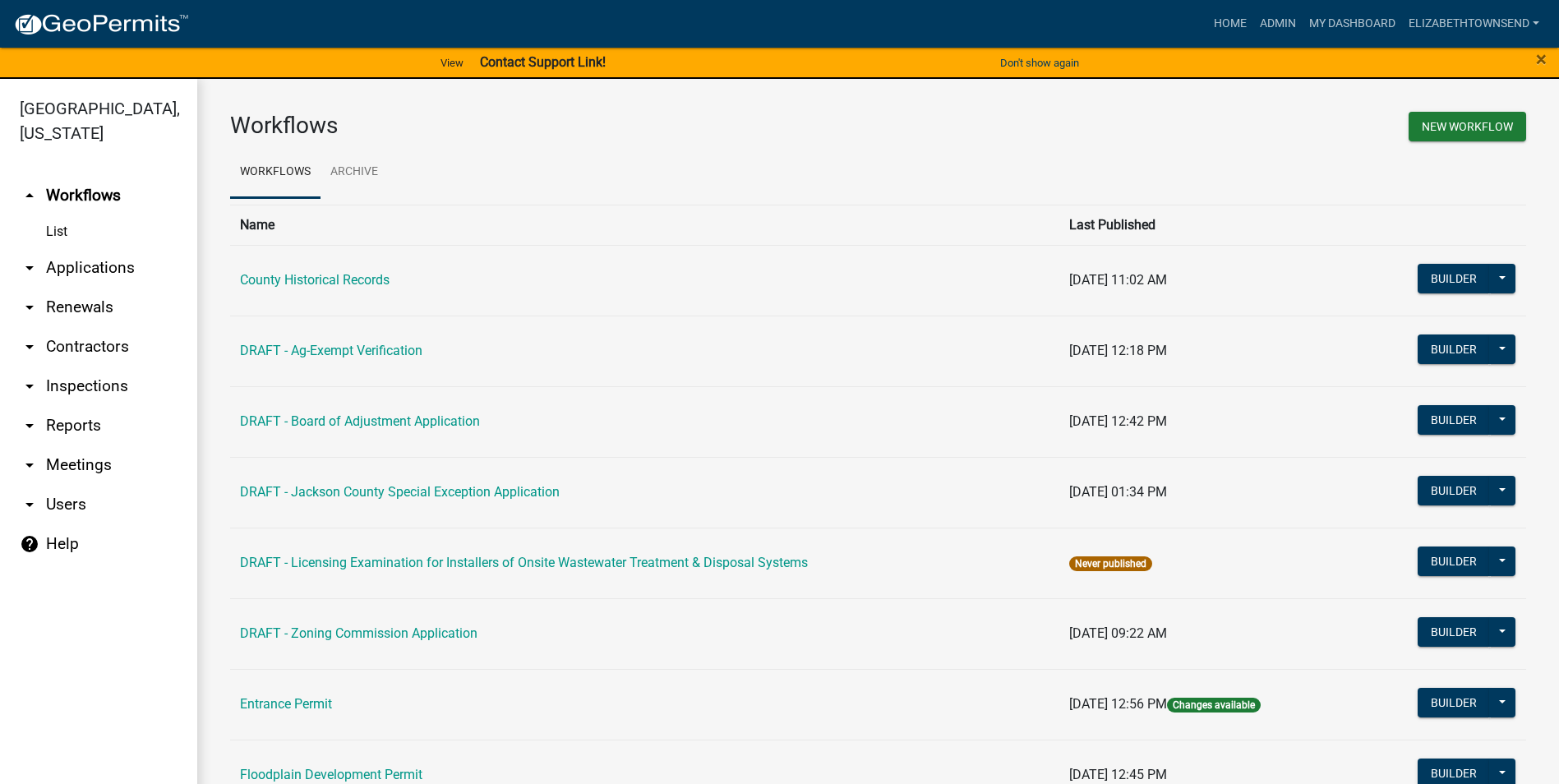
click at [66, 216] on link "List" at bounding box center [98, 232] width 197 height 33
click at [83, 248] on link "arrow_drop_down Applications" at bounding box center [98, 268] width 197 height 40
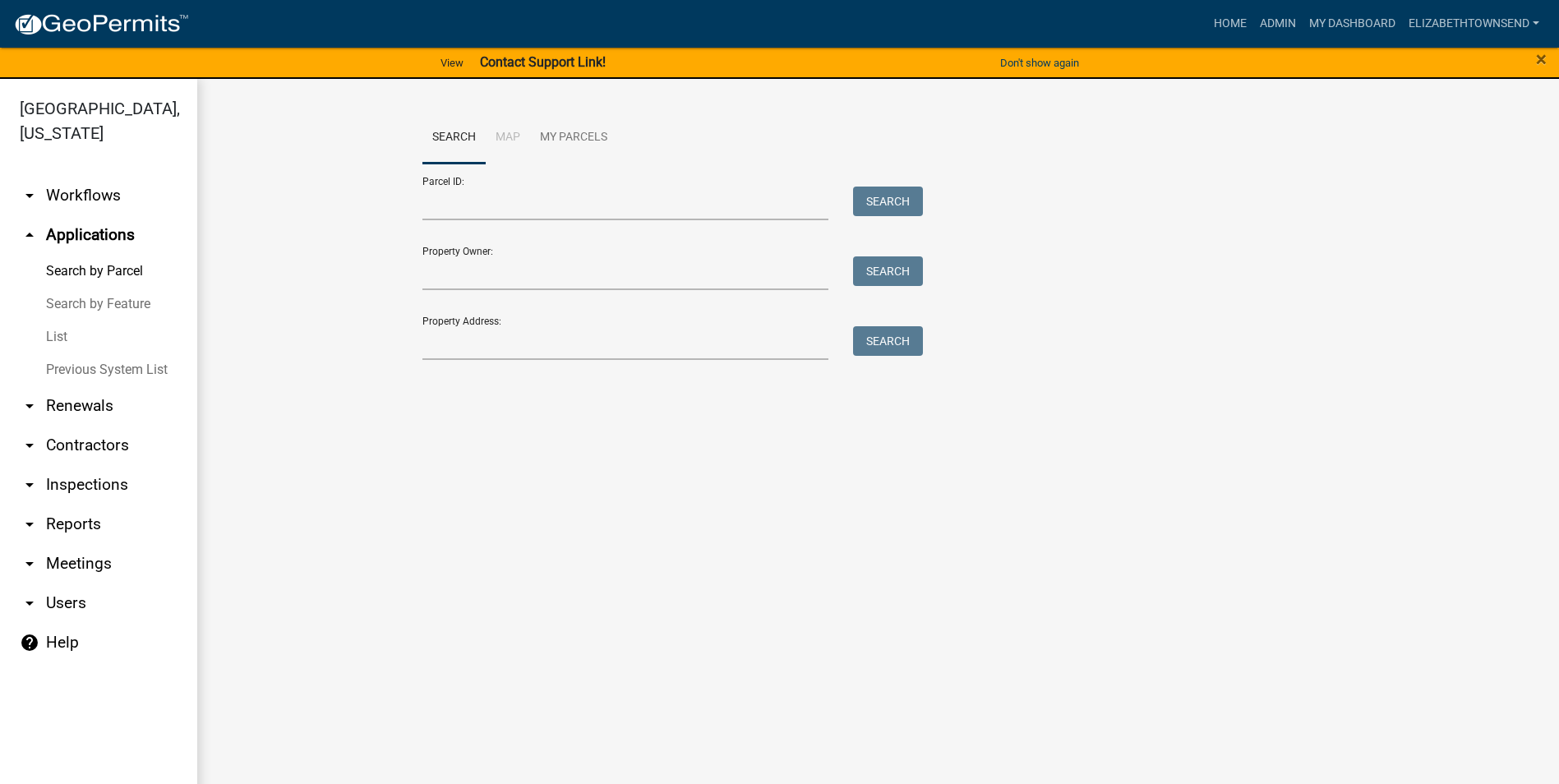
click at [59, 321] on link "List" at bounding box center [98, 337] width 197 height 33
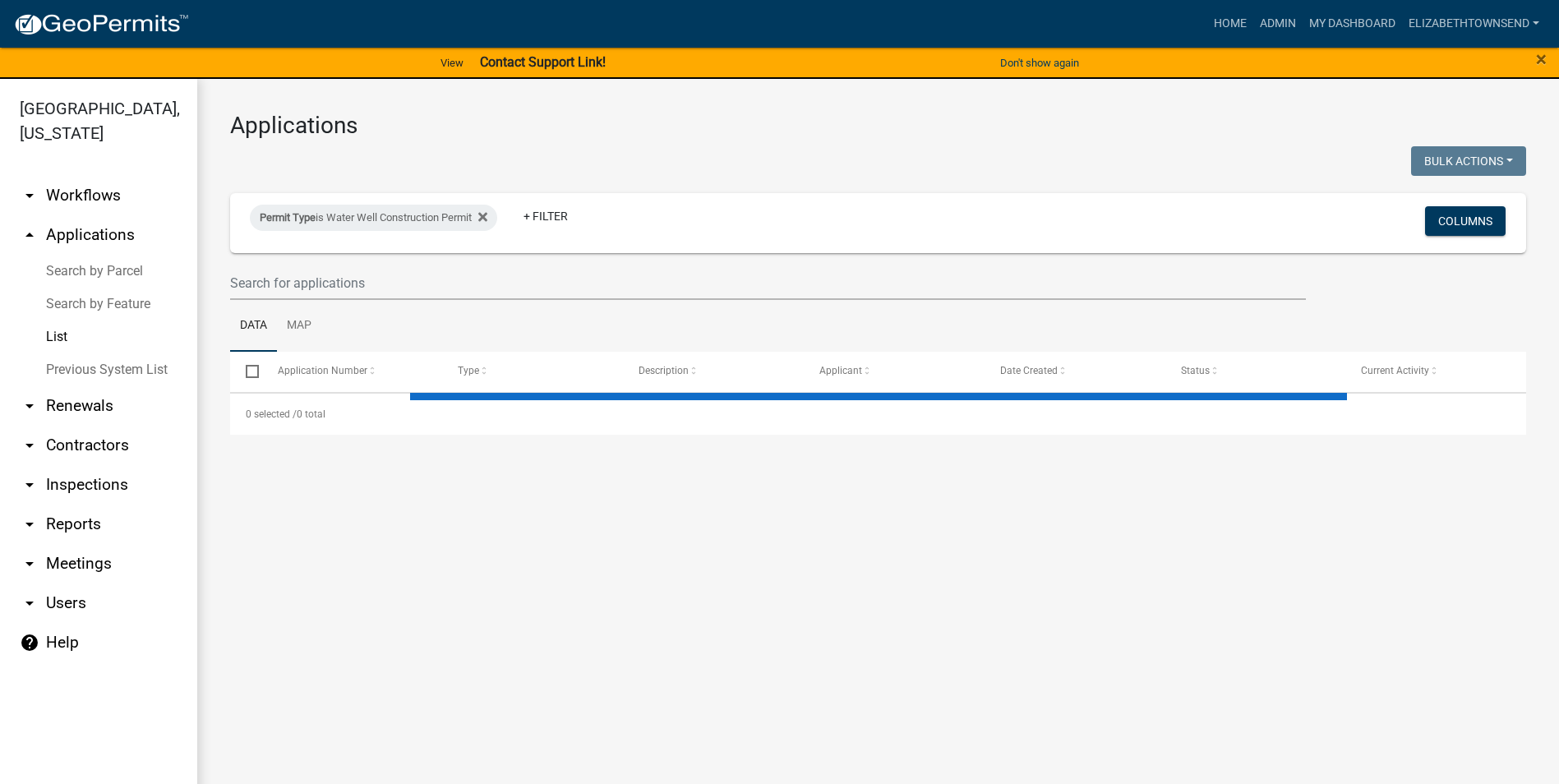
select select "3: 100"
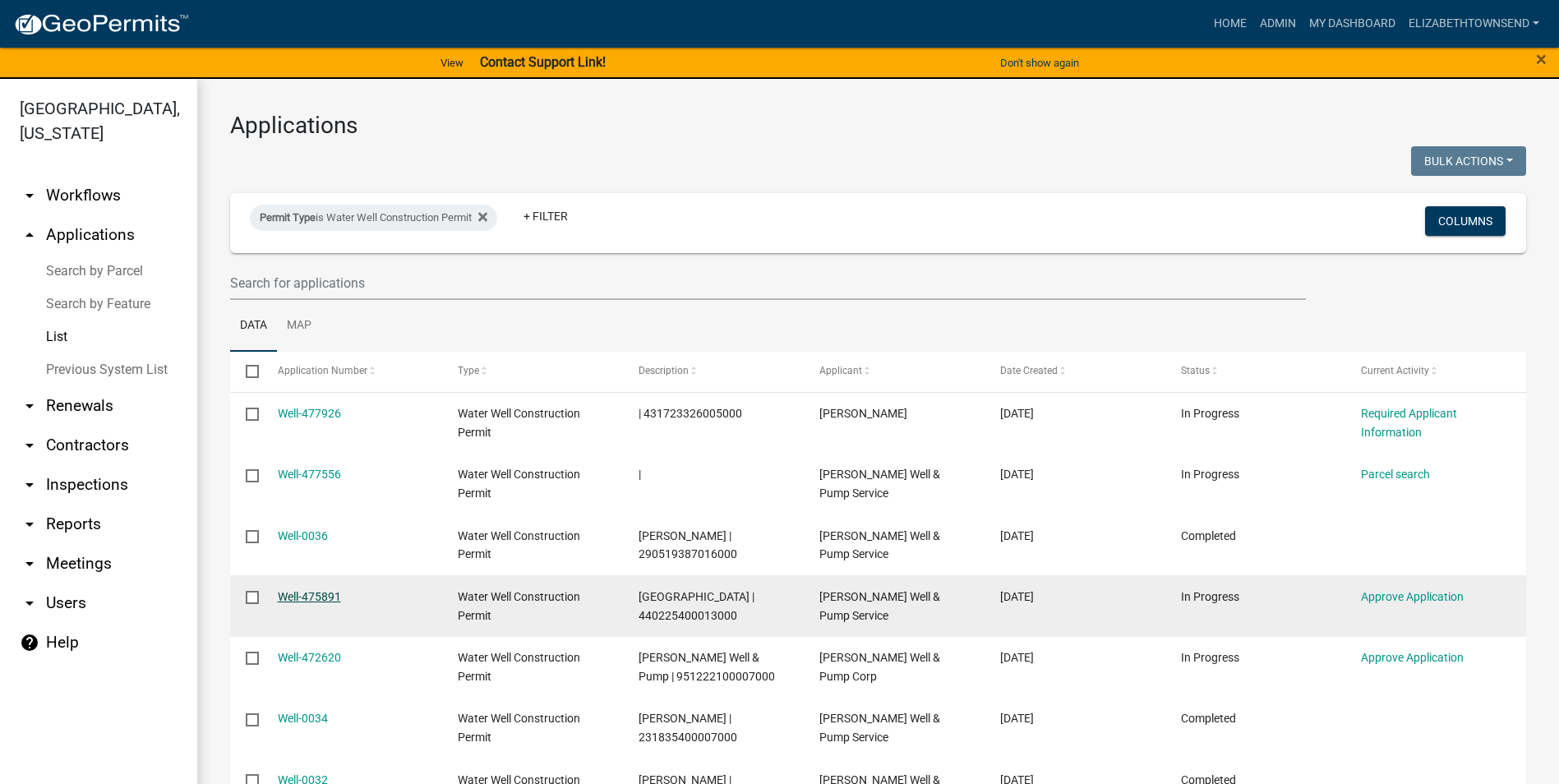
click at [311, 592] on link "Well-475891" at bounding box center [309, 596] width 64 height 13
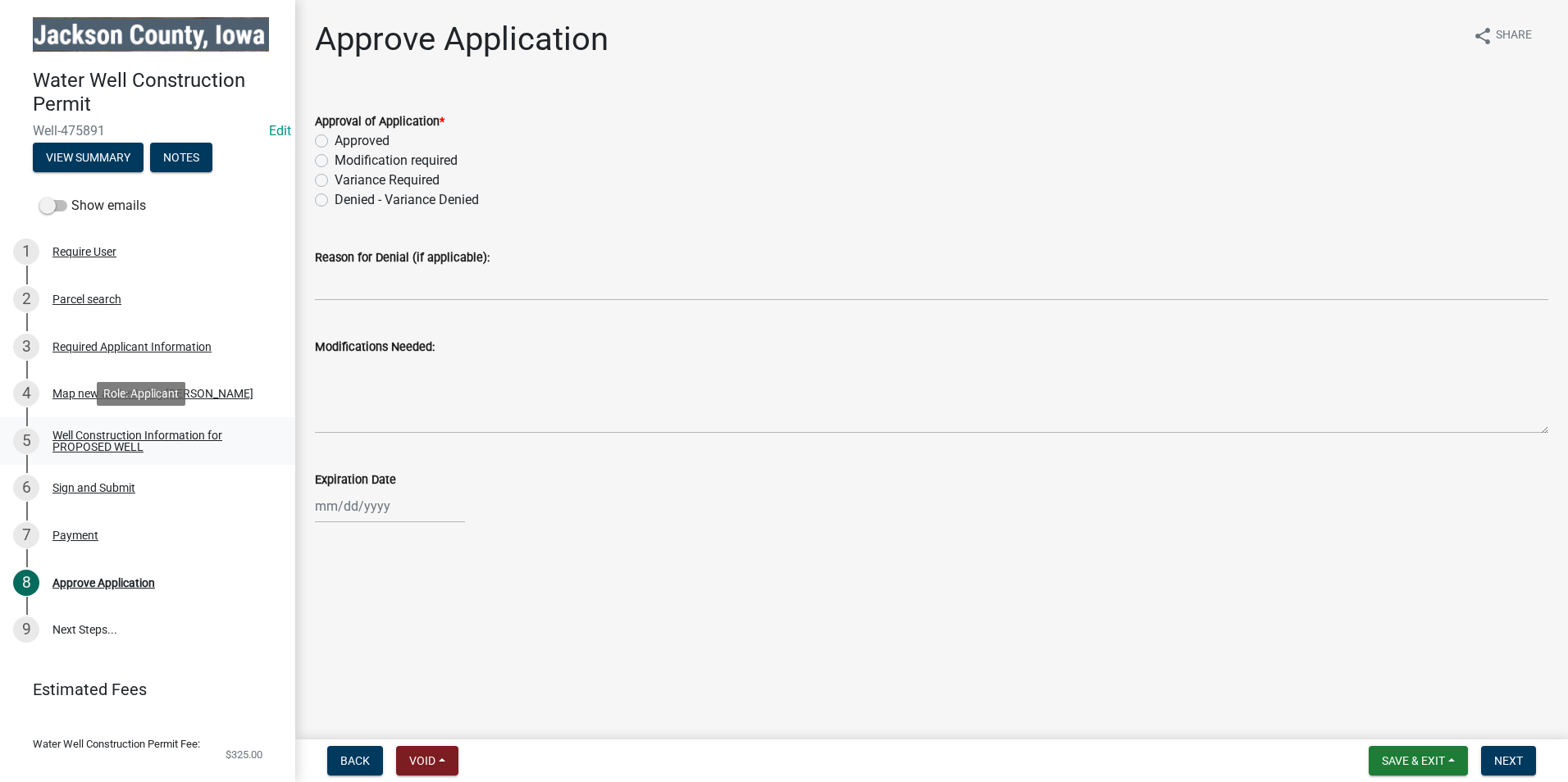
click at [127, 434] on div "Well Construction Information for PROPOSED WELL" at bounding box center [161, 441] width 217 height 23
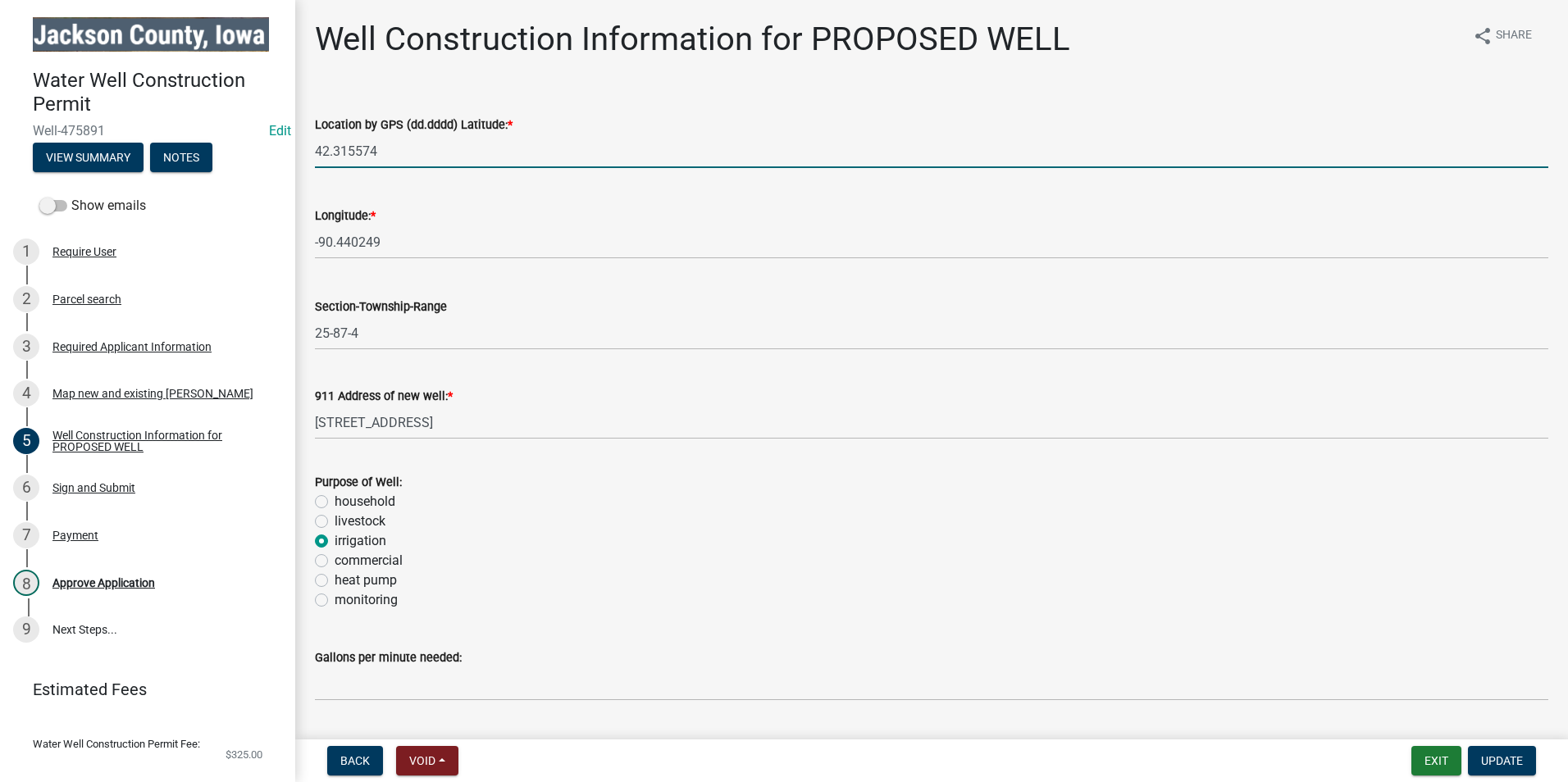
drag, startPoint x: 405, startPoint y: 152, endPoint x: 356, endPoint y: 150, distance: 49.0
click at [295, 148] on div "Well Construction Information for PROPOSED WELL share Share Location by GPS (dd…" at bounding box center [932, 513] width 1273 height 986
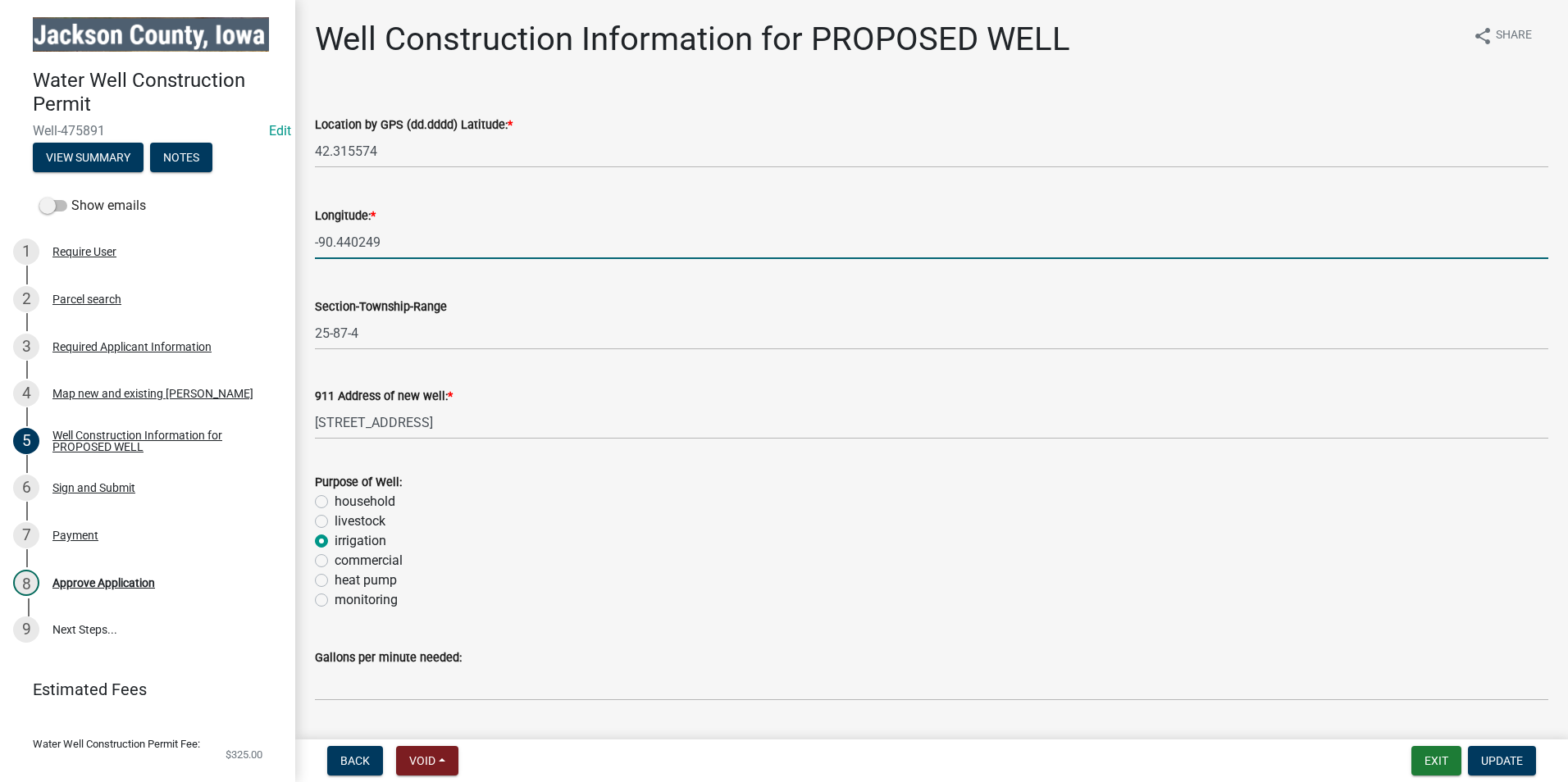
drag, startPoint x: 435, startPoint y: 241, endPoint x: 303, endPoint y: 230, distance: 132.5
click at [303, 230] on div "Longitude: * -90.440249" at bounding box center [932, 221] width 1258 height 77
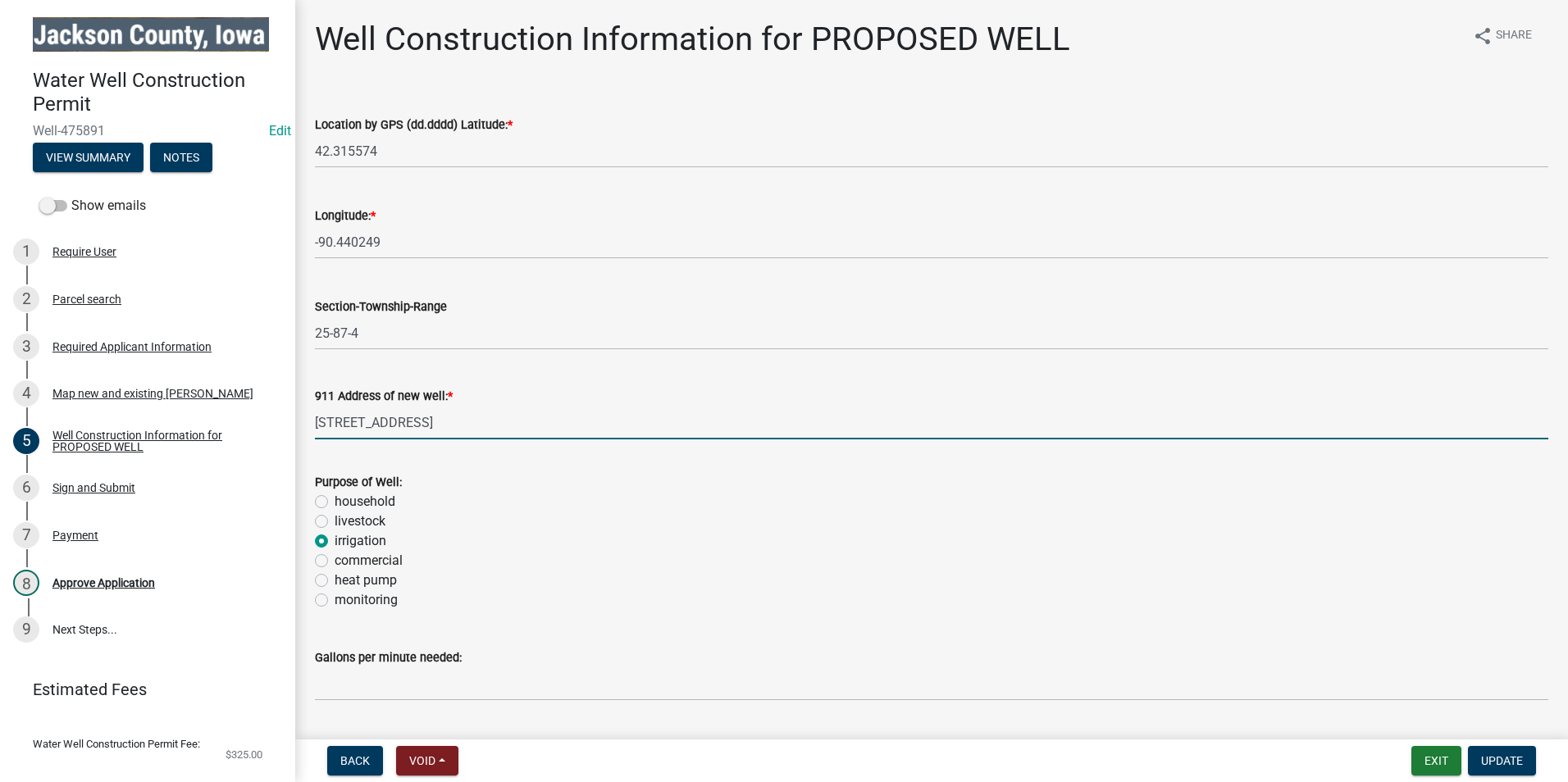
drag, startPoint x: 442, startPoint y: 424, endPoint x: 297, endPoint y: 416, distance: 145.2
click at [297, 416] on div "Well Construction Information for PROPOSED WELL share Share Location by GPS (dd…" at bounding box center [932, 513] width 1273 height 986
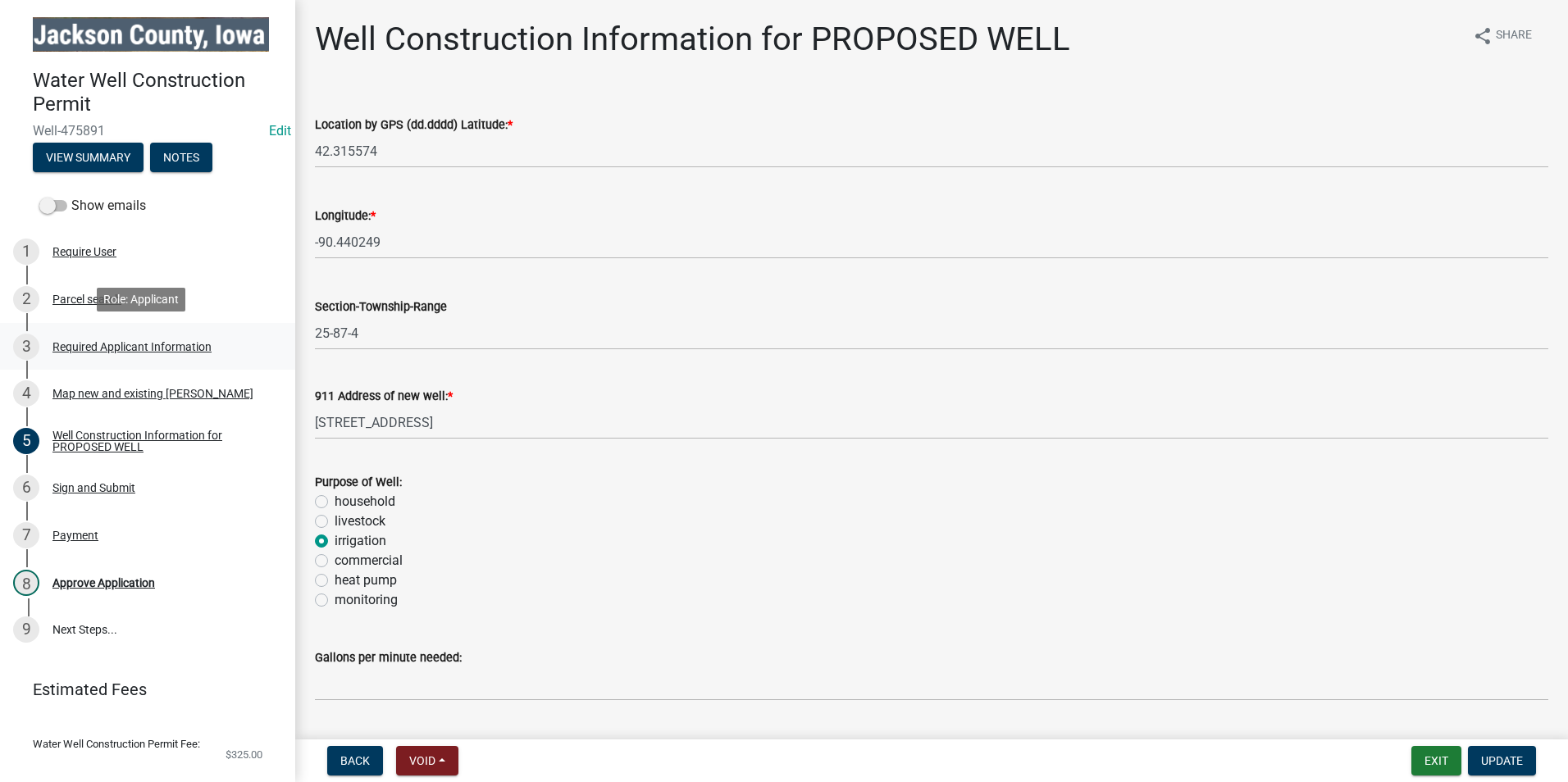
click at [166, 341] on div "Required Applicant Information" at bounding box center [132, 347] width 159 height 12
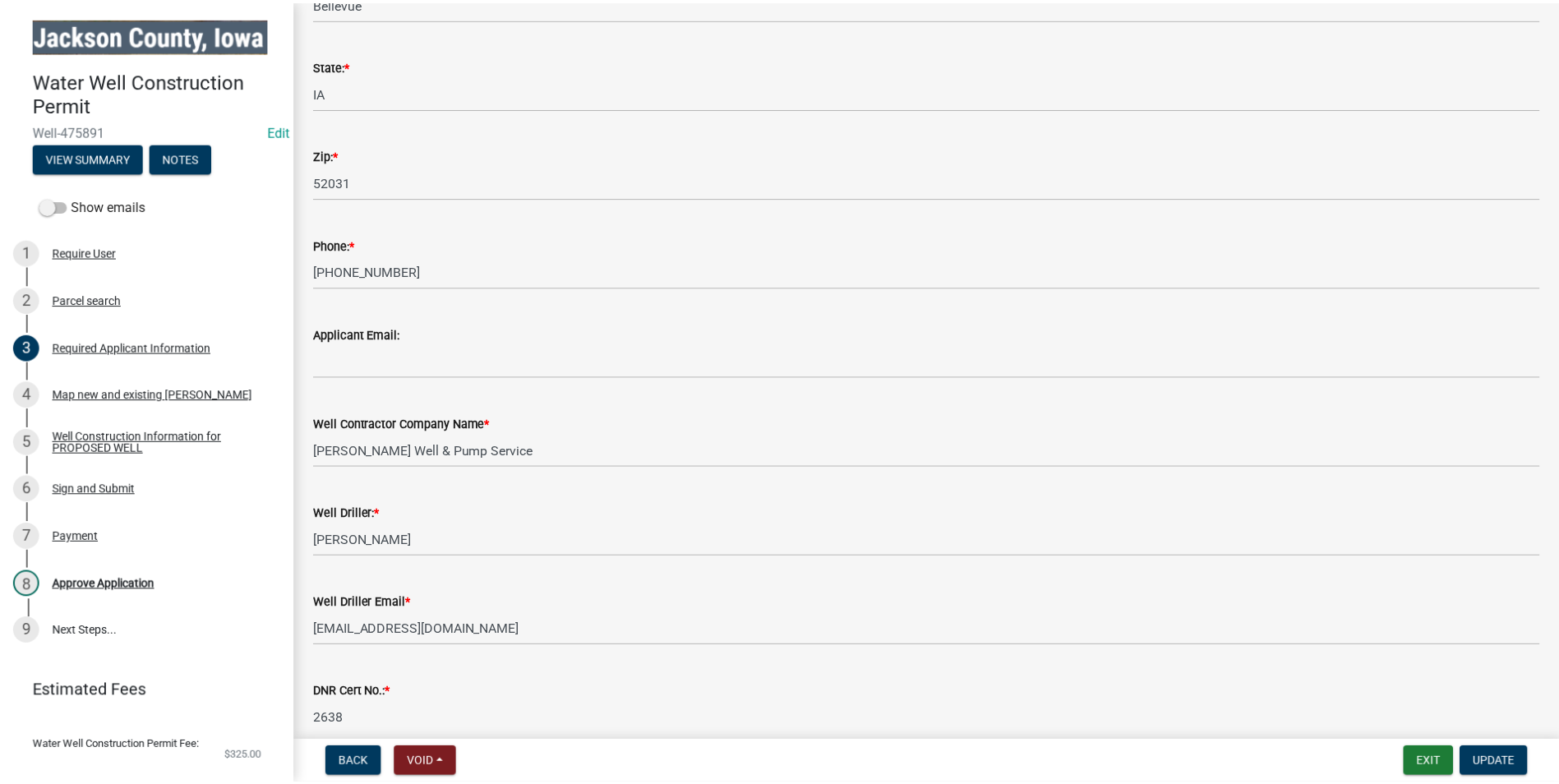
scroll to position [329, 0]
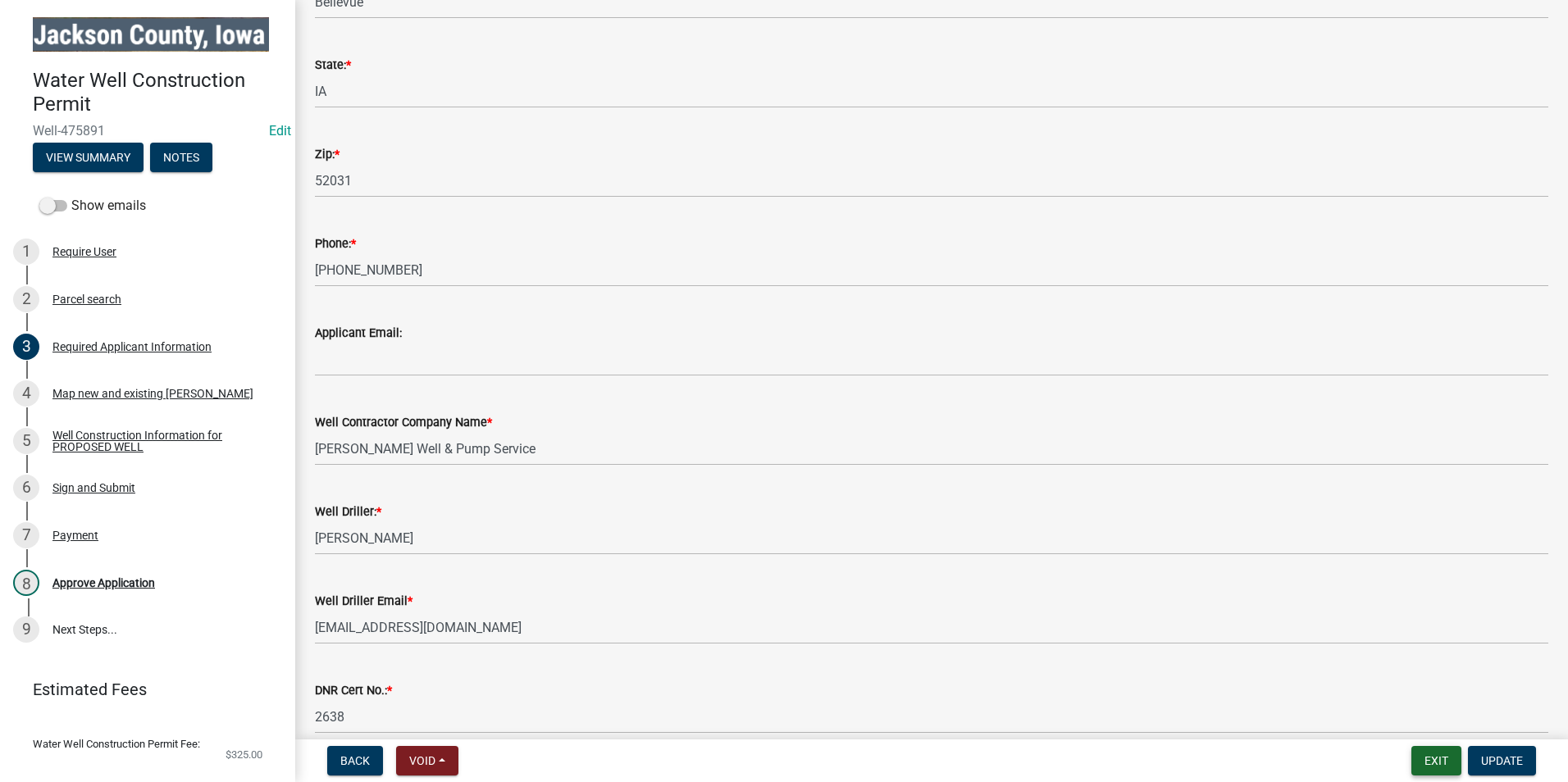
click at [1428, 761] on button "Exit" at bounding box center [1436, 761] width 50 height 30
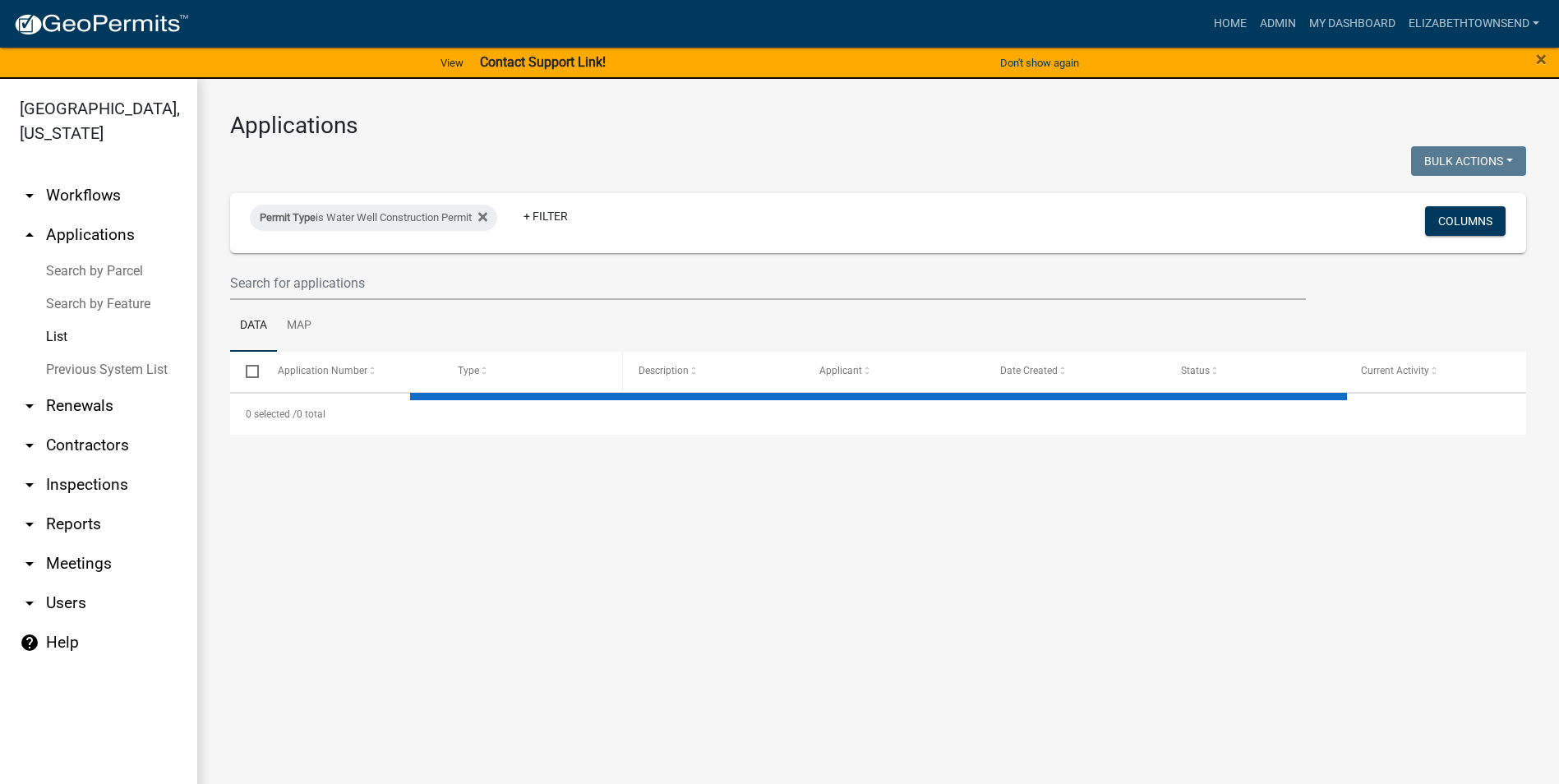
select select "3: 100"
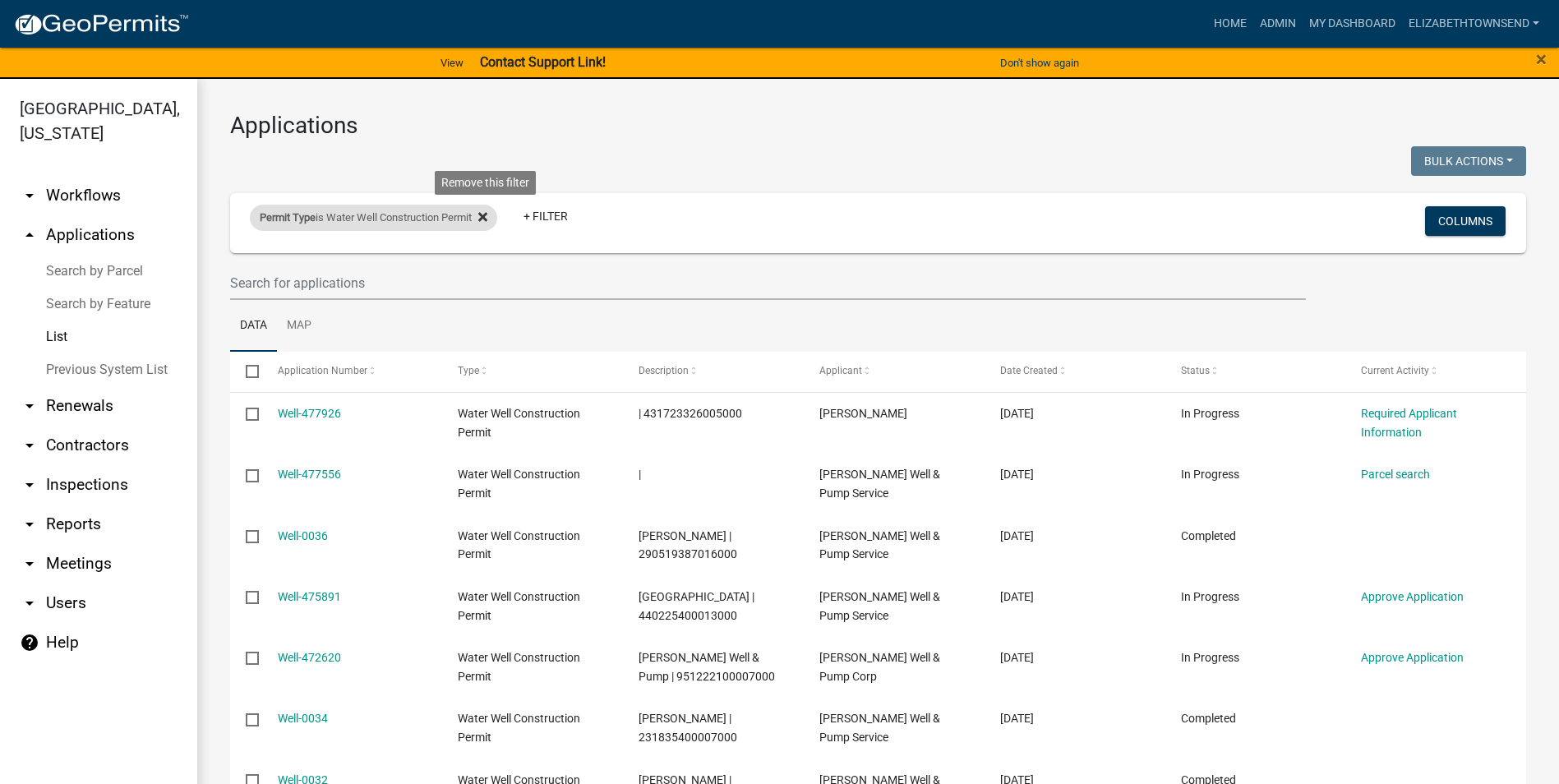
click at [487, 219] on icon at bounding box center [482, 217] width 9 height 9
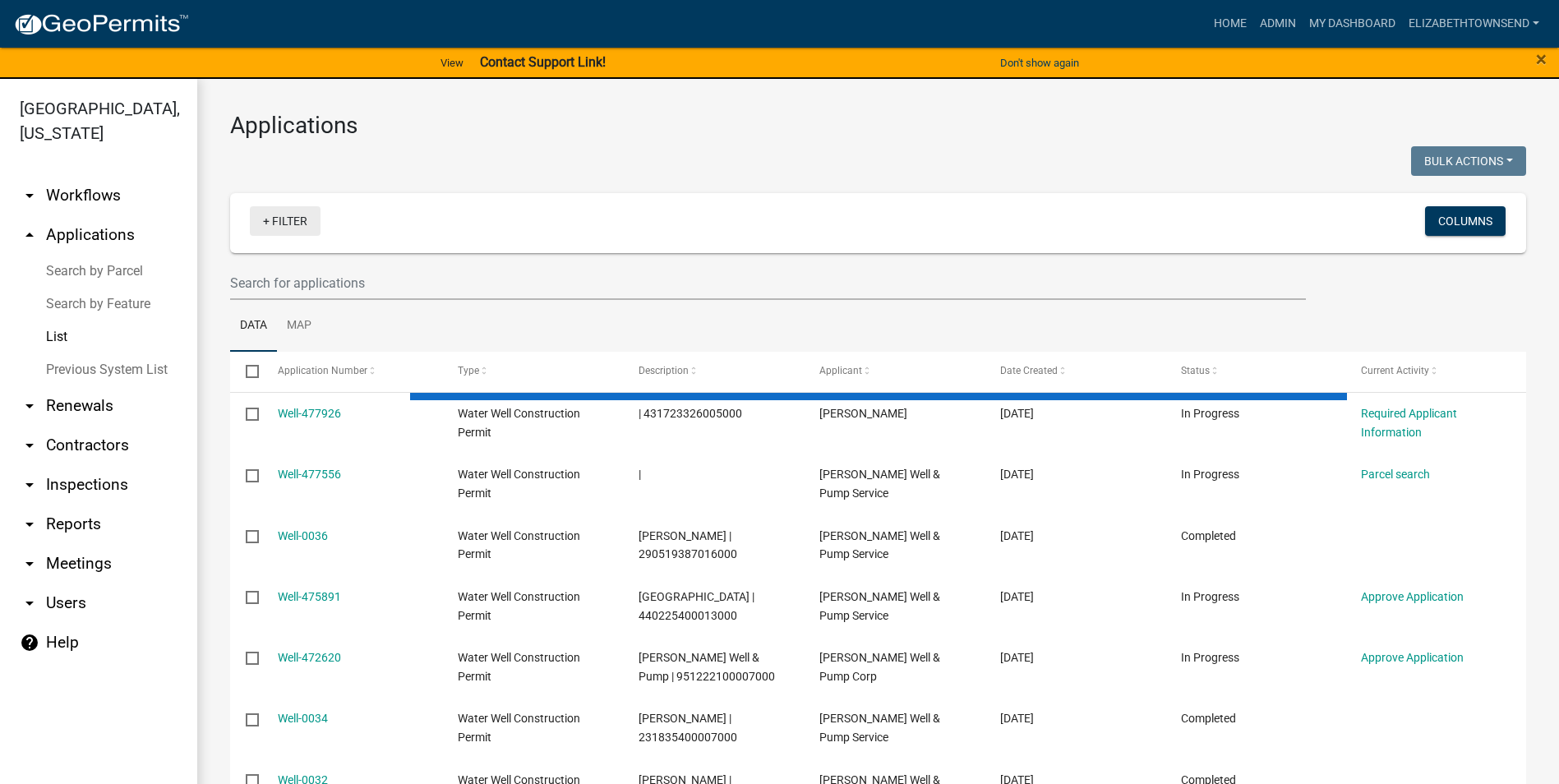
click at [284, 221] on link "+ Filter" at bounding box center [285, 221] width 71 height 30
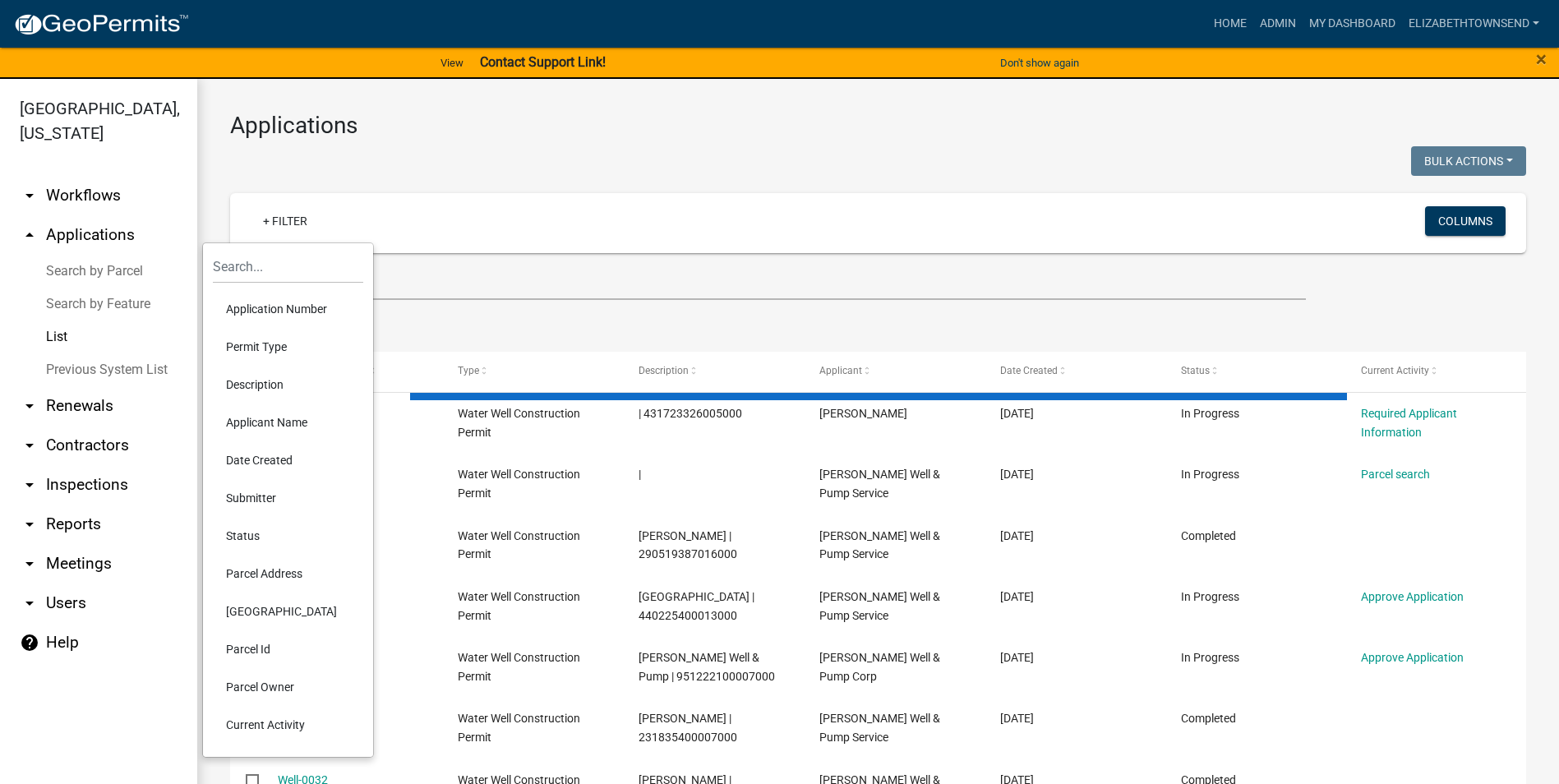
click at [264, 344] on li "Permit Type" at bounding box center [288, 347] width 150 height 38
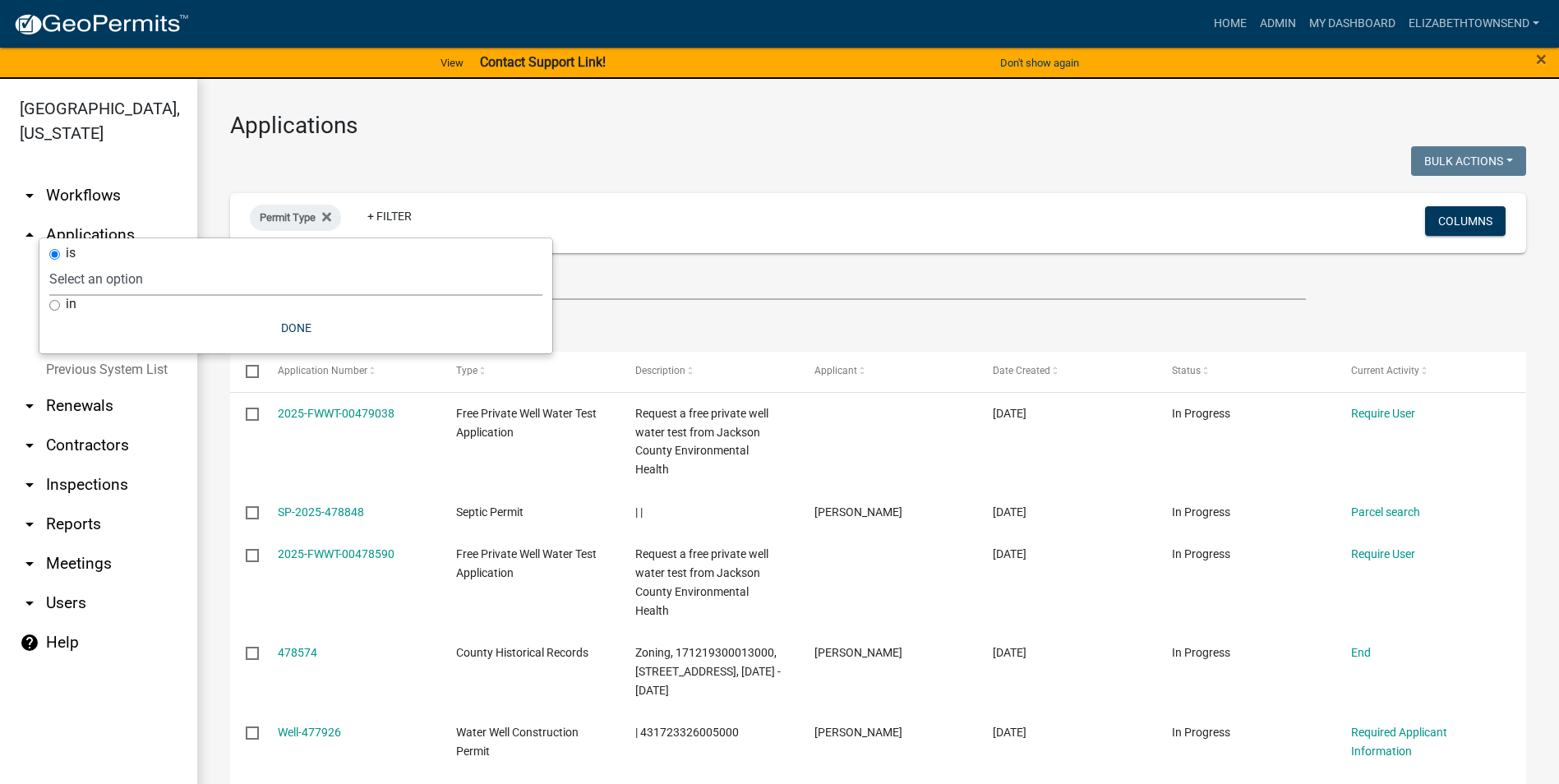
click at [203, 272] on select "Select an option County Historical Records DRAFT - Ag-Exempt Verification DRAFT…" at bounding box center [296, 278] width 493 height 34
